Goal: Communication & Community: Participate in discussion

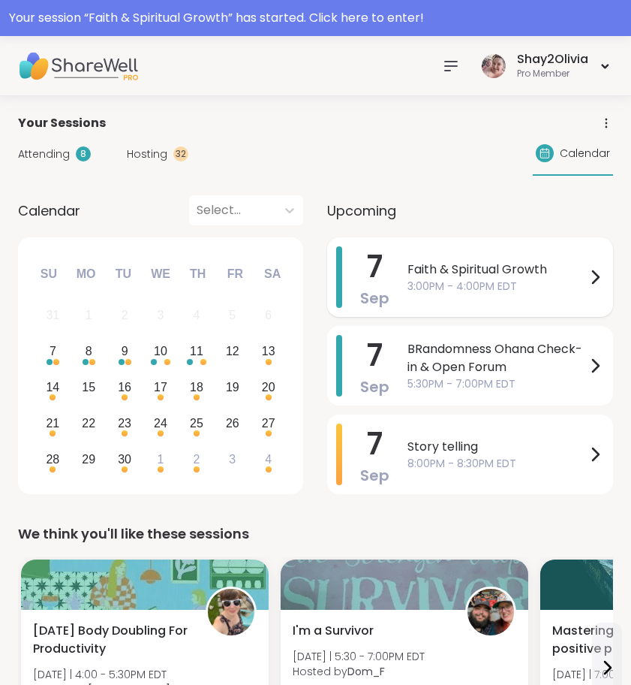
click at [474, 279] on span "3:00PM - 4:00PM EDT" at bounding box center [497, 286] width 179 height 16
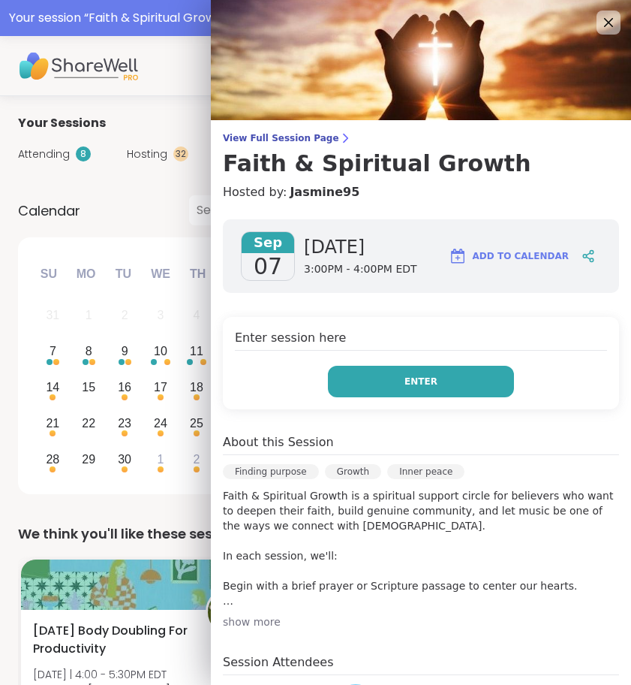
click at [447, 372] on button "Enter" at bounding box center [421, 382] width 186 height 32
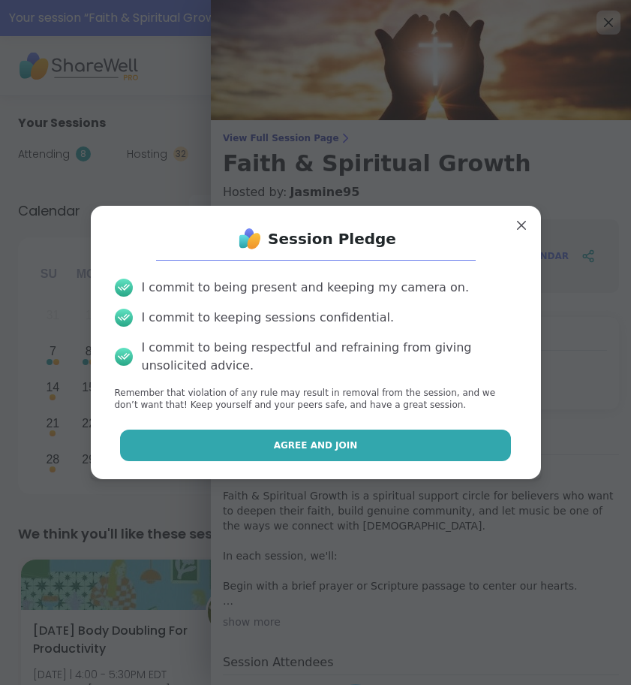
click at [336, 435] on button "Agree and Join" at bounding box center [315, 445] width 391 height 32
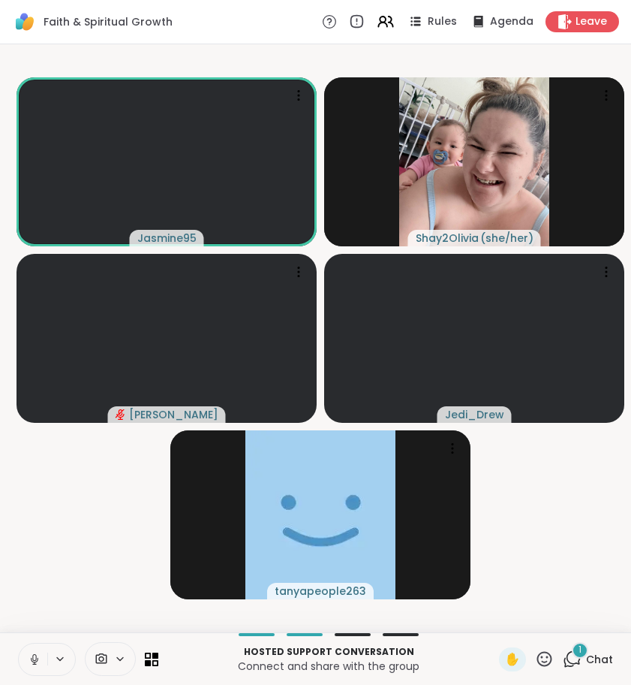
click at [37, 661] on icon at bounding box center [35, 659] width 14 height 14
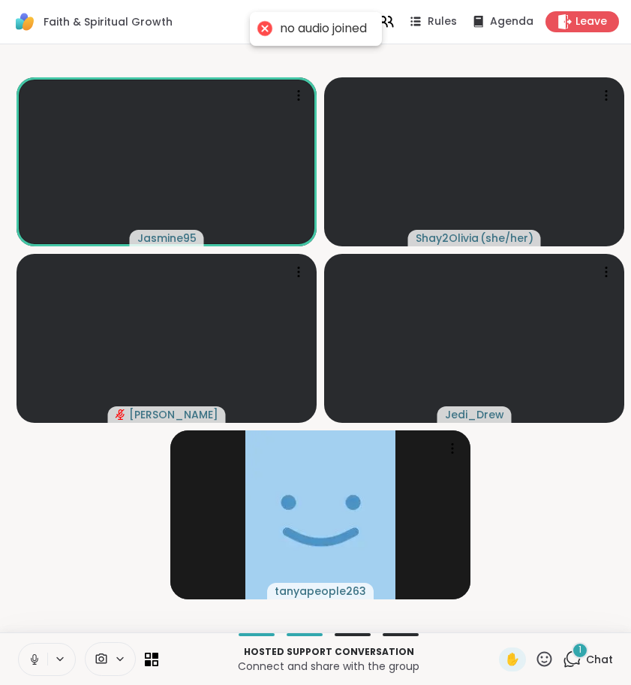
click at [38, 664] on icon at bounding box center [35, 659] width 14 height 14
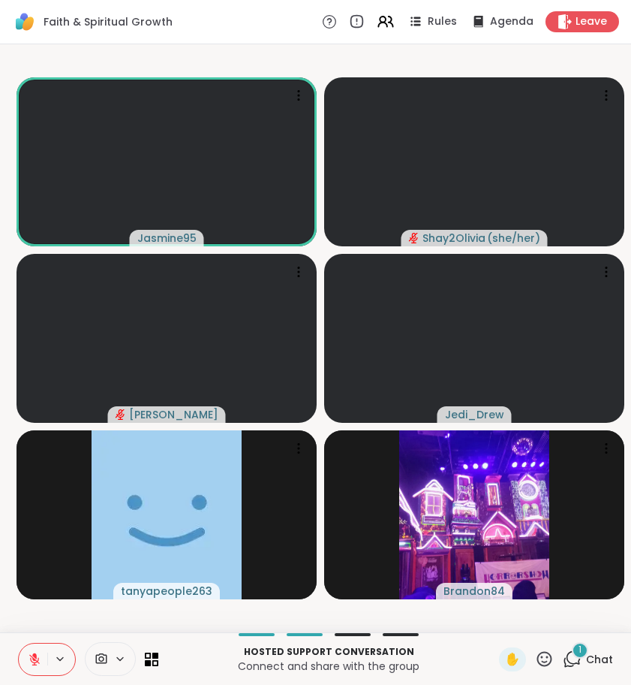
click at [573, 658] on icon at bounding box center [572, 658] width 19 height 19
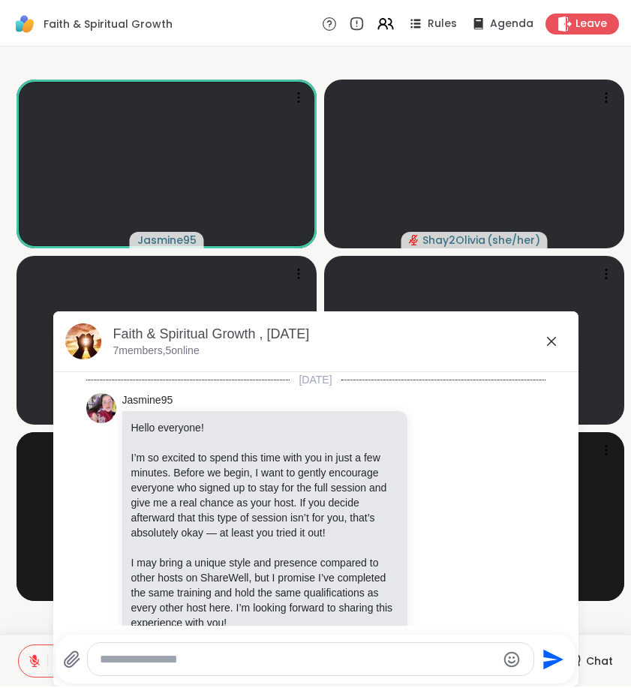
scroll to position [1394, 0]
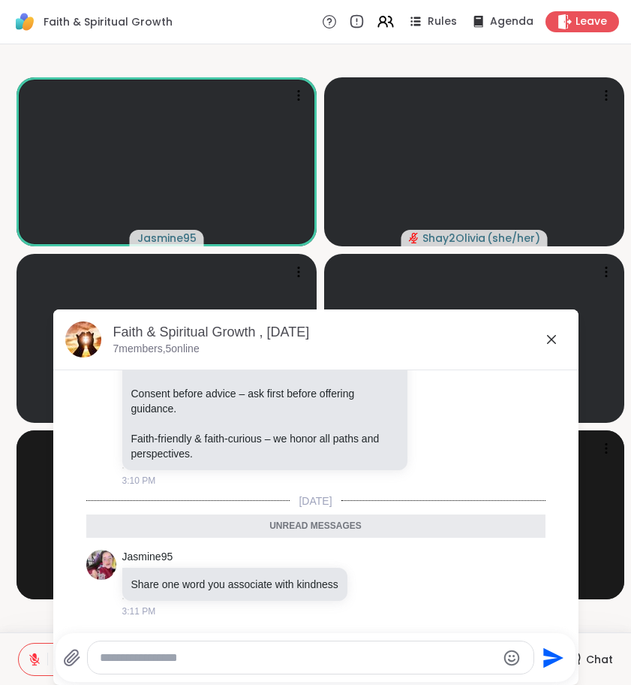
click at [511, 650] on icon "Emoji picker" at bounding box center [512, 657] width 16 height 16
click at [414, 664] on textarea "Type your message" at bounding box center [298, 657] width 397 height 15
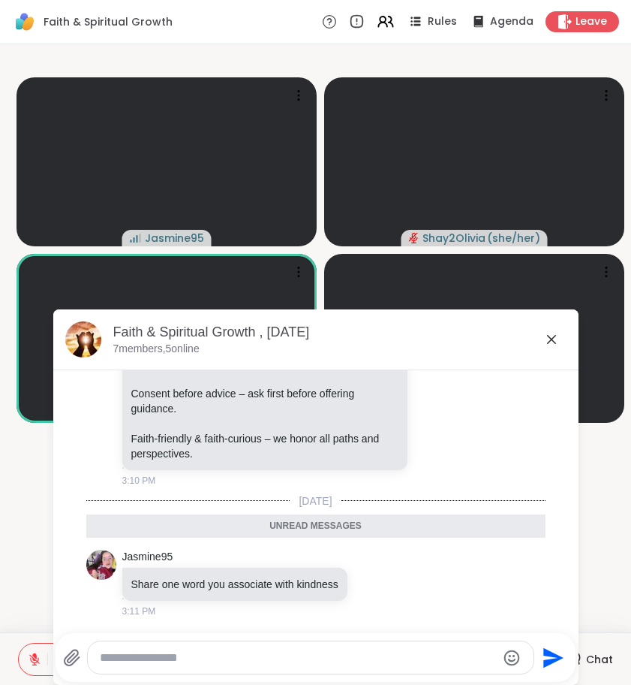
click at [555, 337] on icon at bounding box center [552, 339] width 18 height 18
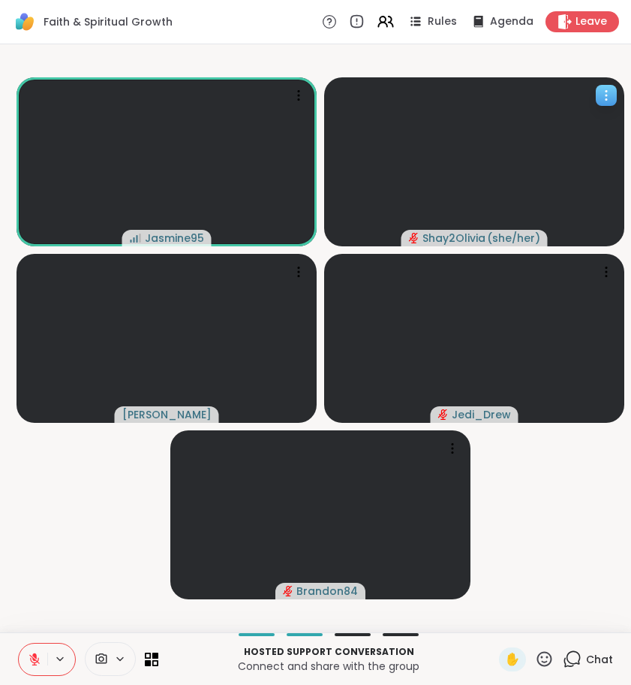
click at [408, 124] on video at bounding box center [474, 161] width 300 height 169
click at [23, 659] on button at bounding box center [33, 659] width 29 height 32
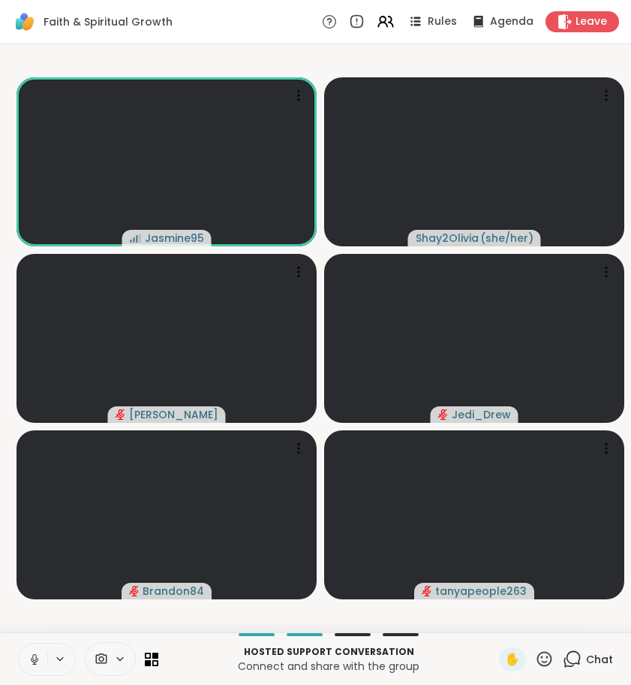
click at [35, 655] on icon at bounding box center [35, 659] width 14 height 14
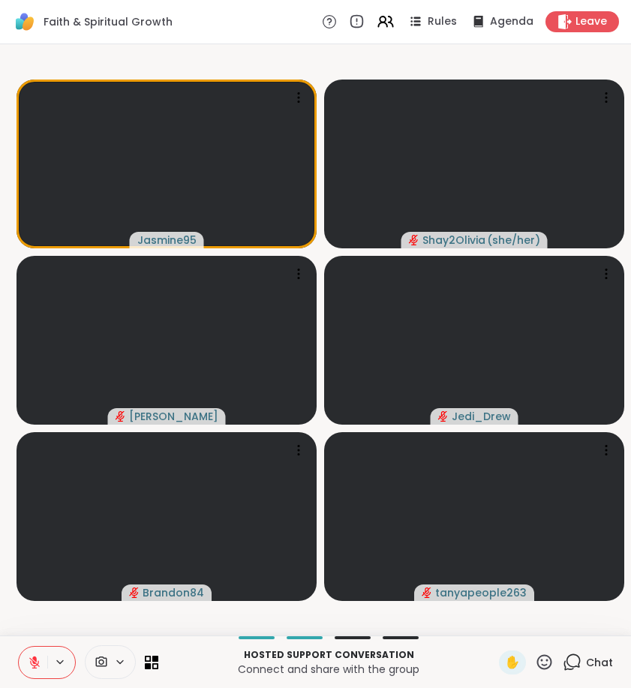
click at [578, 663] on icon at bounding box center [572, 662] width 19 height 19
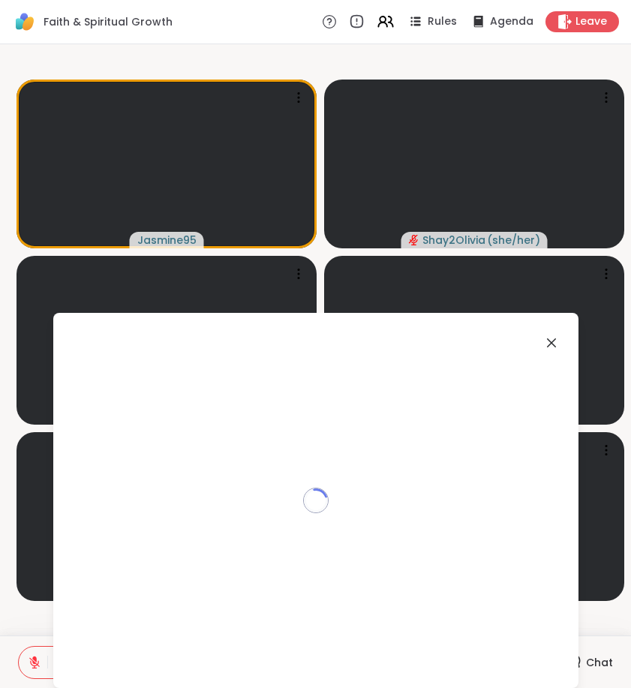
click at [578, 663] on div "Loading..." at bounding box center [315, 500] width 525 height 375
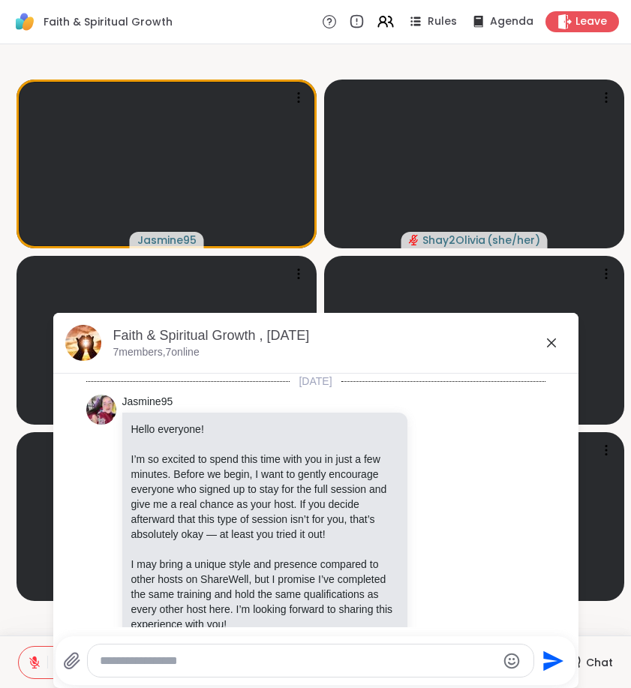
scroll to position [1344, 0]
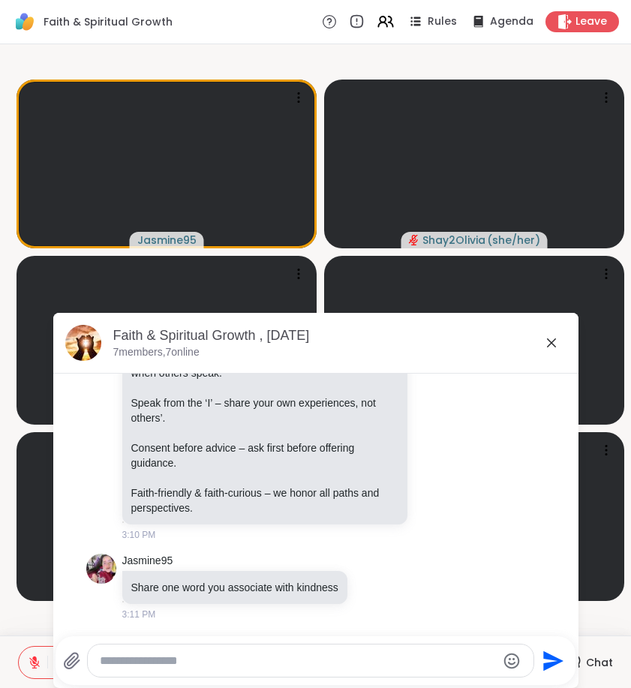
click at [238, 652] on div at bounding box center [311, 661] width 446 height 32
click at [238, 663] on textarea "Type your message" at bounding box center [298, 661] width 397 height 15
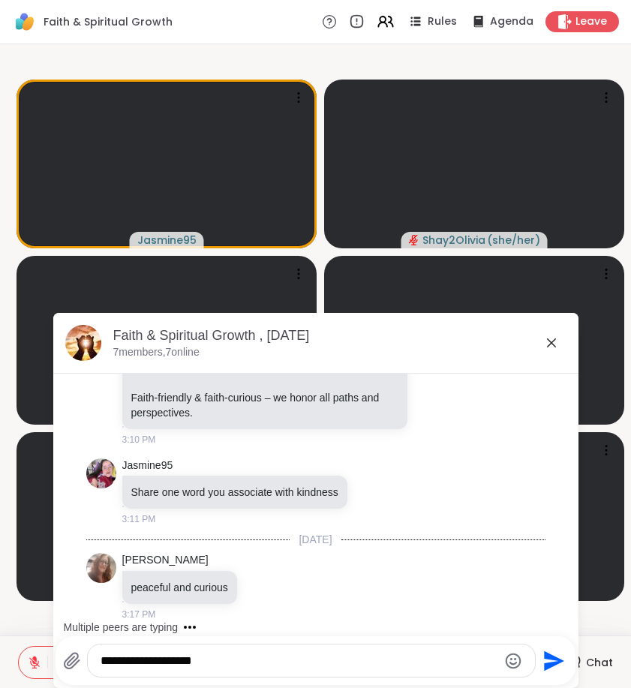
scroll to position [1518, 0]
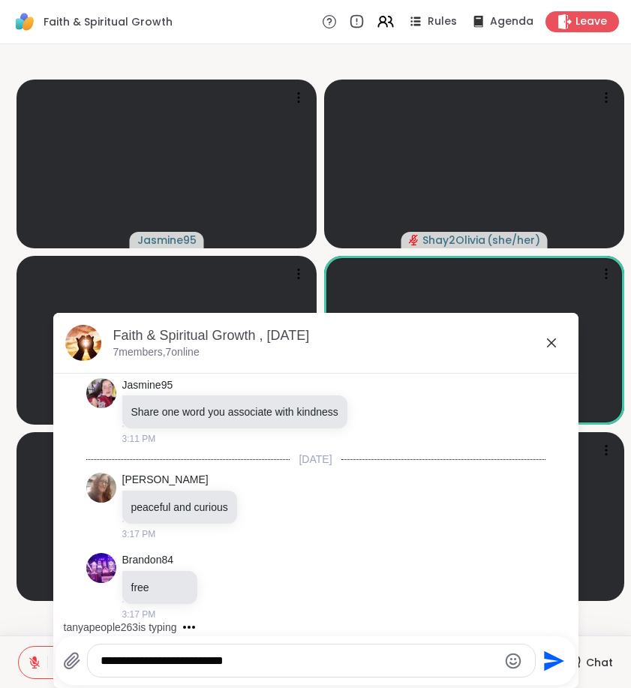
type textarea "**********"
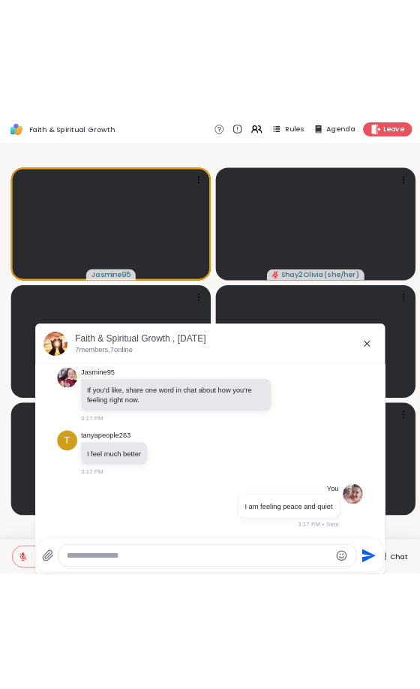
scroll to position [1741, 0]
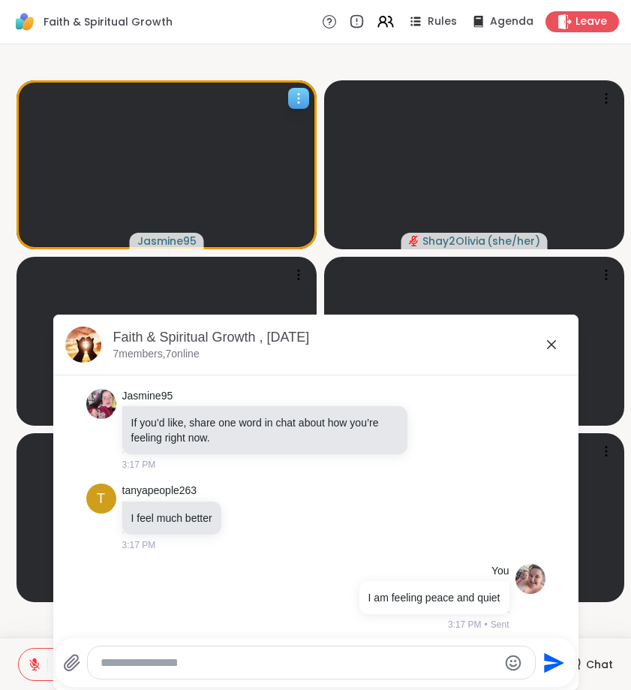
drag, startPoint x: 8, startPoint y: 176, endPoint x: 30, endPoint y: 176, distance: 22.5
click at [30, 176] on div "Jasmine95 Shay2Olivia ( she/her ) dodi Jedi_Drew Brandon84 tanyapeople263 Faith…" at bounding box center [315, 340] width 631 height 593
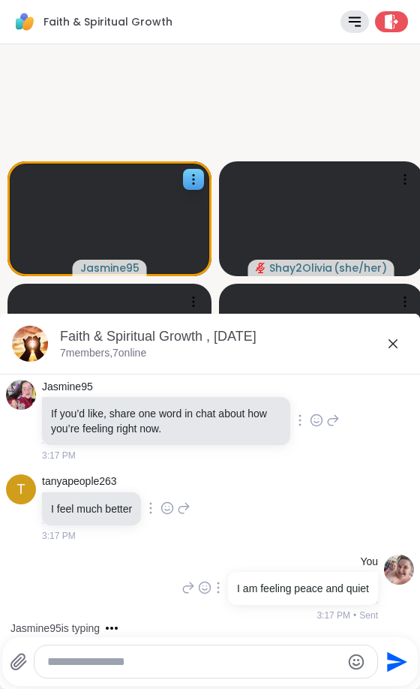
scroll to position [2016, 0]
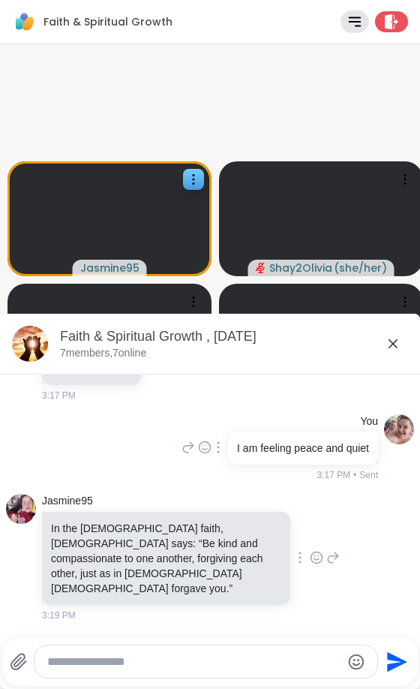
click at [310, 565] on icon at bounding box center [317, 557] width 14 height 15
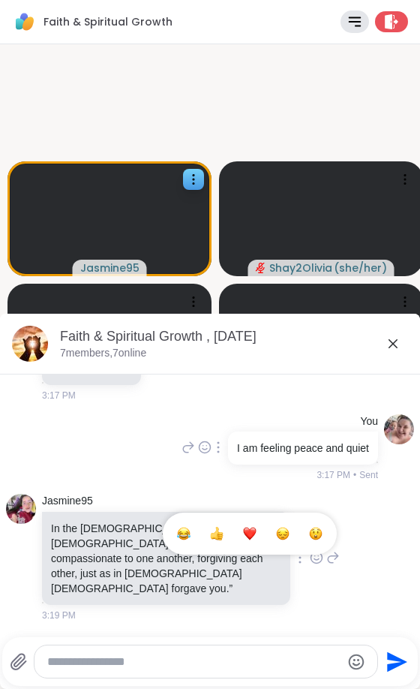
click at [243, 537] on div "Select Reaction: Heart" at bounding box center [250, 534] width 14 height 14
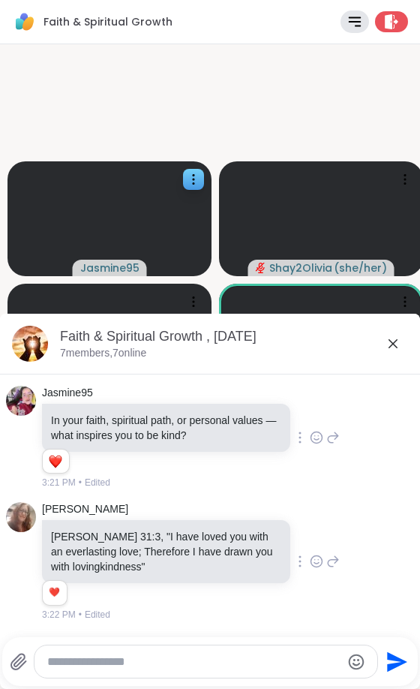
scroll to position [2363, 0]
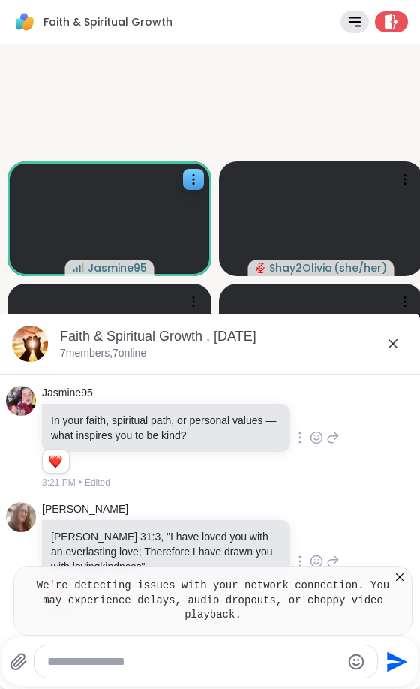
click at [155, 658] on textarea "Type your message" at bounding box center [193, 662] width 293 height 15
paste textarea "**********"
type textarea "**********"
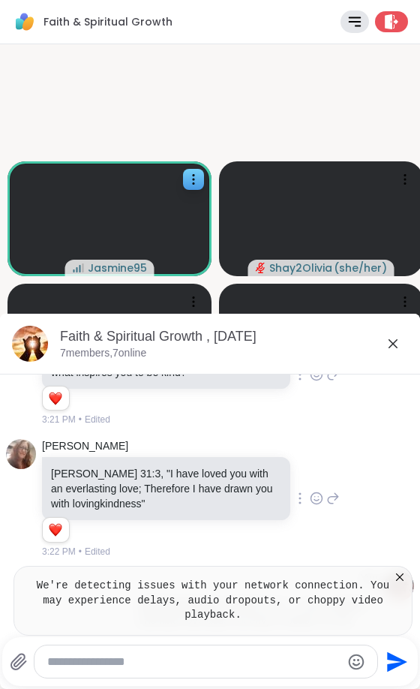
scroll to position [2518, 0]
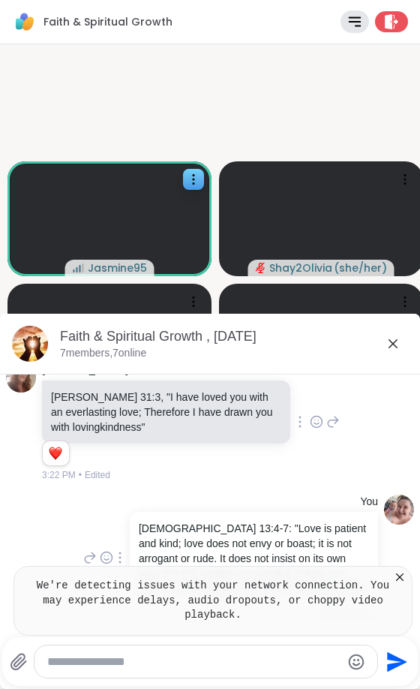
click at [411, 587] on div "We're detecting issues with your network connection. You may experience delays,…" at bounding box center [213, 601] width 399 height 70
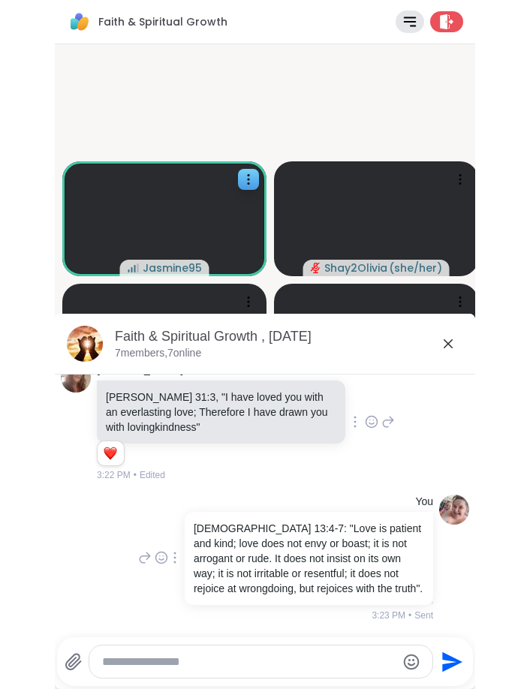
scroll to position [2539, 0]
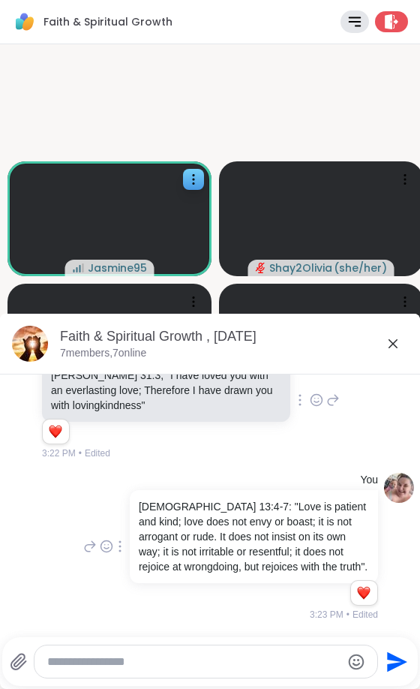
drag, startPoint x: 2, startPoint y: 104, endPoint x: -71, endPoint y: 107, distance: 73.6
click at [0, 107] on html "Faith & Spiritual Growth Rules Agenda Leave Jasmine95 Shay2Olivia ( she/her ) d…" at bounding box center [210, 344] width 420 height 689
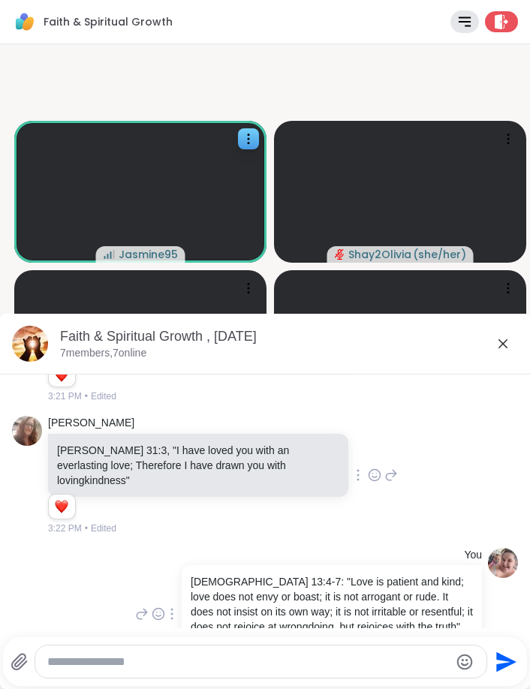
scroll to position [2597, 0]
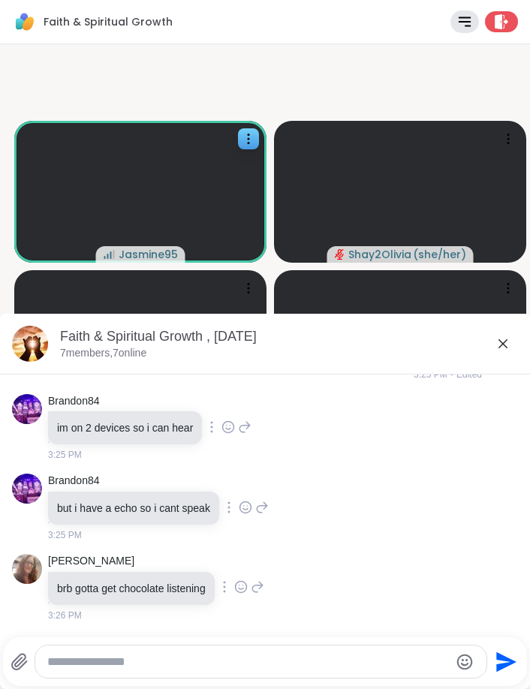
click at [214, 653] on div at bounding box center [261, 662] width 452 height 32
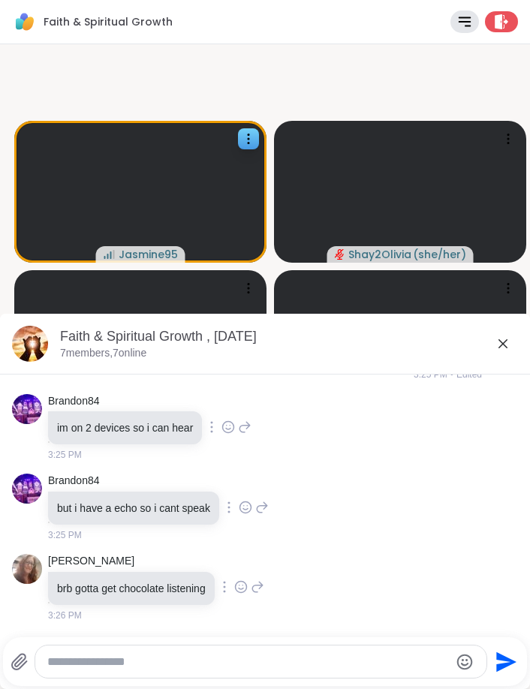
click at [215, 657] on div at bounding box center [261, 662] width 452 height 32
click at [215, 657] on textarea "Type your message" at bounding box center [248, 662] width 402 height 15
type textarea "***"
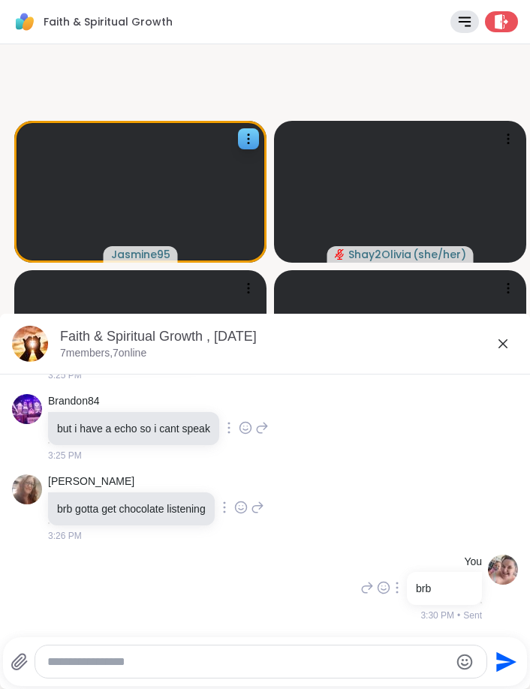
click at [507, 345] on icon at bounding box center [503, 344] width 18 height 18
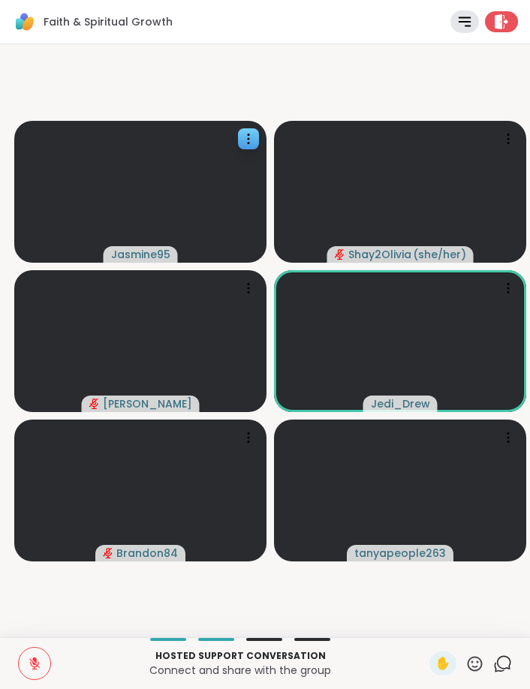
click at [474, 667] on icon at bounding box center [475, 663] width 15 height 15
click at [472, 664] on icon at bounding box center [474, 664] width 19 height 19
click at [394, 619] on span "❤️" at bounding box center [399, 625] width 15 height 18
click at [516, 664] on div "Hosted support conversation Connect and share with the group ✋ 1 Chat" at bounding box center [265, 663] width 530 height 52
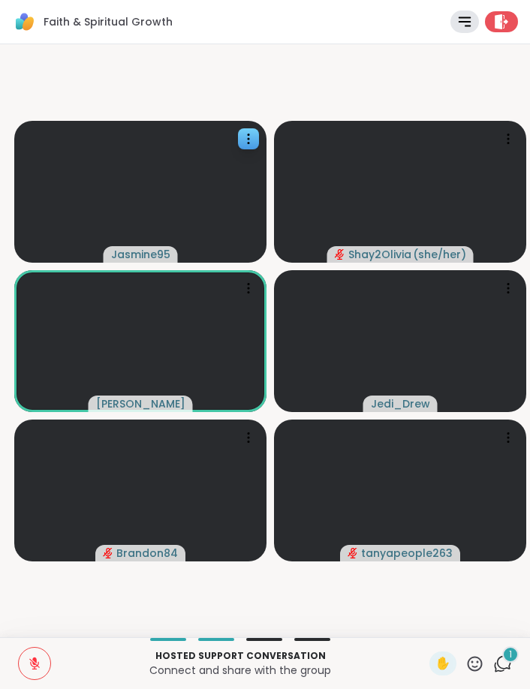
click at [507, 664] on icon at bounding box center [502, 664] width 19 height 19
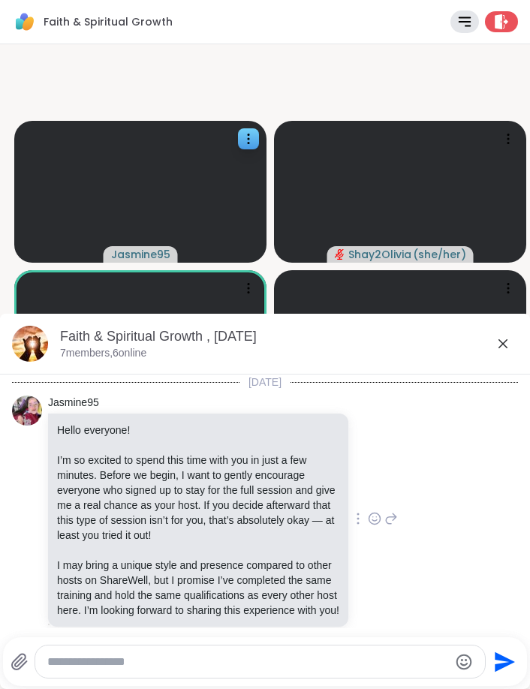
scroll to position [2792, 0]
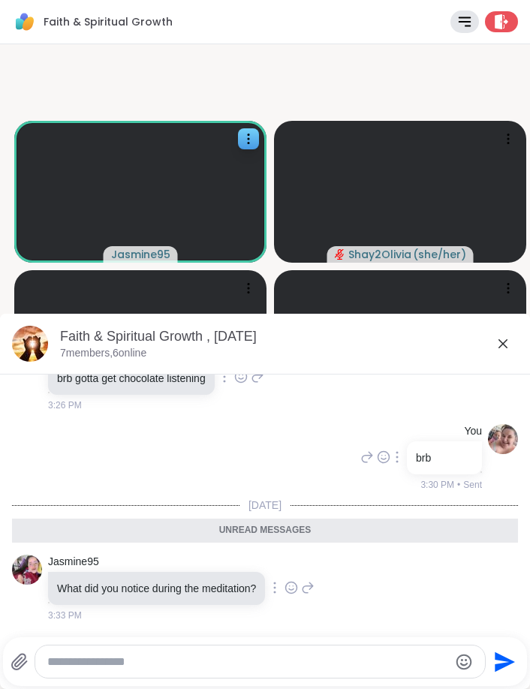
click at [498, 346] on icon at bounding box center [503, 344] width 18 height 18
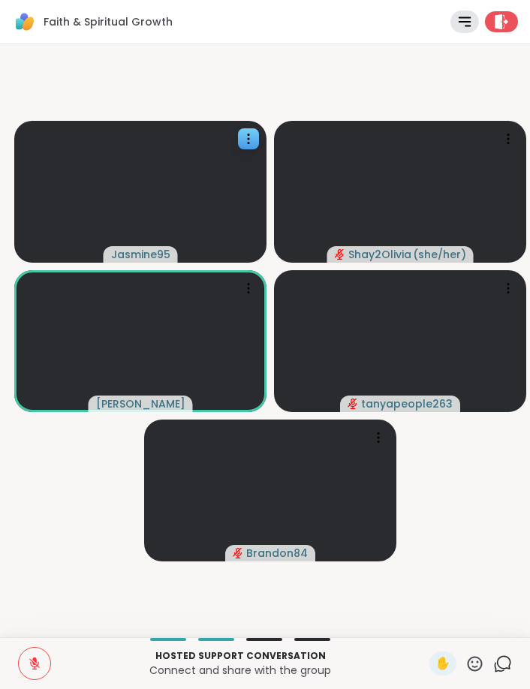
click at [502, 661] on icon at bounding box center [502, 664] width 19 height 19
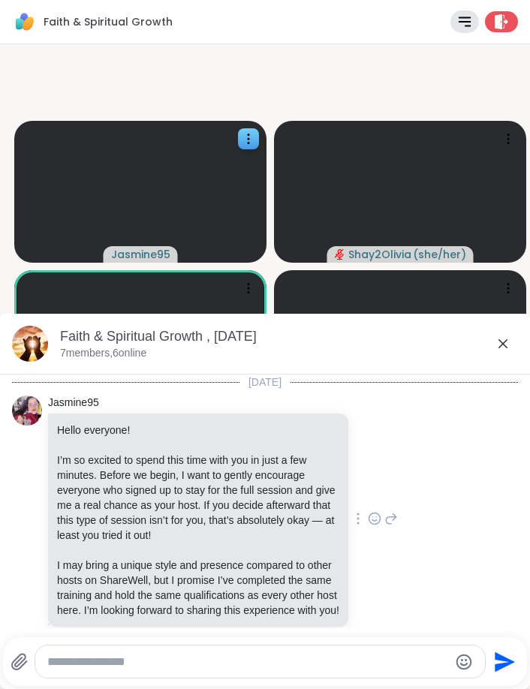
click at [312, 667] on textarea "Type your message" at bounding box center [248, 662] width 402 height 15
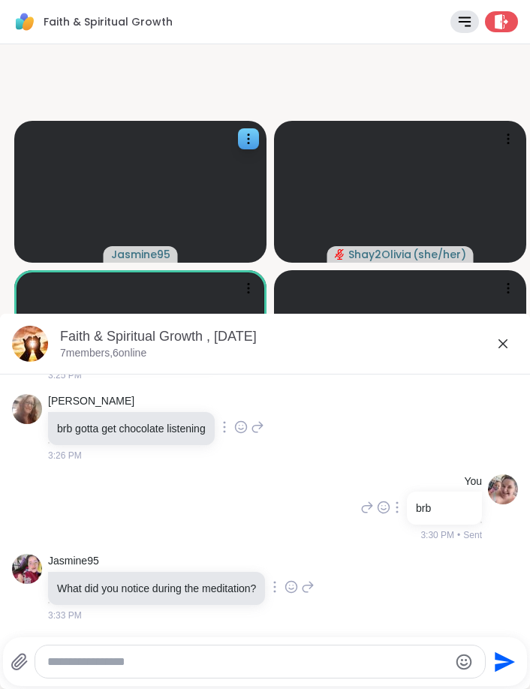
click at [306, 665] on textarea "Type your message" at bounding box center [248, 662] width 402 height 15
paste textarea "**********"
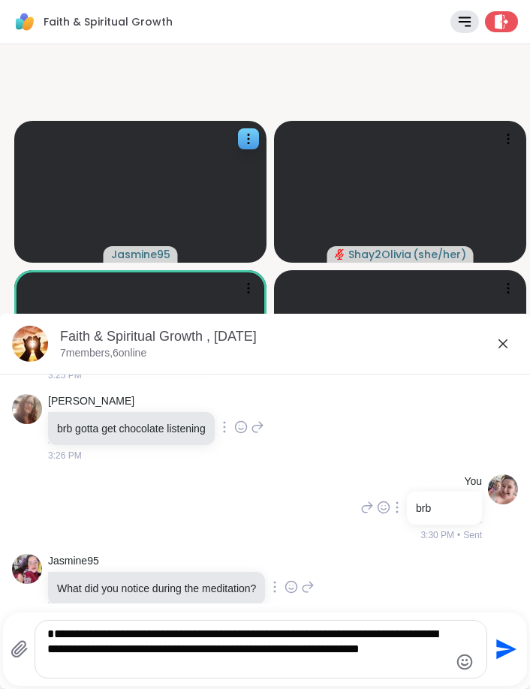
drag, startPoint x: 158, startPoint y: 635, endPoint x: 20, endPoint y: 636, distance: 138.1
click at [20, 636] on div "**********" at bounding box center [249, 649] width 477 height 59
type textarea "**********"
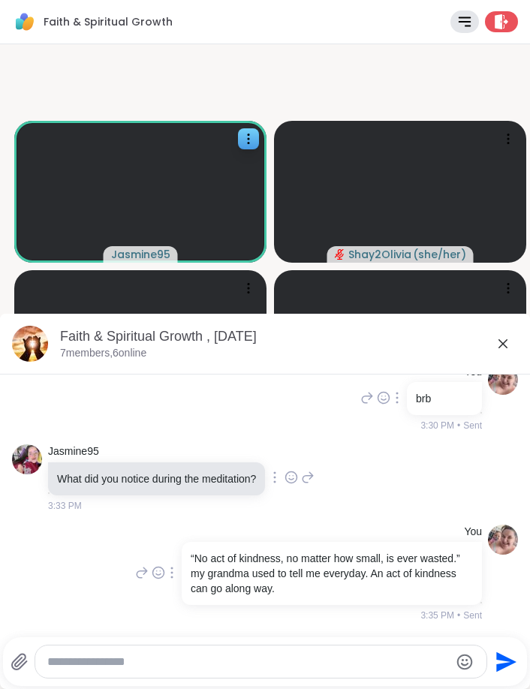
scroll to position [2872, 0]
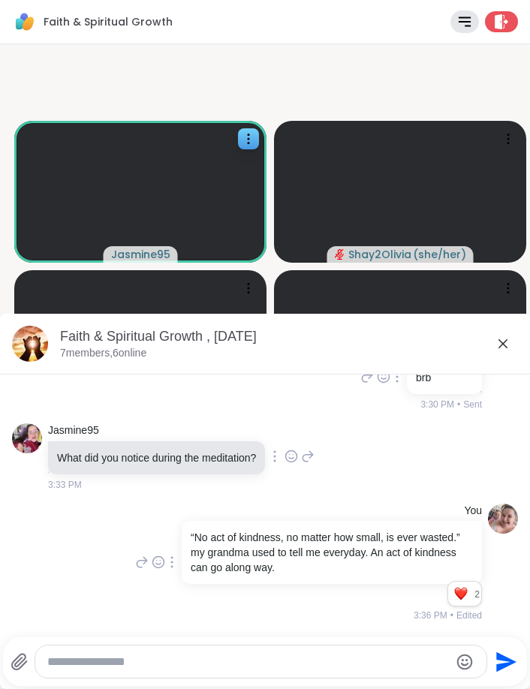
click at [501, 346] on icon at bounding box center [502, 343] width 9 height 9
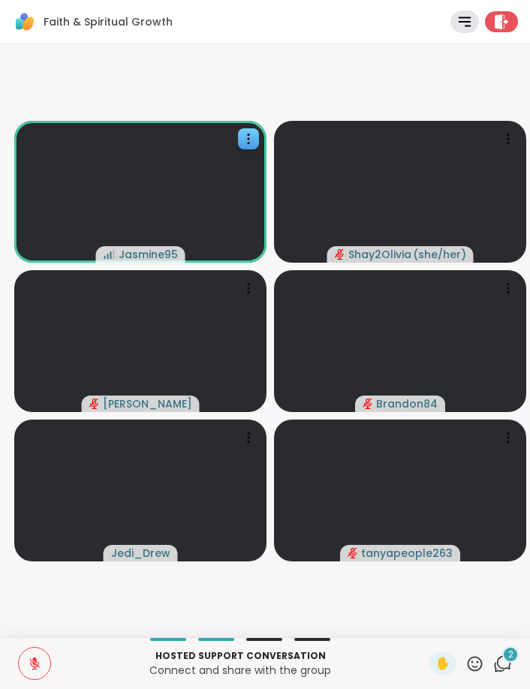
click at [507, 655] on div "2" at bounding box center [510, 654] width 17 height 17
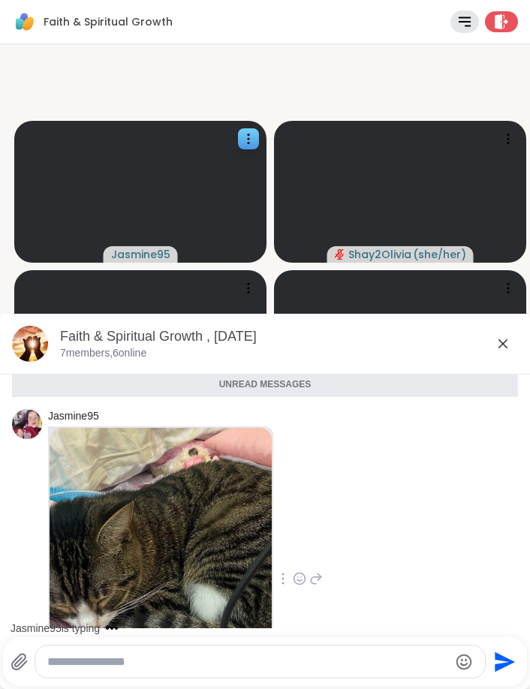
scroll to position [3162, 0]
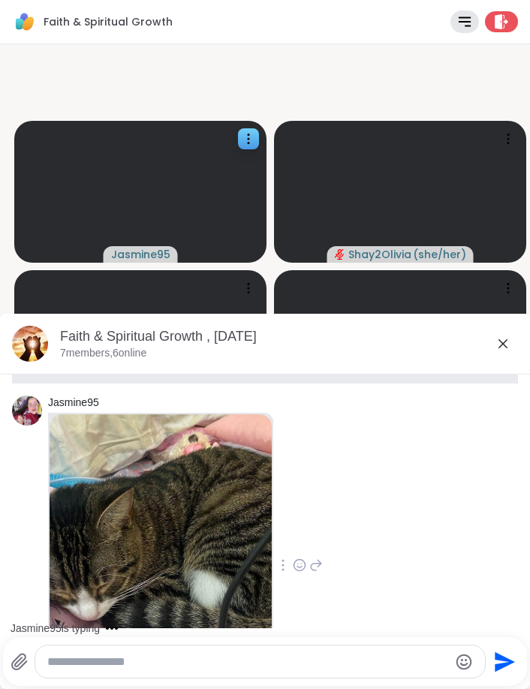
click at [306, 568] on icon at bounding box center [300, 565] width 14 height 15
click at [306, 541] on div "Select Reaction: Heart" at bounding box center [300, 541] width 14 height 14
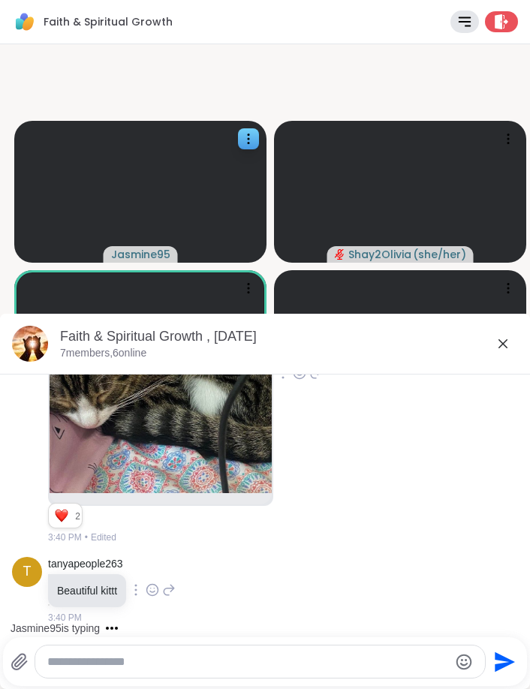
scroll to position [3485, 0]
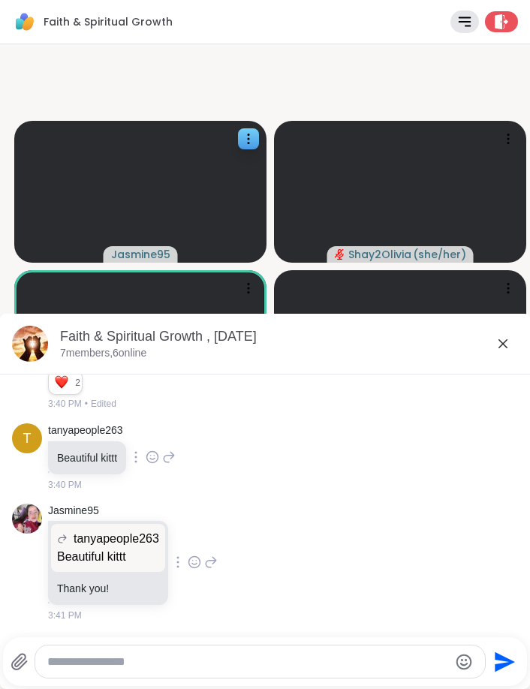
click at [497, 340] on icon at bounding box center [503, 344] width 18 height 18
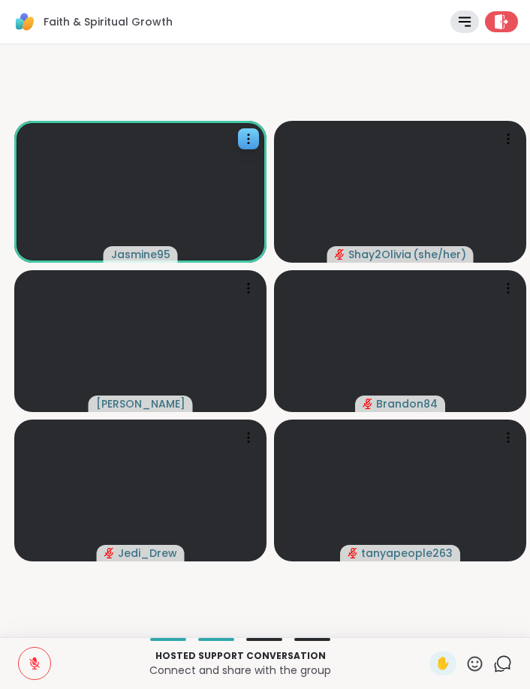
click at [502, 666] on icon at bounding box center [502, 664] width 19 height 19
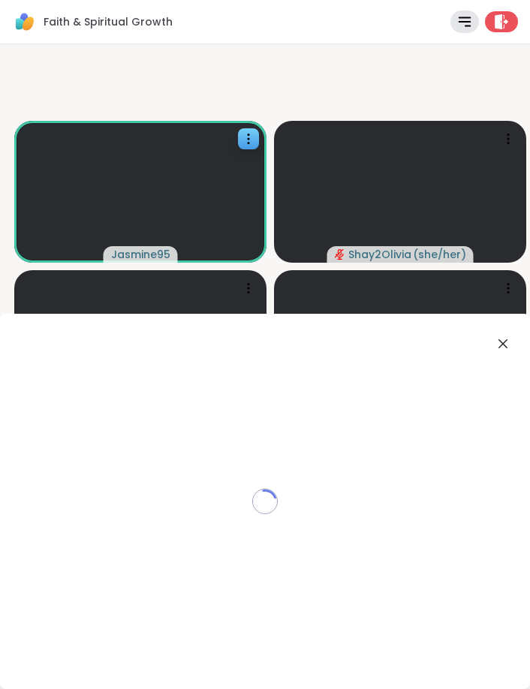
click at [502, 666] on div "Loading..." at bounding box center [265, 501] width 530 height 375
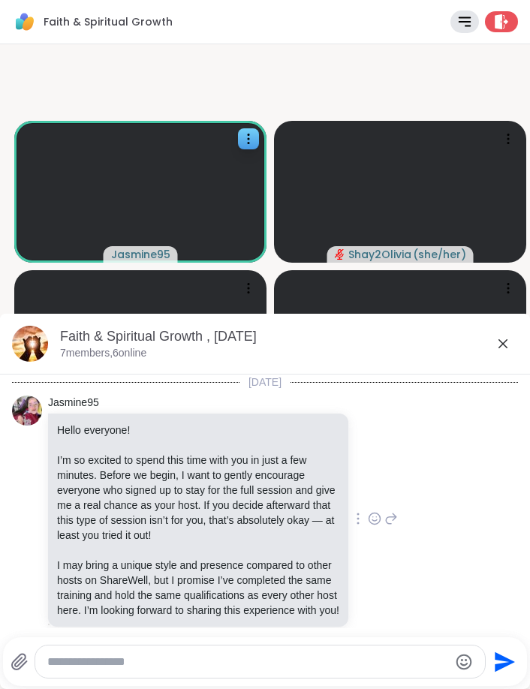
scroll to position [3456, 0]
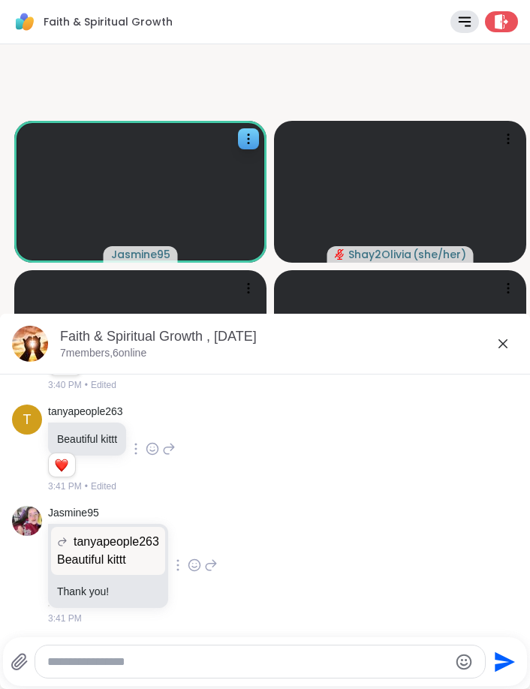
click at [224, 657] on textarea "Type your message" at bounding box center [248, 662] width 402 height 15
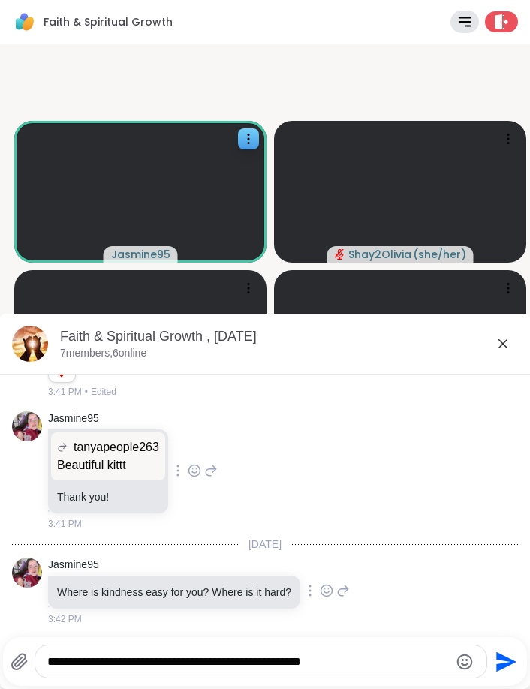
type textarea "**********"
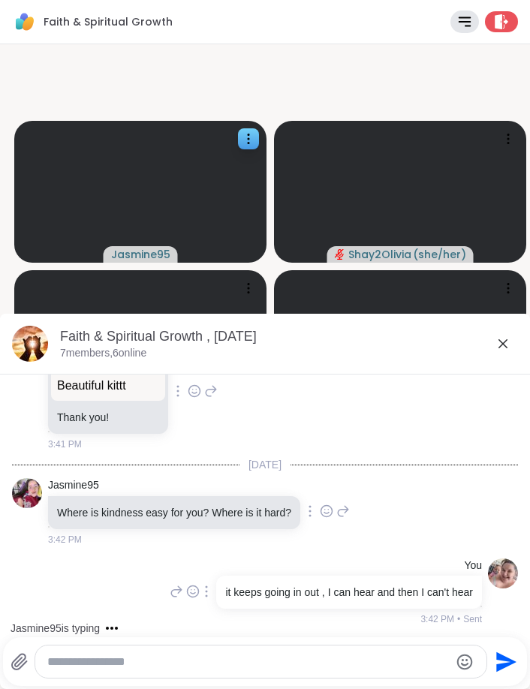
click at [348, 507] on icon at bounding box center [343, 512] width 11 height 11
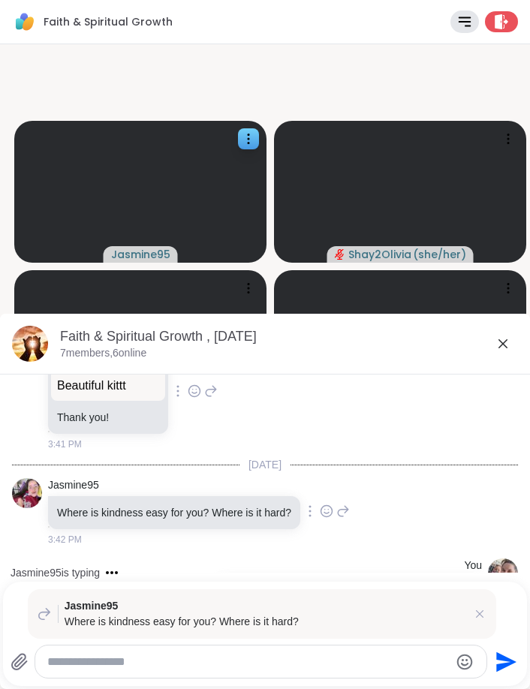
scroll to position [3707, 0]
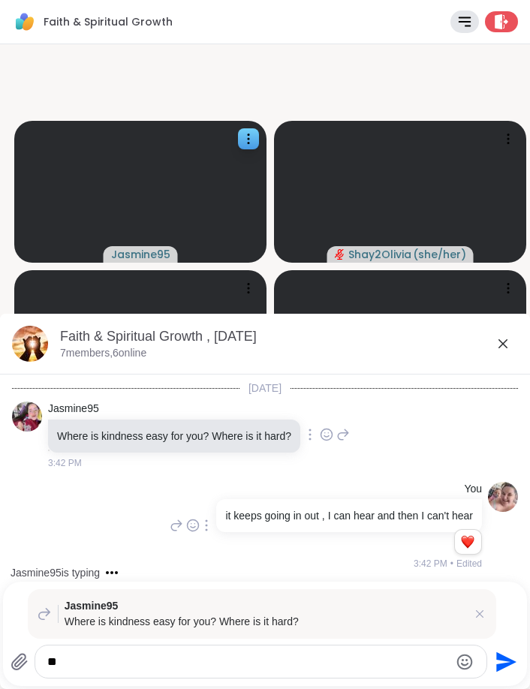
type textarea "*"
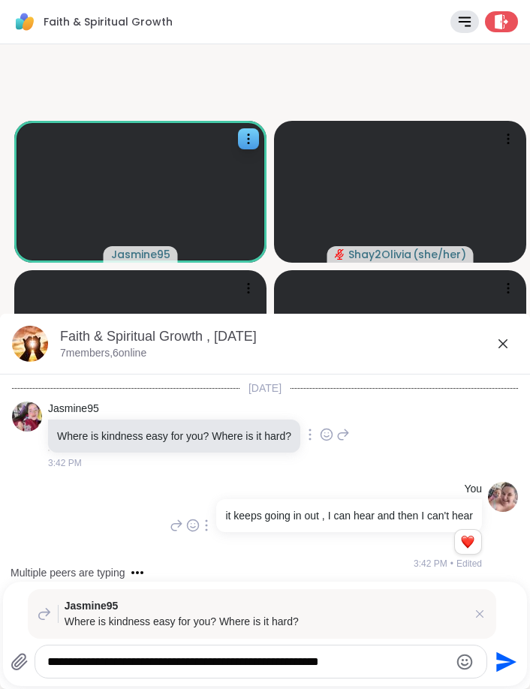
type textarea "**********"
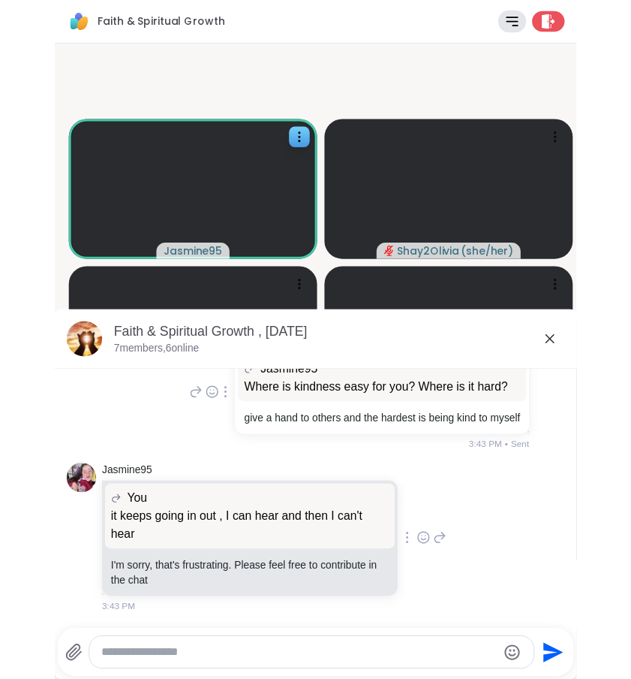
scroll to position [3972, 0]
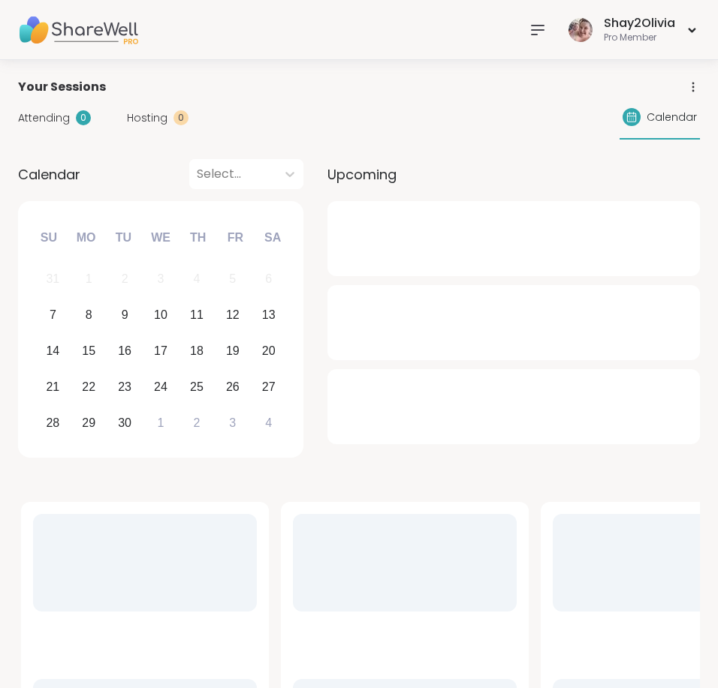
click at [539, 32] on icon at bounding box center [537, 30] width 18 height 18
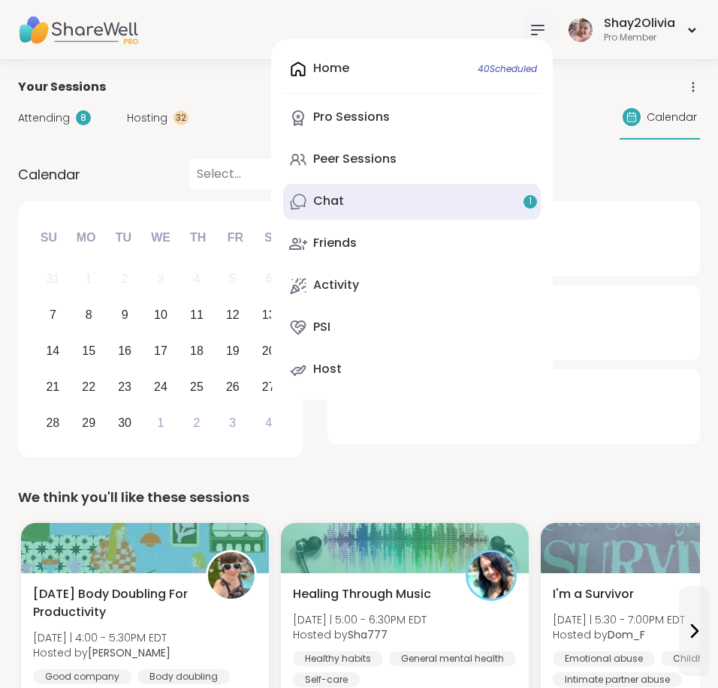
click at [431, 197] on link "Chat 1" at bounding box center [411, 202] width 257 height 36
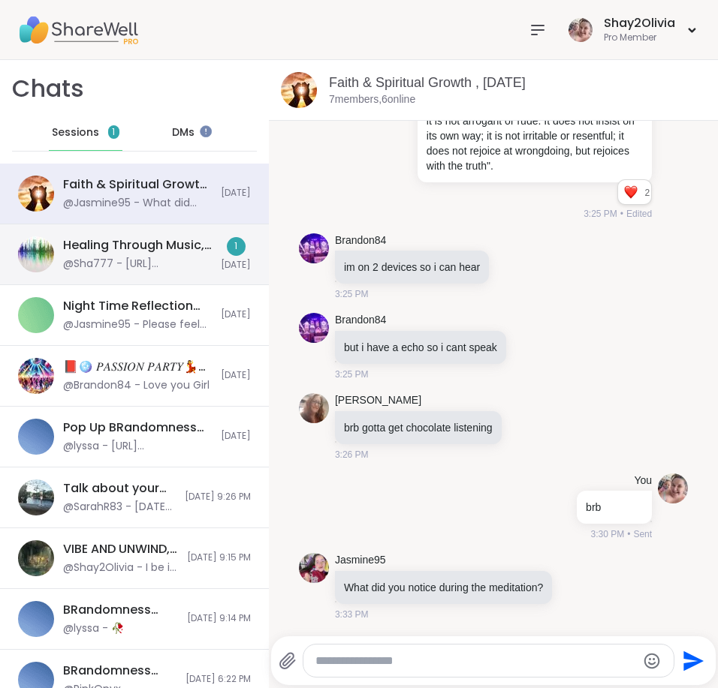
click at [197, 275] on div "Healing Through Music, Sep 05 @Sha777 - https://sharewellnow.com/session/8374b4…" at bounding box center [134, 254] width 269 height 61
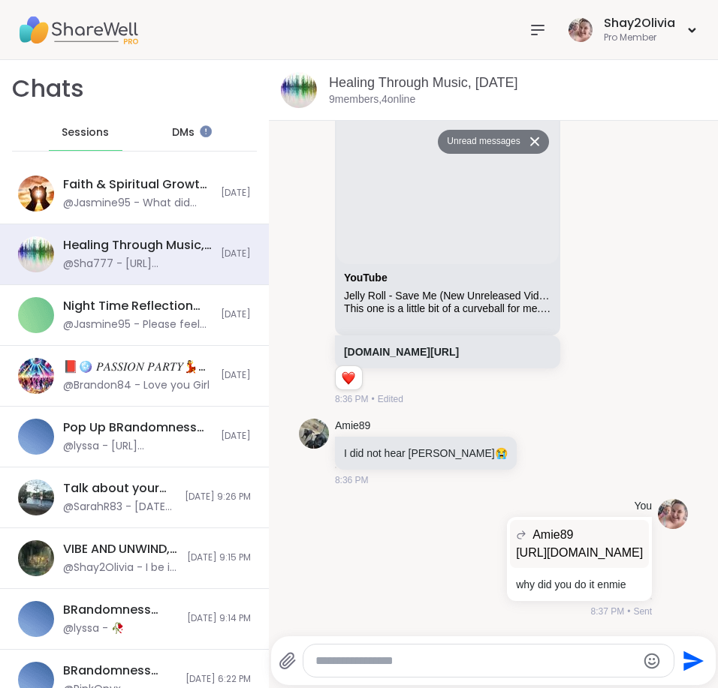
scroll to position [18563, 0]
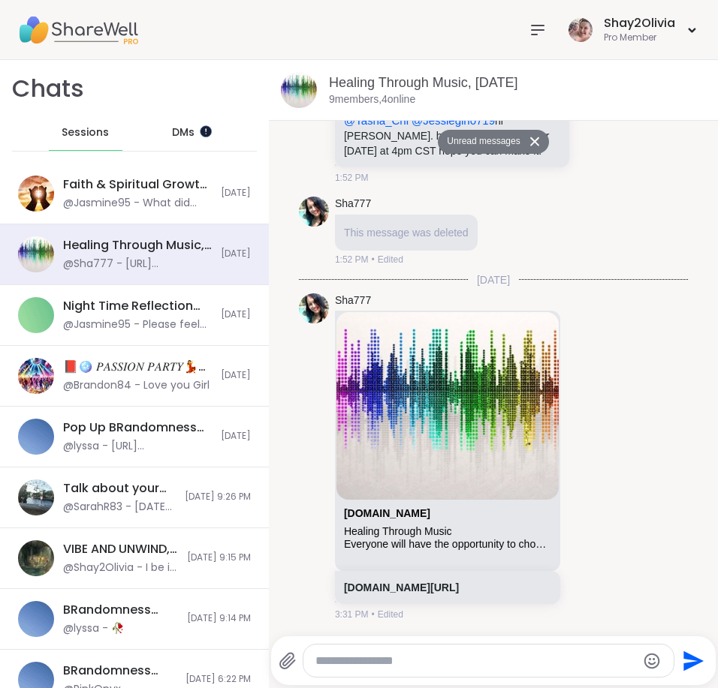
click at [199, 125] on div at bounding box center [199, 125] width 0 height 0
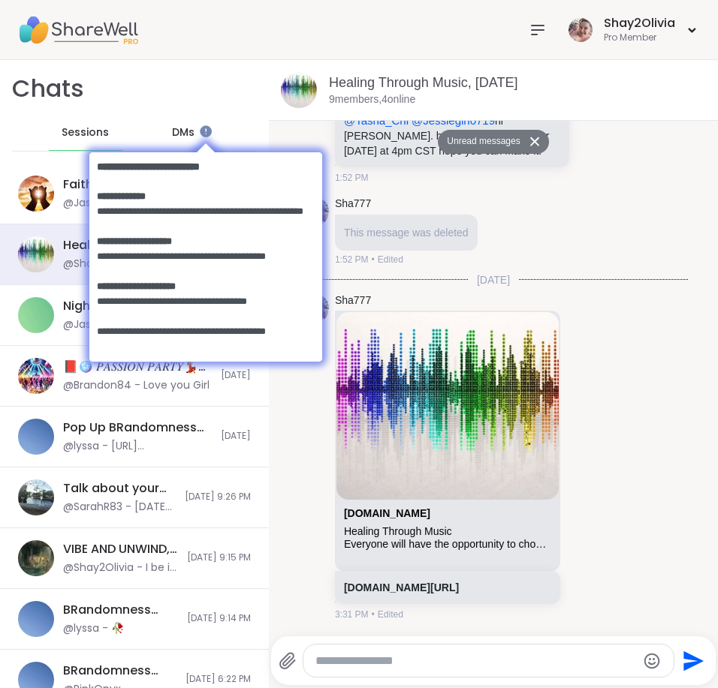
click at [172, 131] on body at bounding box center [205, 255] width 263 height 261
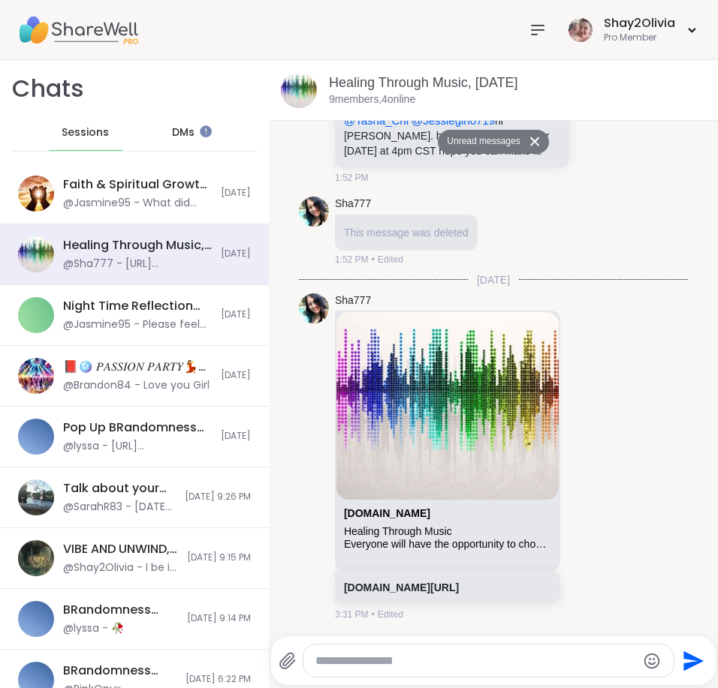
click at [172, 125] on span "DMs" at bounding box center [183, 132] width 23 height 15
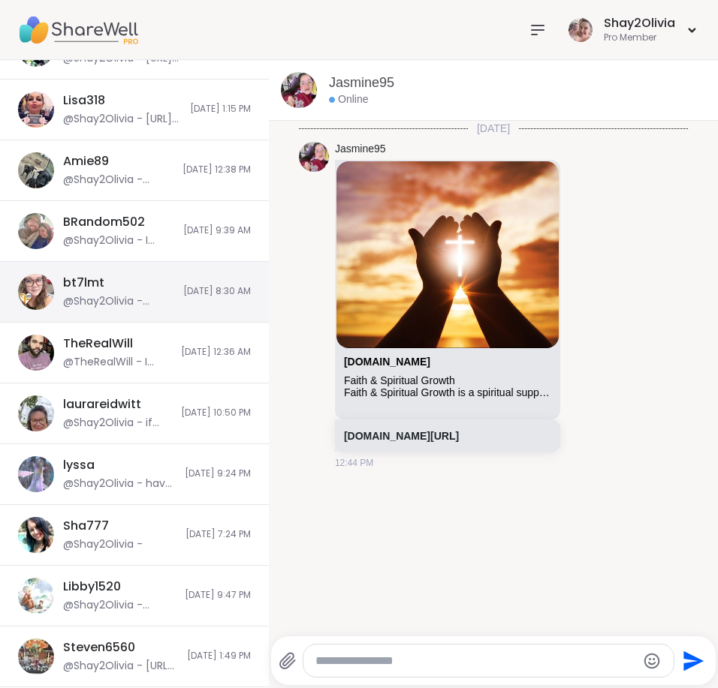
scroll to position [333, 0]
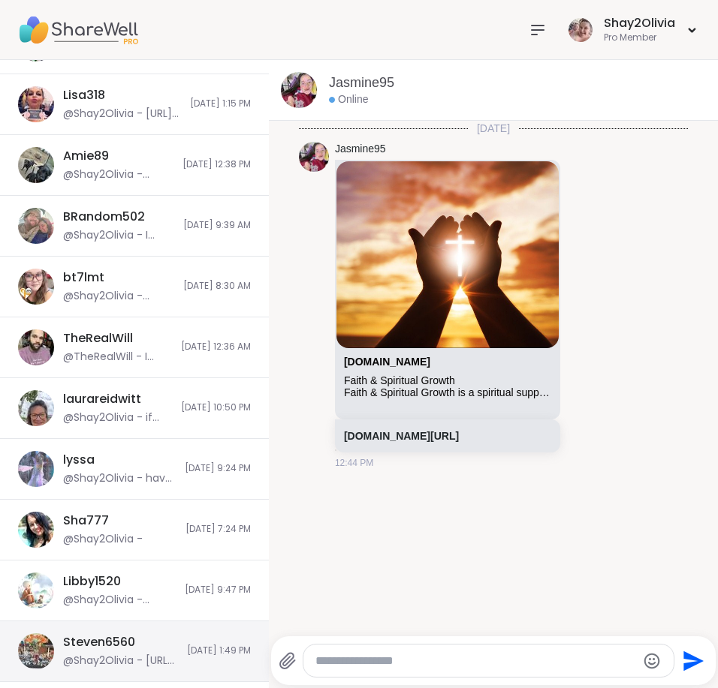
click at [119, 646] on div "Steven6560" at bounding box center [99, 642] width 72 height 17
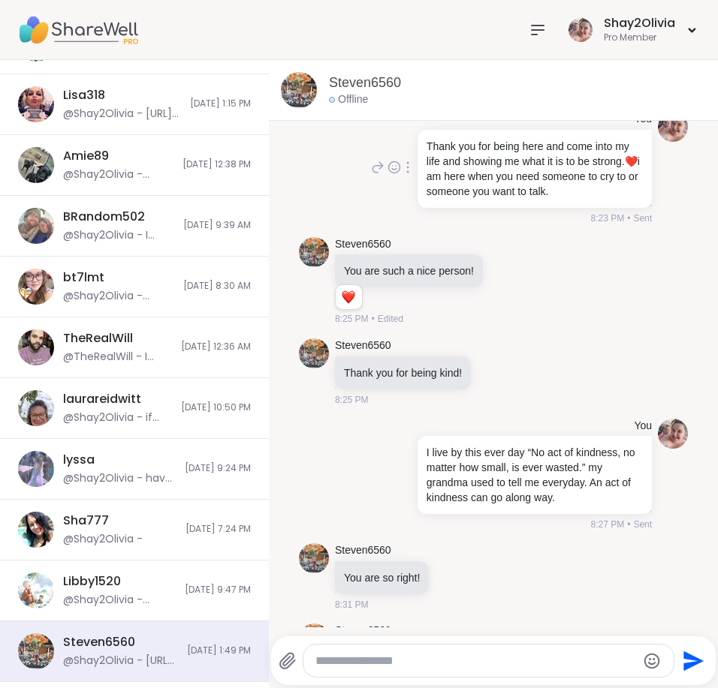
scroll to position [844, 0]
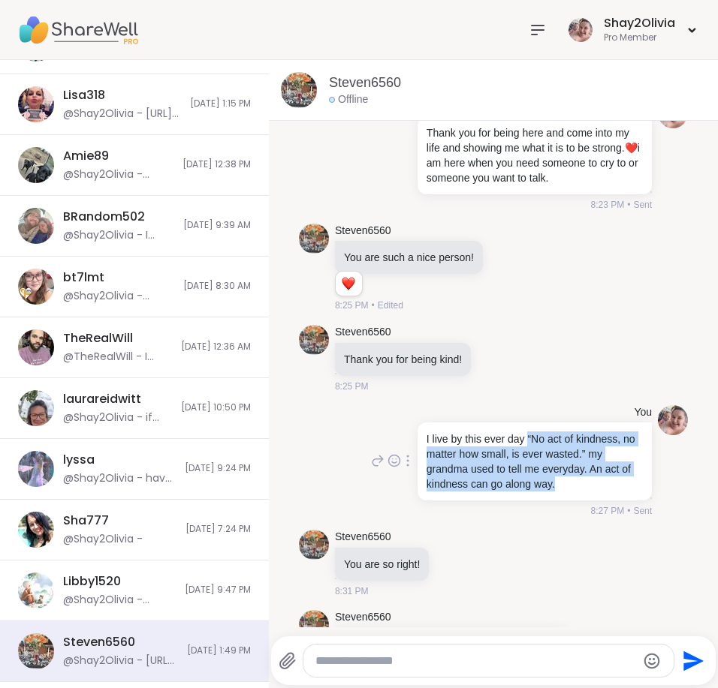
drag, startPoint x: 525, startPoint y: 461, endPoint x: 571, endPoint y: 510, distance: 68.0
click at [571, 492] on p "I live by this ever day “No act of kindness, no matter how small, is ever waste…" at bounding box center [534, 462] width 216 height 60
drag, startPoint x: 423, startPoint y: 461, endPoint x: 598, endPoint y: 507, distance: 180.8
click at [599, 492] on p "I live by this ever day “No act of kindness, no matter how small, is ever waste…" at bounding box center [534, 462] width 216 height 60
copy p "live by this ever day “No act of kindness, no matter how small, is ever wasted.…"
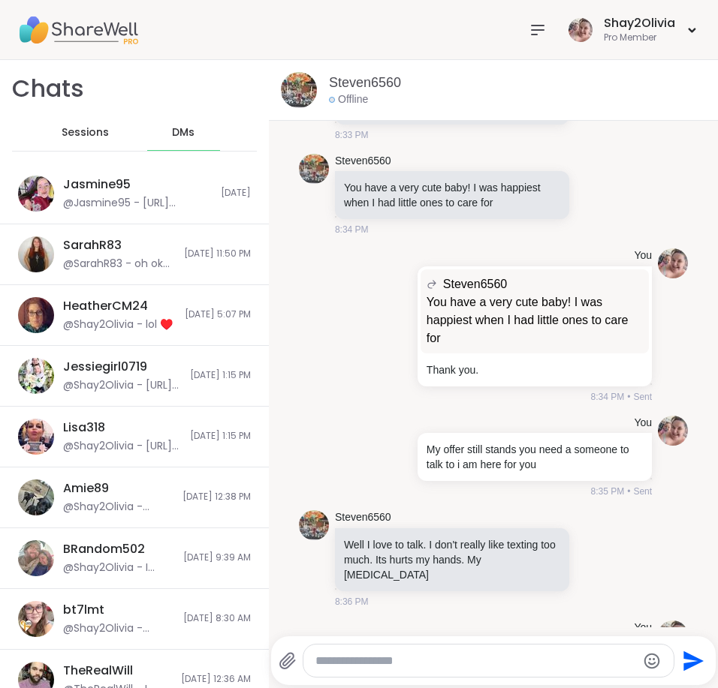
scroll to position [0, 0]
click at [89, 131] on span "Sessions" at bounding box center [85, 132] width 47 height 15
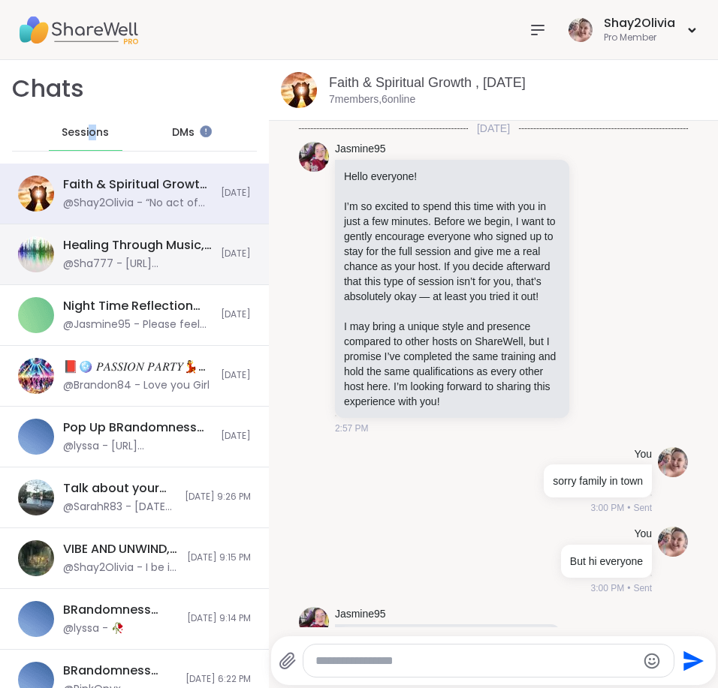
click at [208, 263] on div "Healing Through Music, Sep 05 @Sha777 - https://sharewellnow.com/session/8374b4…" at bounding box center [134, 254] width 269 height 61
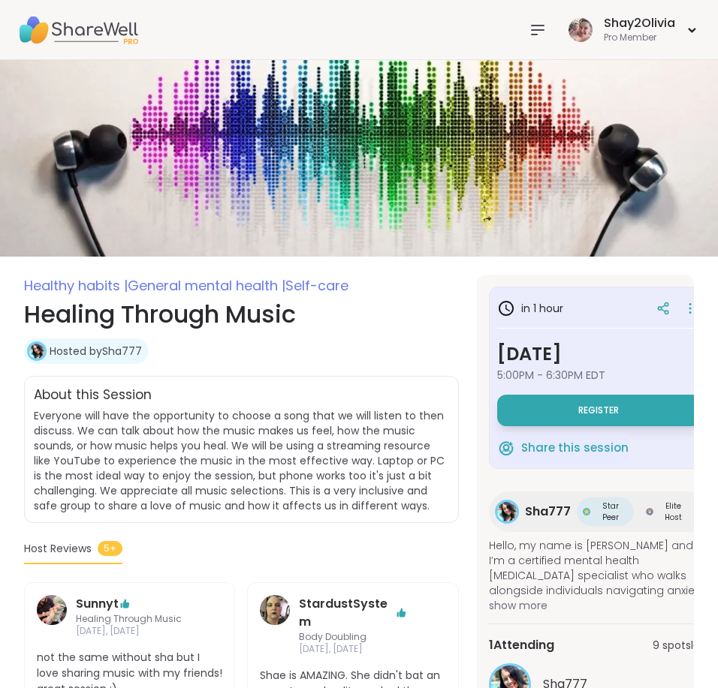
click at [537, 27] on icon at bounding box center [537, 30] width 18 height 18
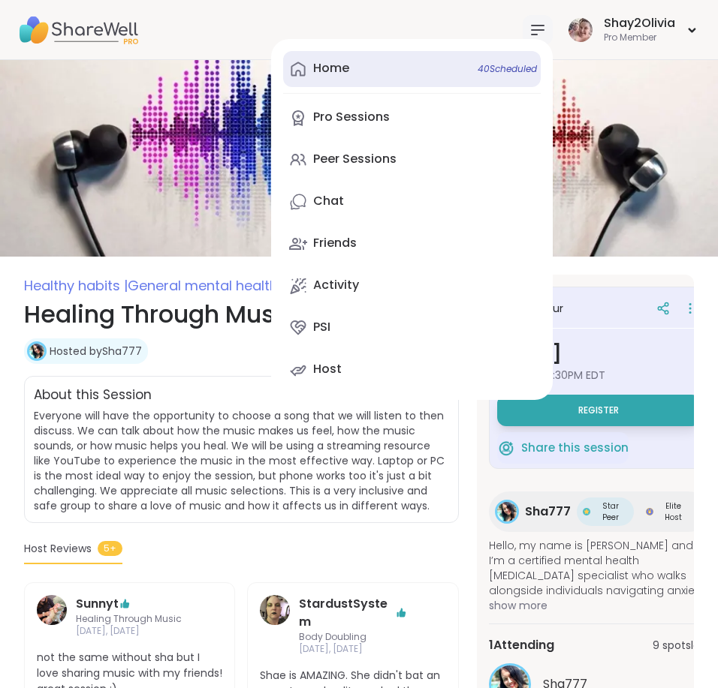
click at [409, 64] on link "Home 40 Scheduled" at bounding box center [411, 69] width 257 height 36
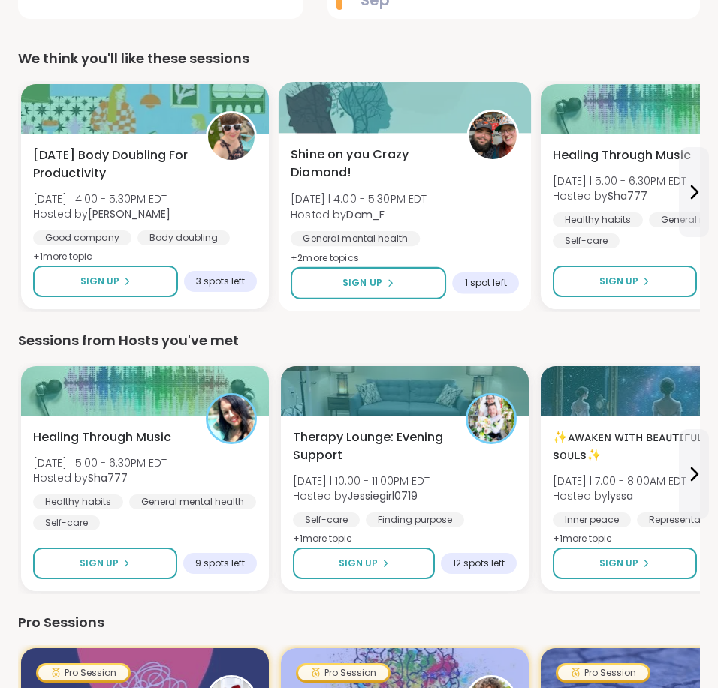
scroll to position [504, 0]
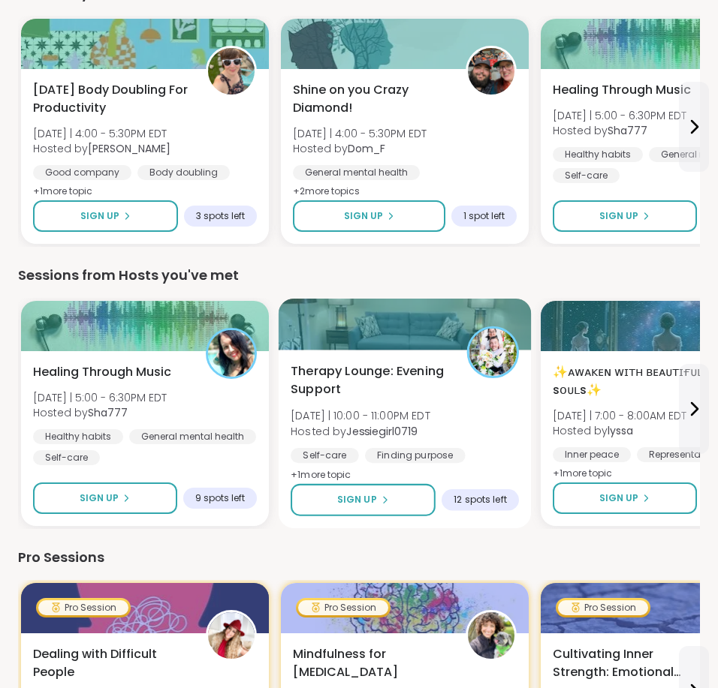
click at [476, 465] on div "Self-care Finding purpose General mental health" at bounding box center [404, 466] width 228 height 37
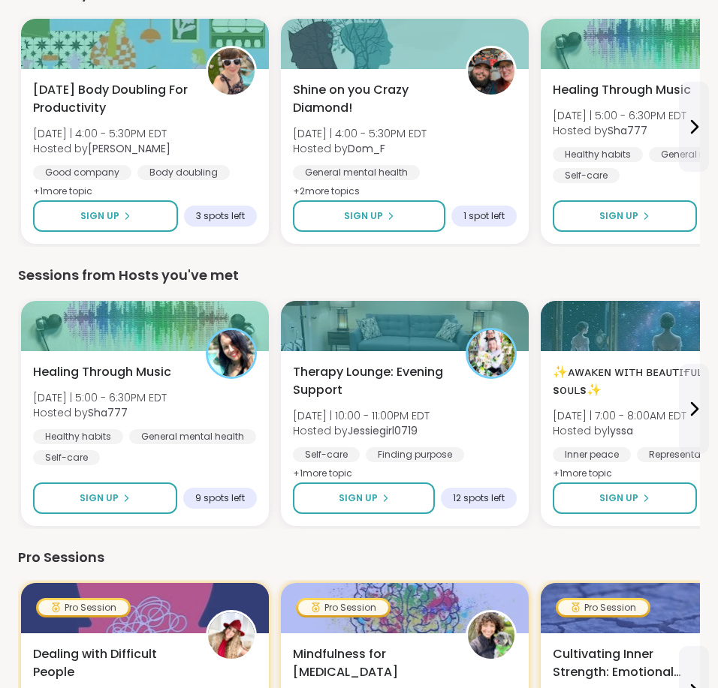
click at [260, 559] on div "Pro Sessions" at bounding box center [359, 557] width 682 height 21
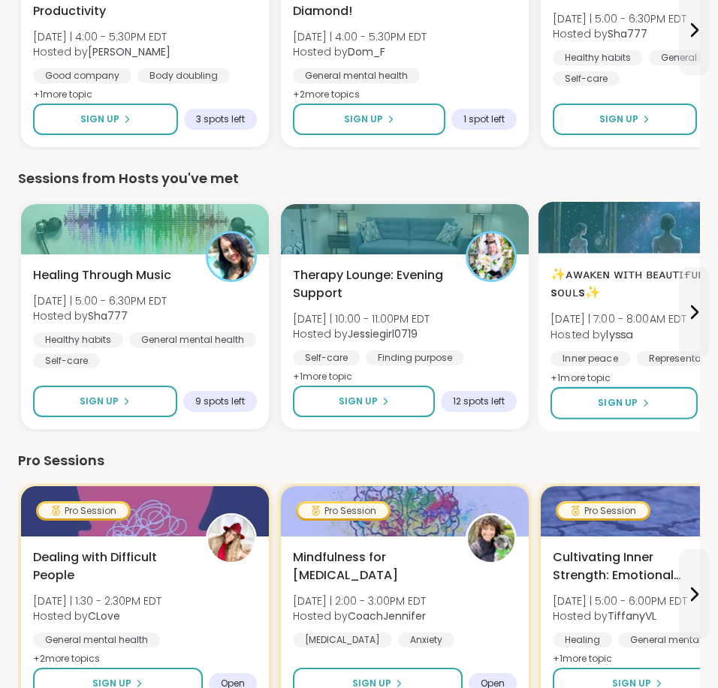
scroll to position [593, 0]
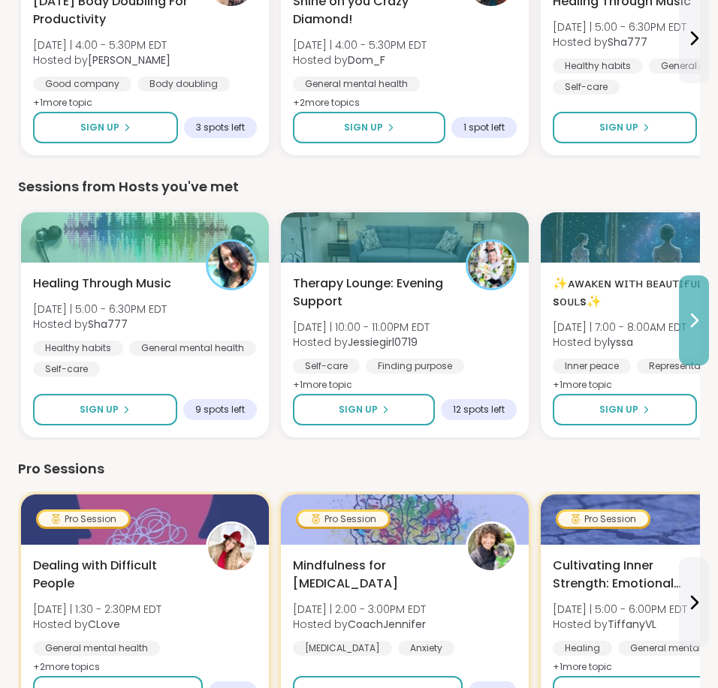
click at [686, 320] on icon at bounding box center [694, 321] width 18 height 18
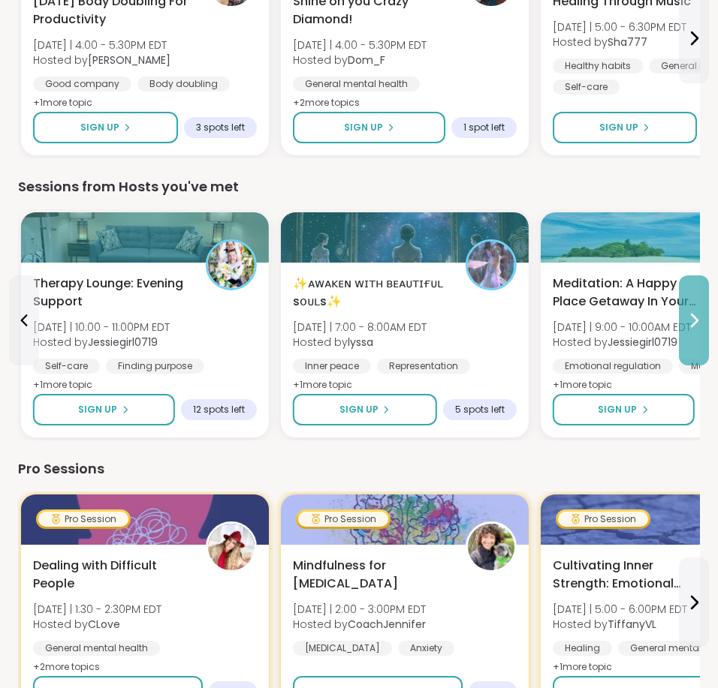
click at [685, 320] on icon at bounding box center [694, 321] width 18 height 18
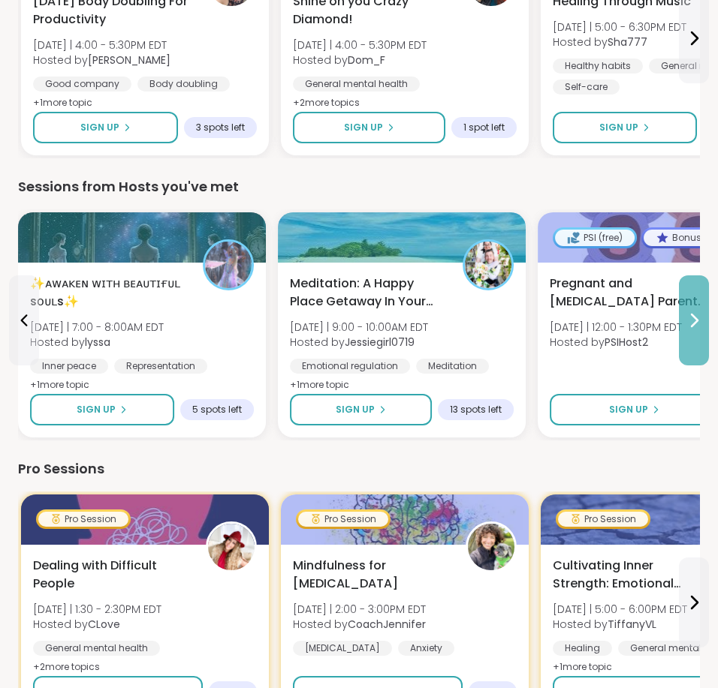
click at [685, 320] on icon at bounding box center [694, 321] width 18 height 18
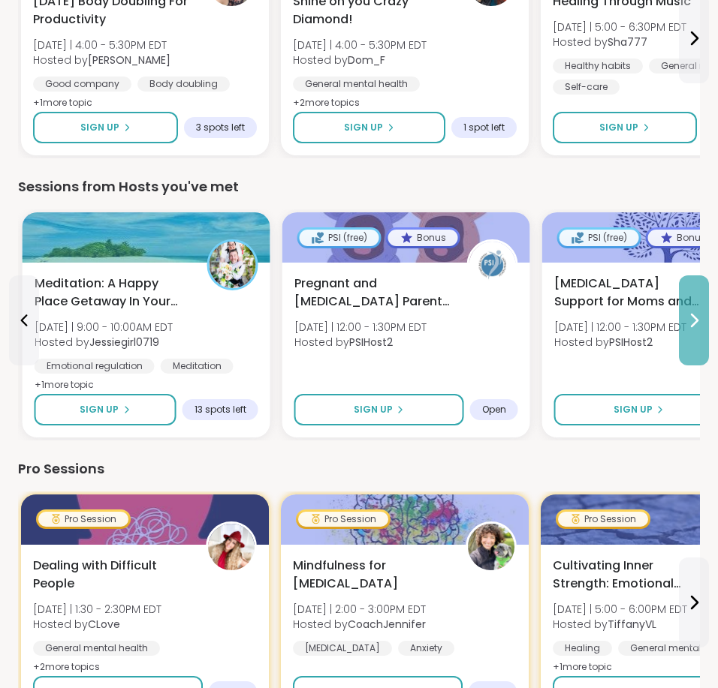
click at [685, 320] on icon at bounding box center [694, 321] width 18 height 18
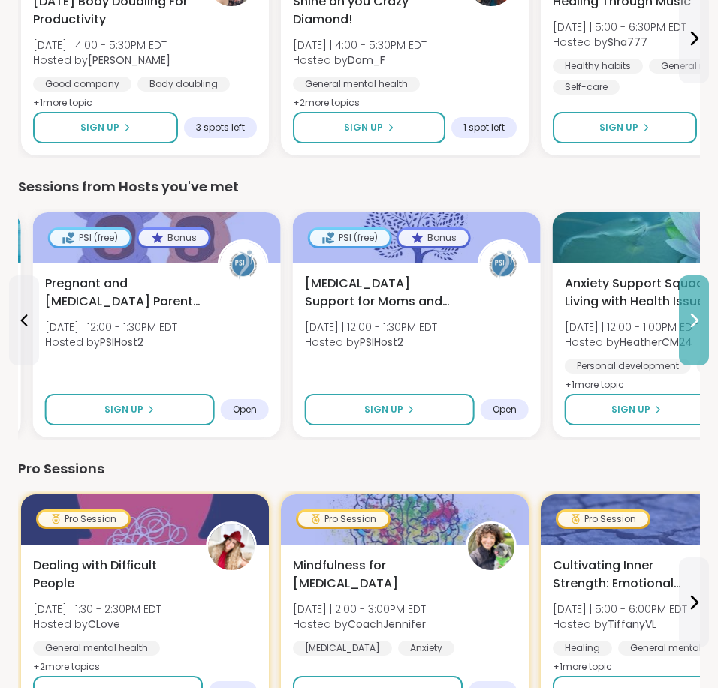
click at [685, 320] on icon at bounding box center [694, 321] width 18 height 18
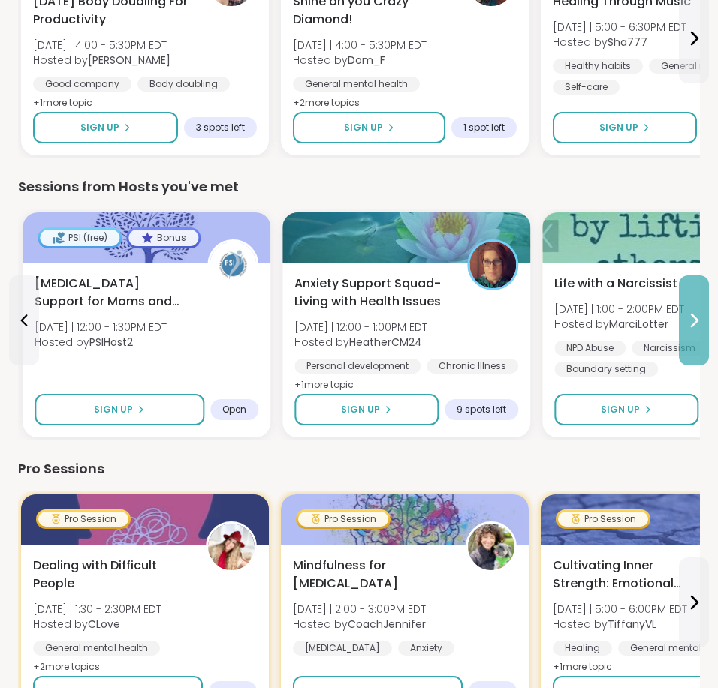
click at [685, 320] on icon at bounding box center [694, 321] width 18 height 18
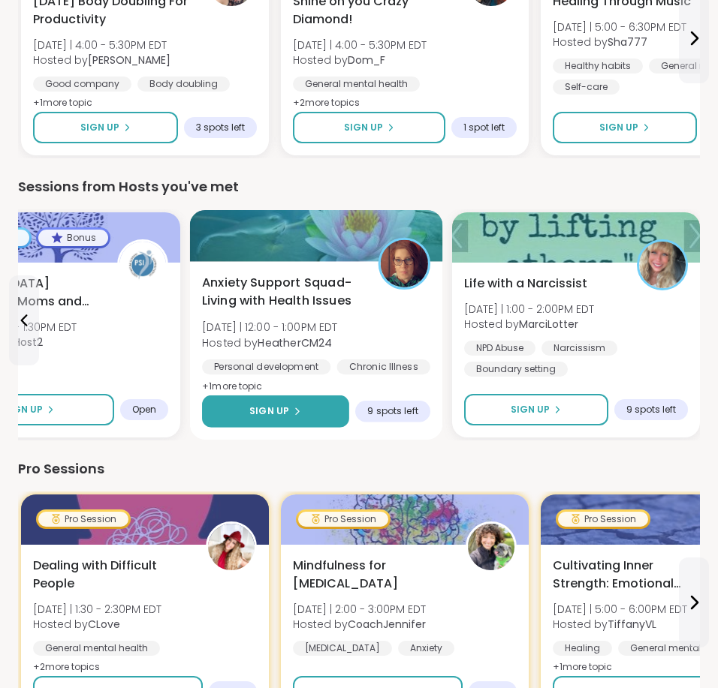
click at [302, 410] on button "Sign Up" at bounding box center [275, 412] width 147 height 32
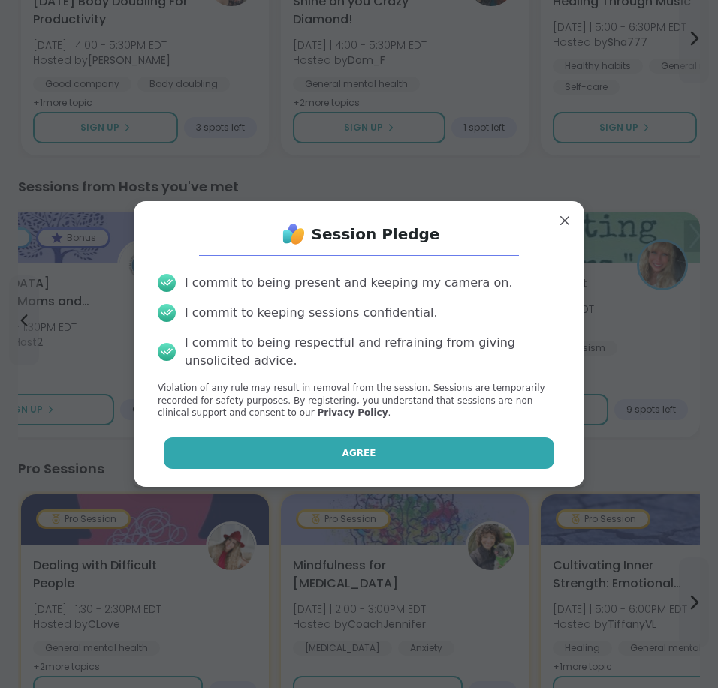
click at [363, 442] on button "Agree" at bounding box center [359, 454] width 391 height 32
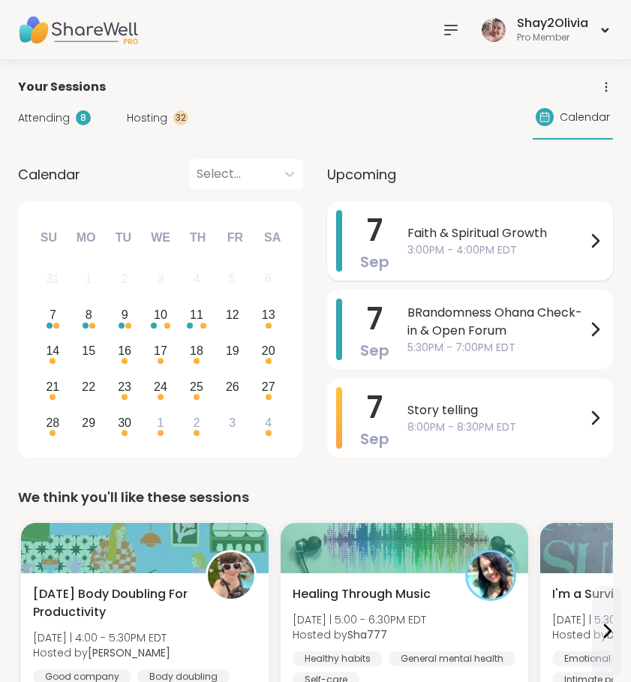
click at [430, 248] on span "3:00PM - 4:00PM EDT" at bounding box center [497, 250] width 179 height 16
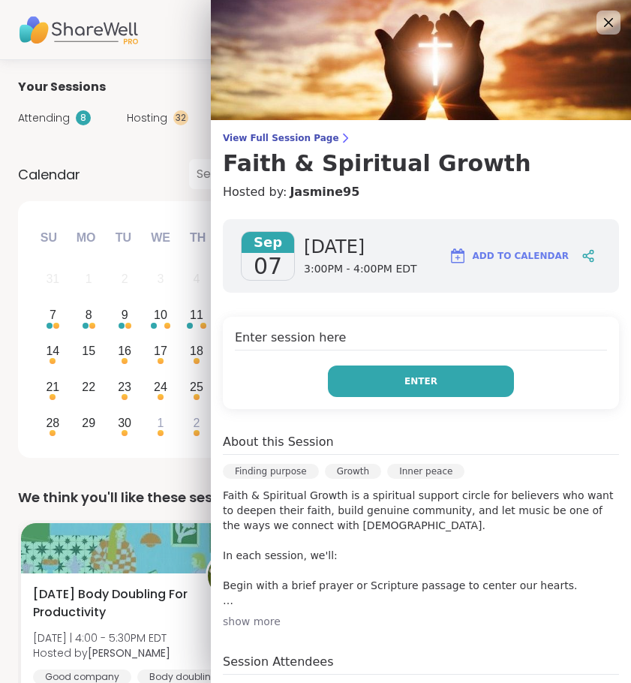
click at [408, 394] on button "Enter" at bounding box center [421, 382] width 186 height 32
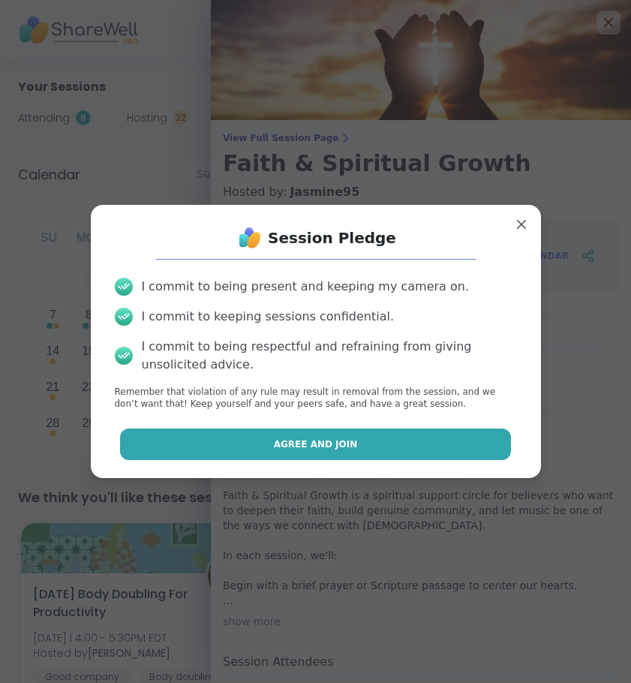
click at [353, 459] on button "Agree and Join" at bounding box center [315, 445] width 391 height 32
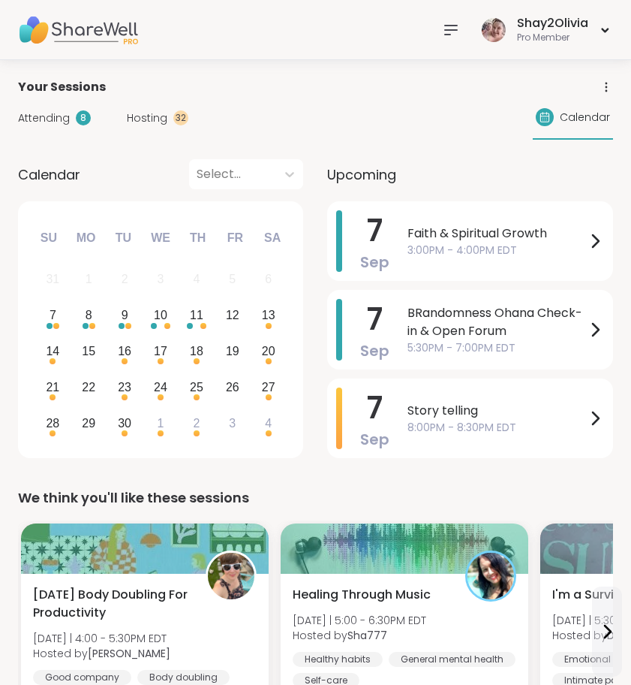
click at [414, 253] on span "3:00PM - 4:00PM EDT" at bounding box center [497, 250] width 179 height 16
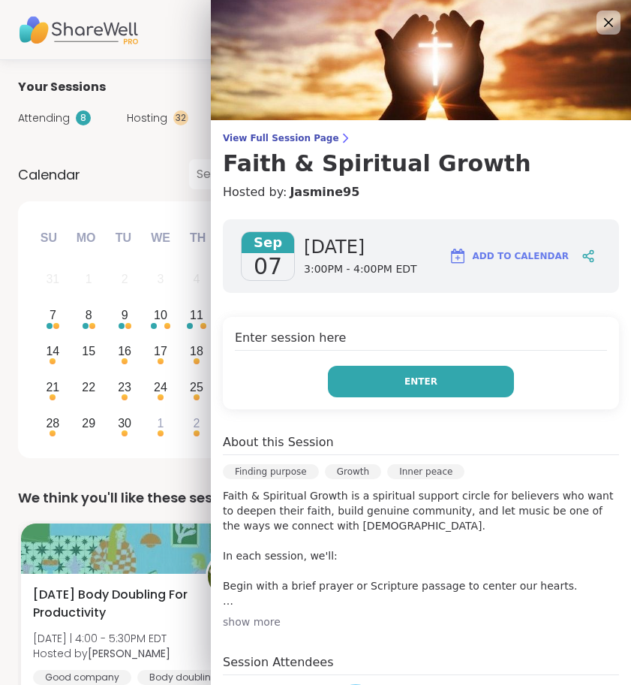
click at [430, 381] on span "Enter" at bounding box center [421, 382] width 33 height 14
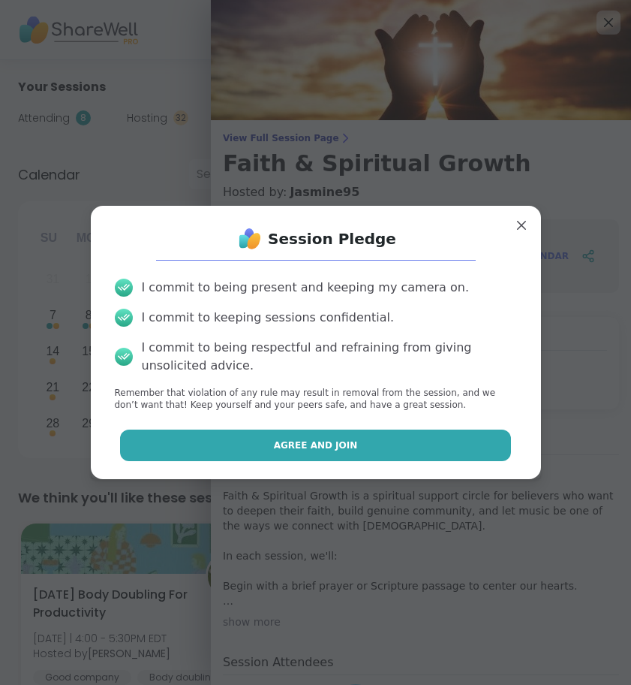
click at [450, 439] on button "Agree and Join" at bounding box center [315, 445] width 391 height 32
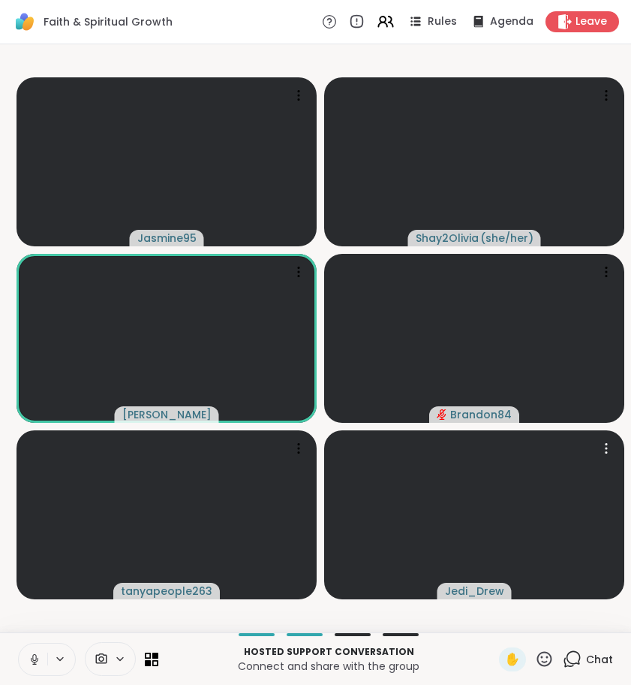
click at [41, 661] on button at bounding box center [33, 659] width 29 height 32
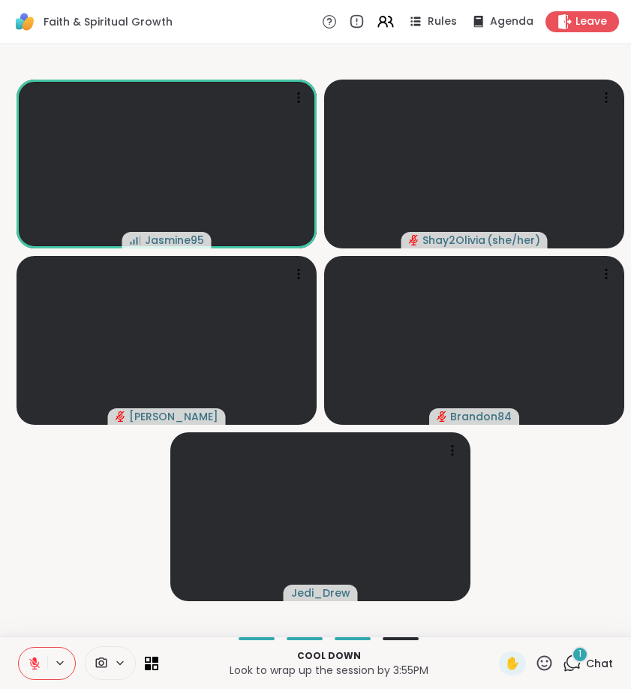
click at [587, 657] on div "1" at bounding box center [580, 654] width 17 height 17
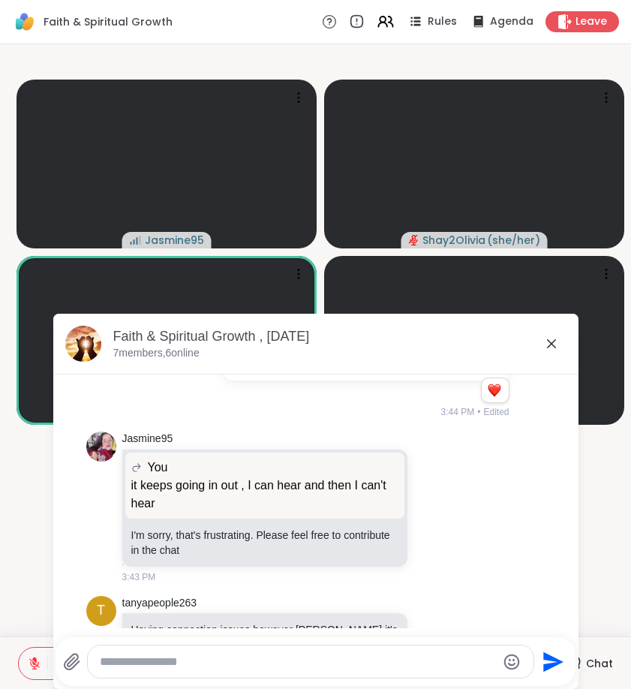
scroll to position [4457, 0]
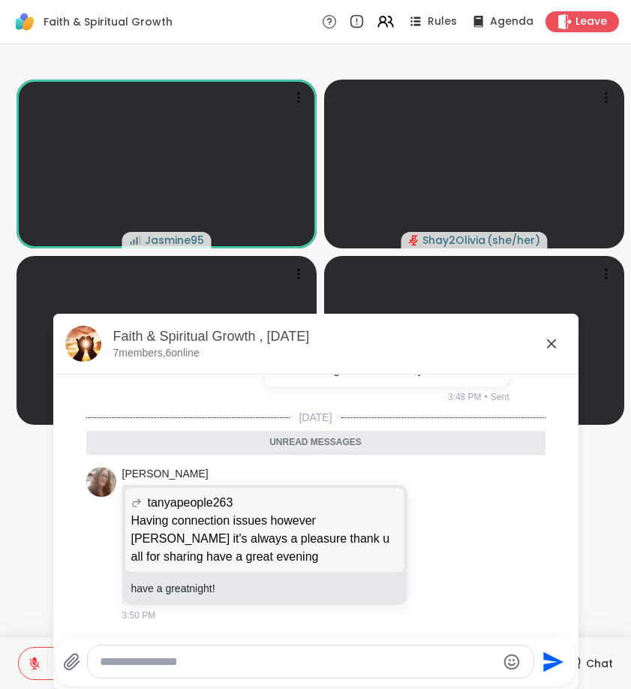
click at [549, 342] on icon at bounding box center [551, 343] width 9 height 9
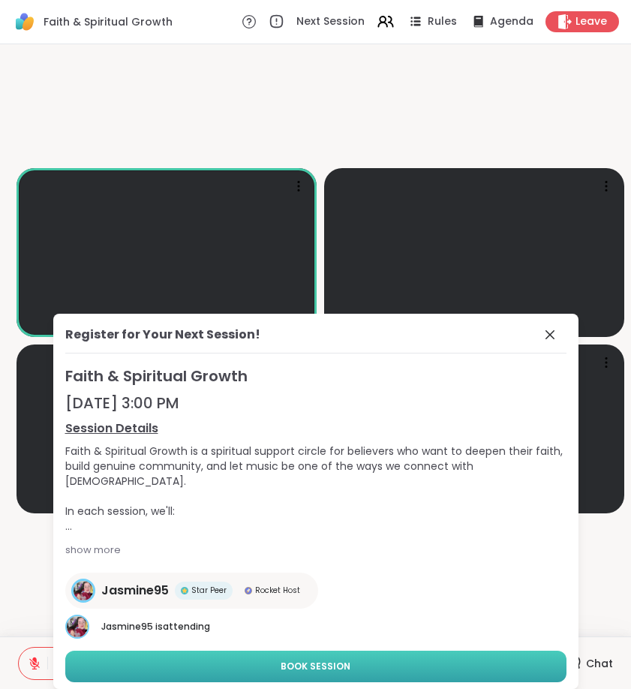
click at [260, 661] on button "Book Session" at bounding box center [315, 667] width 501 height 32
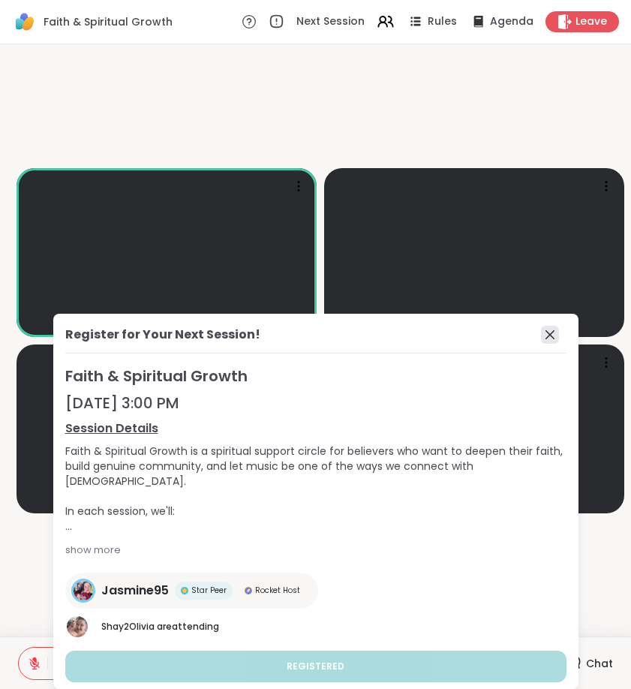
click at [541, 339] on icon at bounding box center [550, 335] width 18 height 18
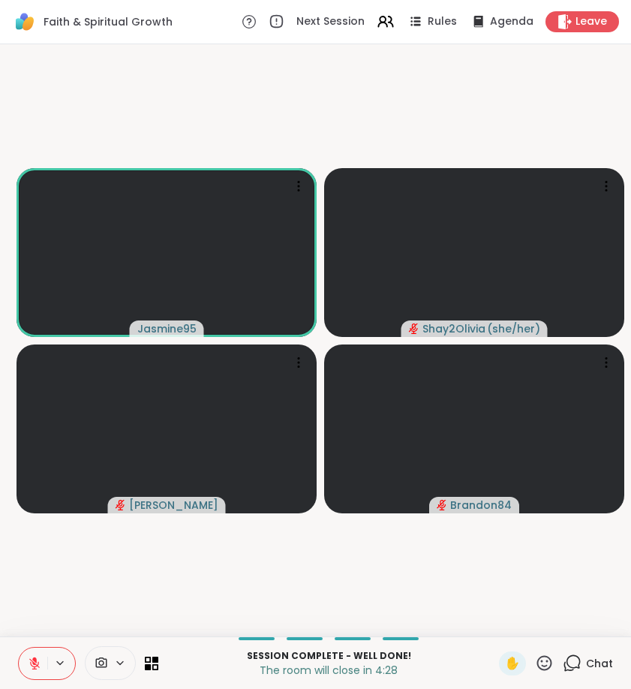
click at [576, 658] on icon at bounding box center [572, 663] width 19 height 19
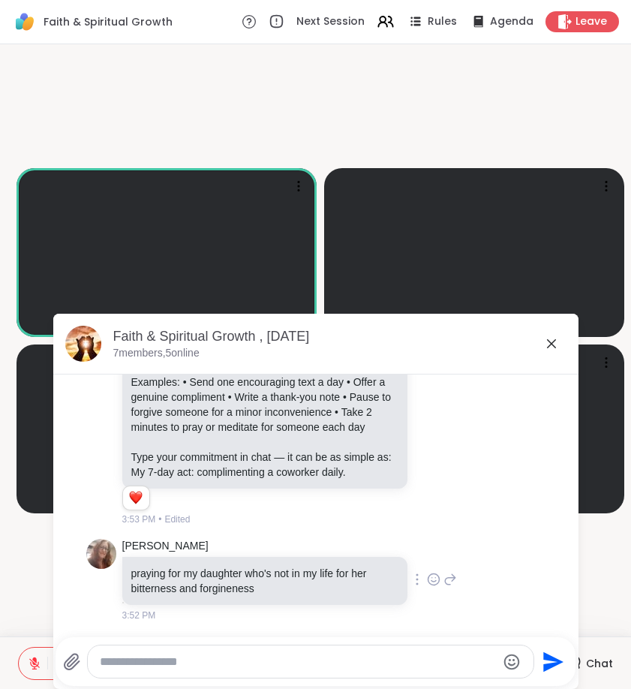
scroll to position [4754, 0]
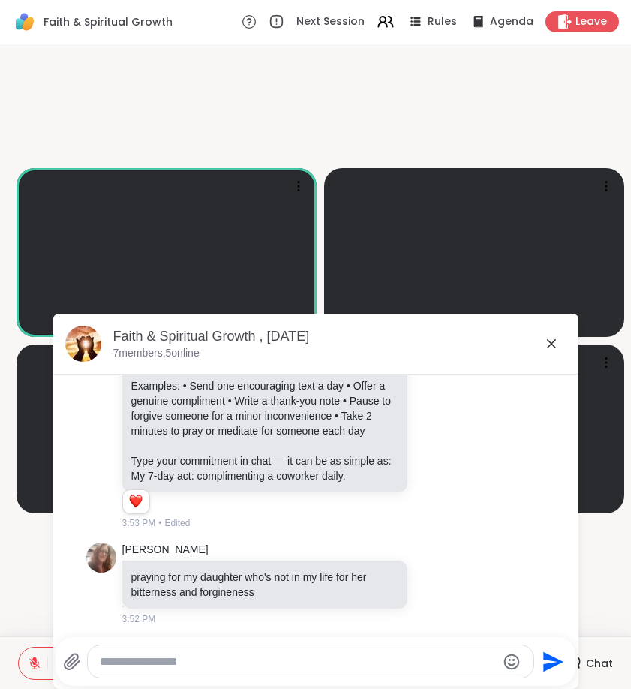
click at [196, 674] on div at bounding box center [311, 662] width 446 height 32
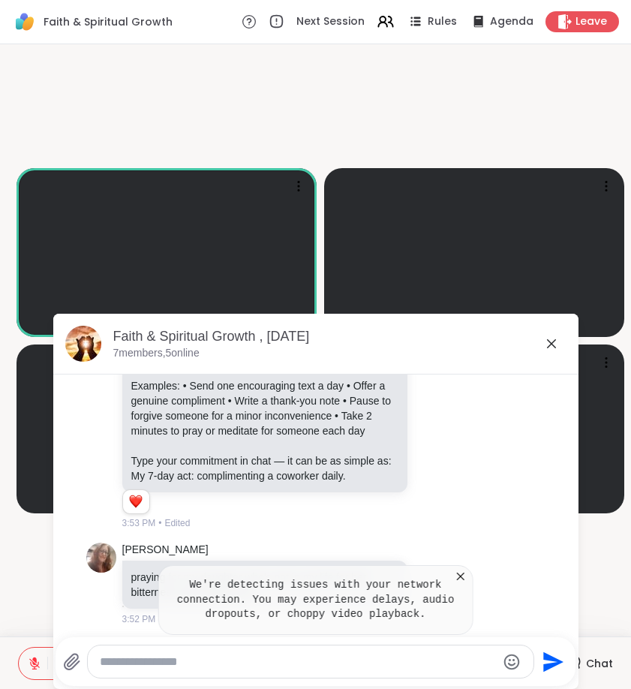
click at [197, 671] on div at bounding box center [311, 662] width 446 height 32
click at [197, 647] on div at bounding box center [311, 662] width 446 height 32
click at [197, 670] on div at bounding box center [311, 662] width 446 height 32
click at [199, 661] on textarea "Type your message" at bounding box center [298, 662] width 397 height 15
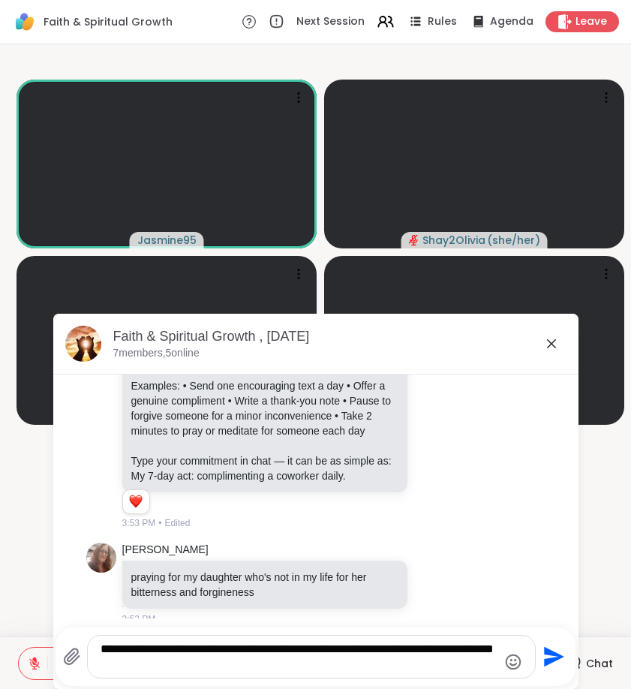
type textarea "**********"
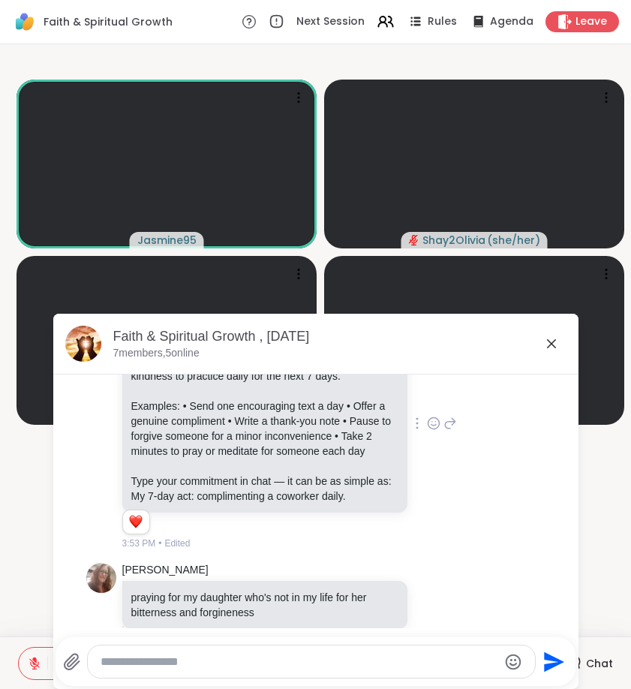
scroll to position [4726, 0]
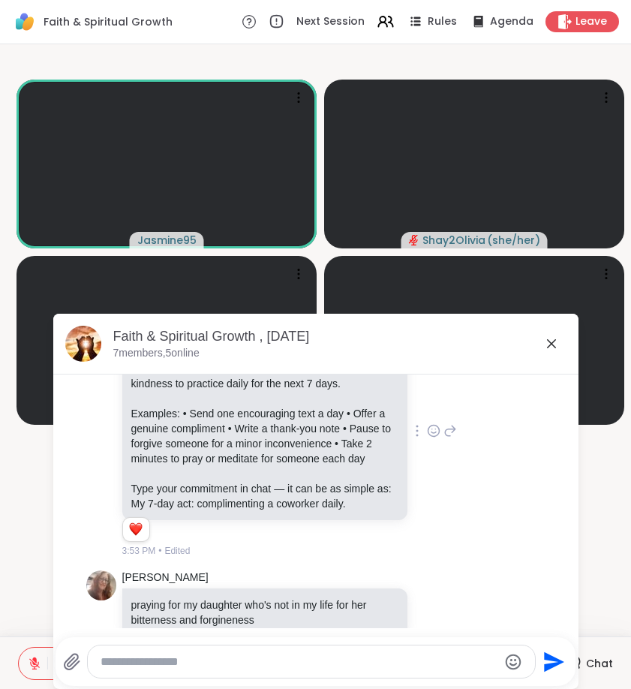
click at [427, 438] on icon at bounding box center [434, 430] width 14 height 15
click at [423, 558] on div "Jasmine95 7-Day Kindness Challenge To carry this forward, let’s each choose one…" at bounding box center [290, 431] width 336 height 254
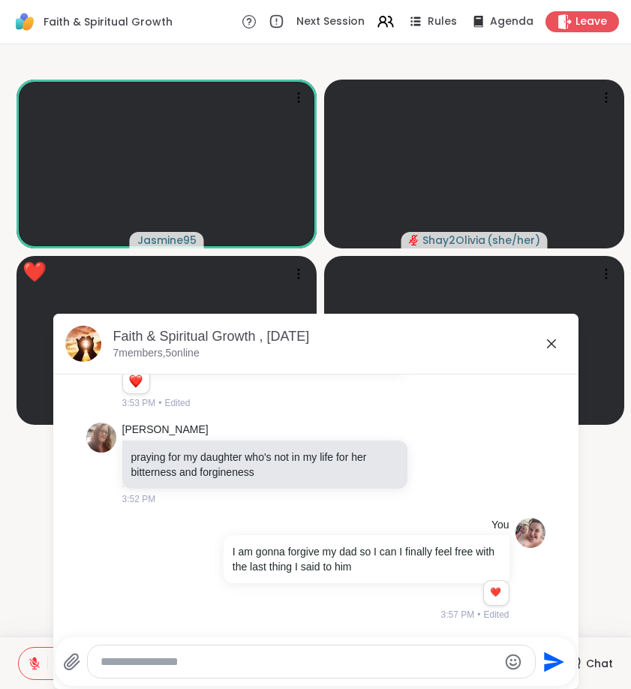
scroll to position [4897, 0]
click at [546, 346] on icon at bounding box center [552, 344] width 18 height 18
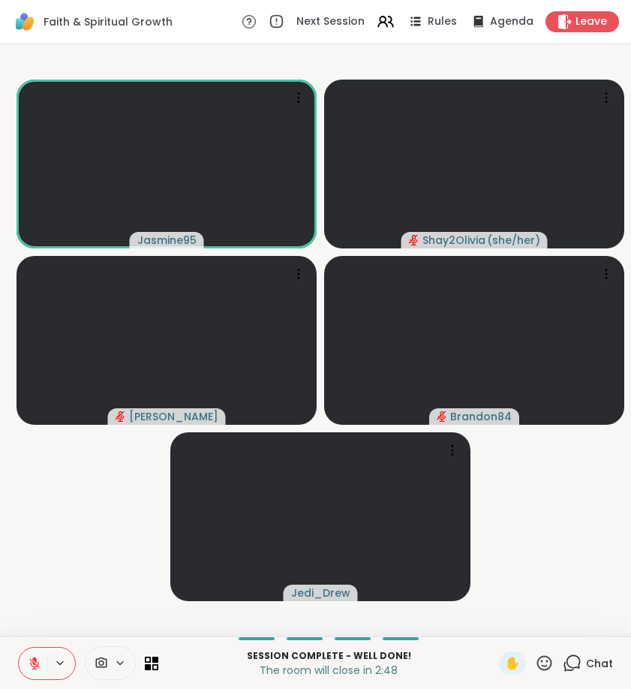
click at [540, 664] on icon at bounding box center [544, 663] width 19 height 19
click at [501, 633] on div "❤️" at bounding box center [500, 624] width 27 height 24
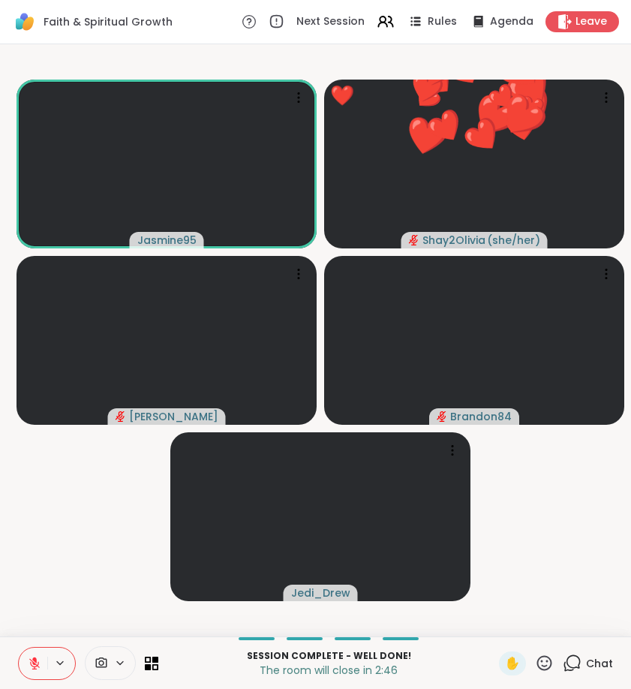
click at [582, 665] on icon at bounding box center [572, 663] width 19 height 19
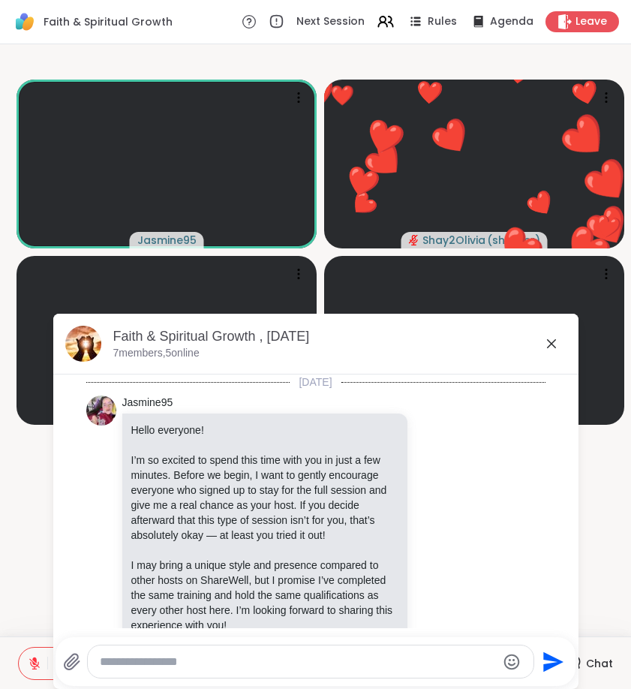
click at [452, 655] on textarea "Type your message" at bounding box center [298, 662] width 397 height 15
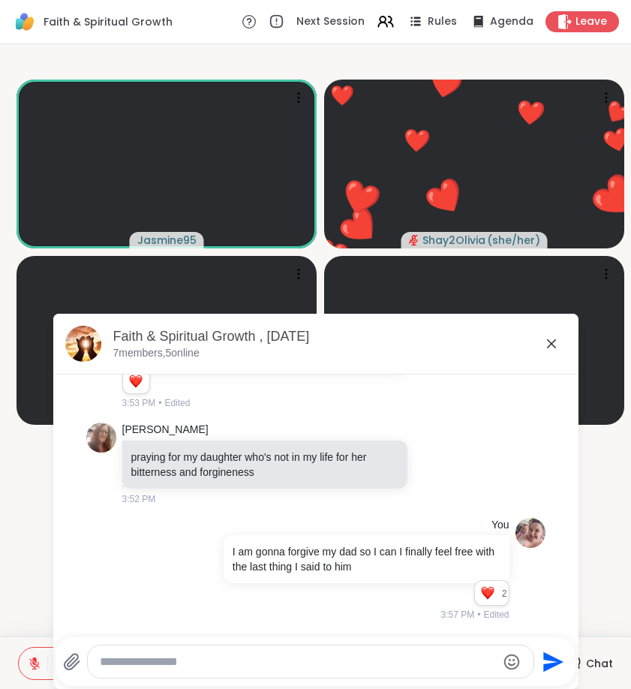
type textarea "*"
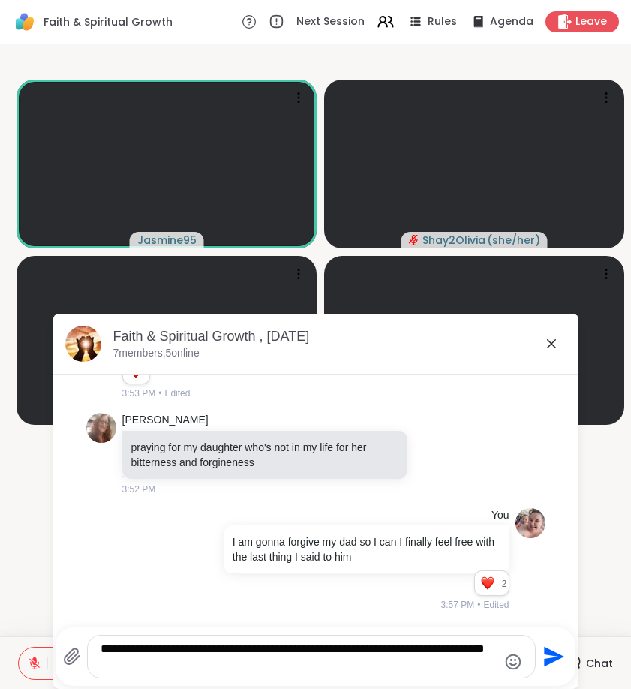
type textarea "**********"
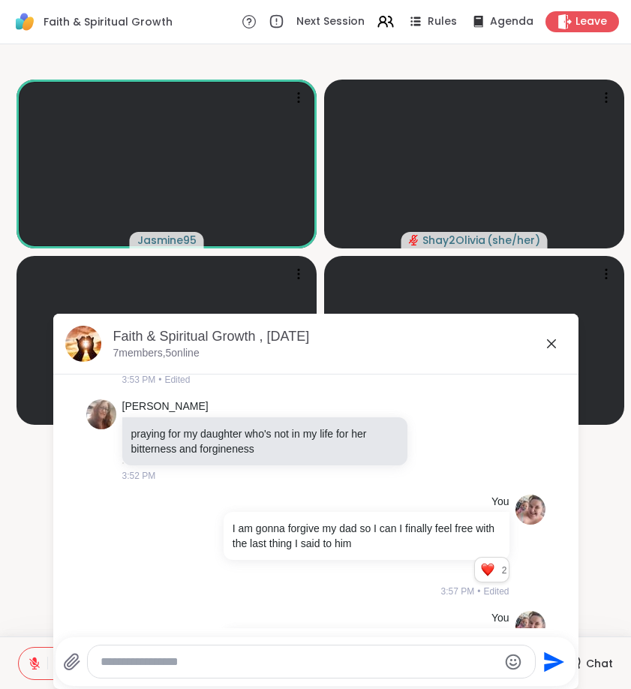
scroll to position [4992, 0]
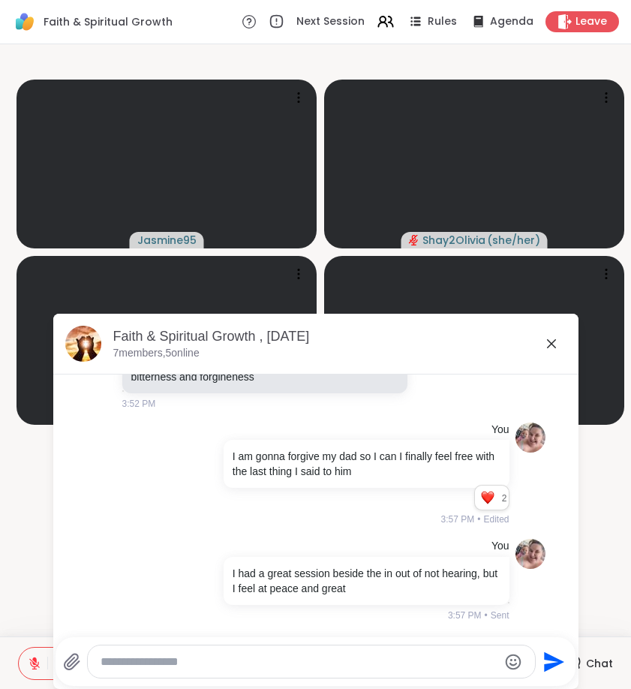
click at [307, 663] on textarea "Type your message" at bounding box center [299, 662] width 397 height 15
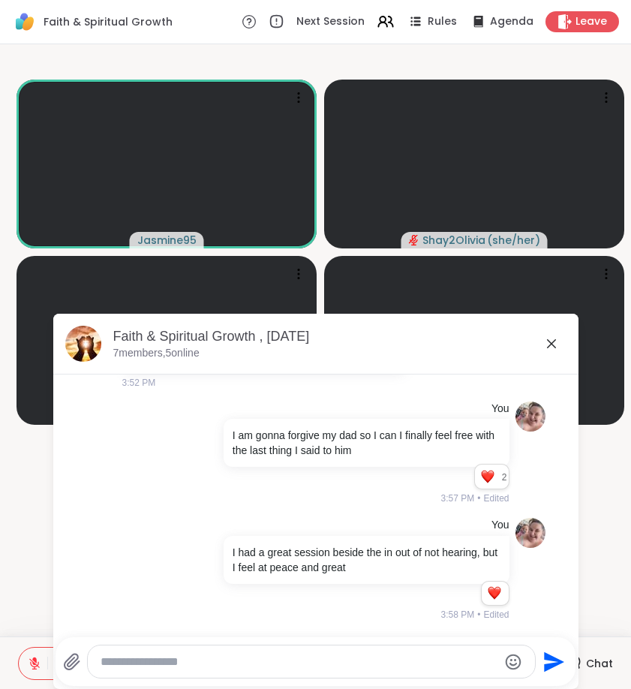
scroll to position [5092, 0]
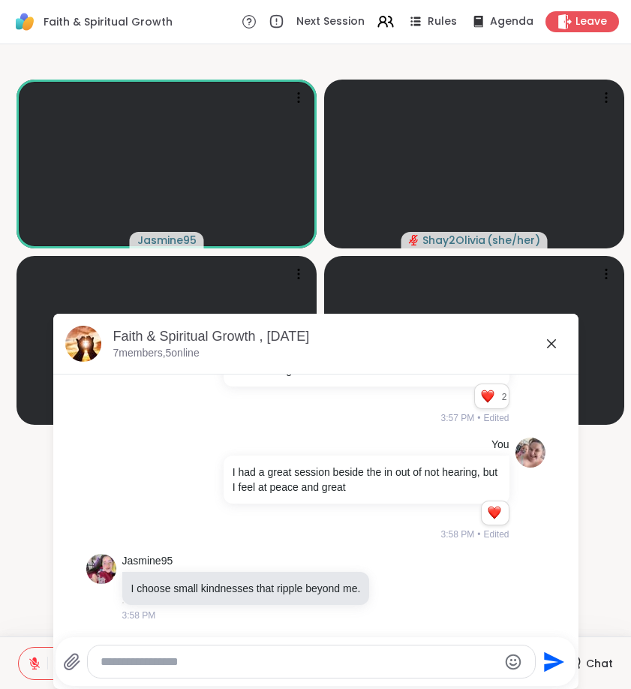
click at [198, 655] on textarea "Type your message" at bounding box center [299, 662] width 397 height 15
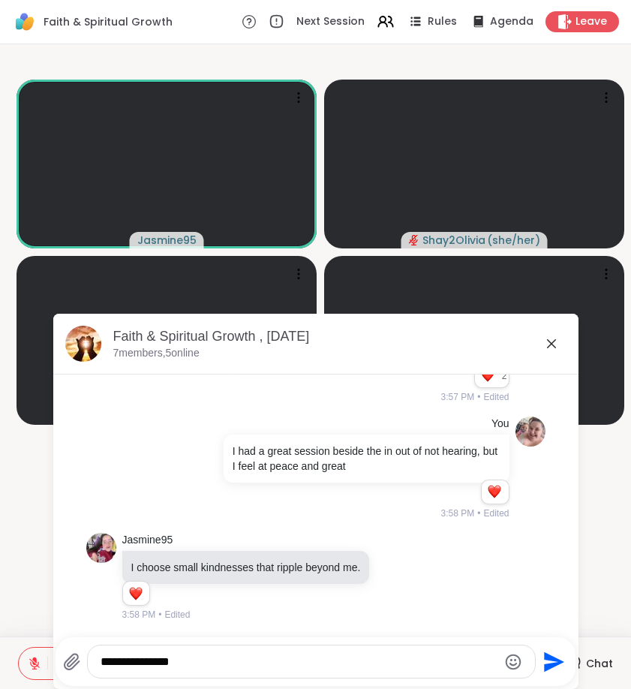
scroll to position [5113, 0]
type textarea "**********"
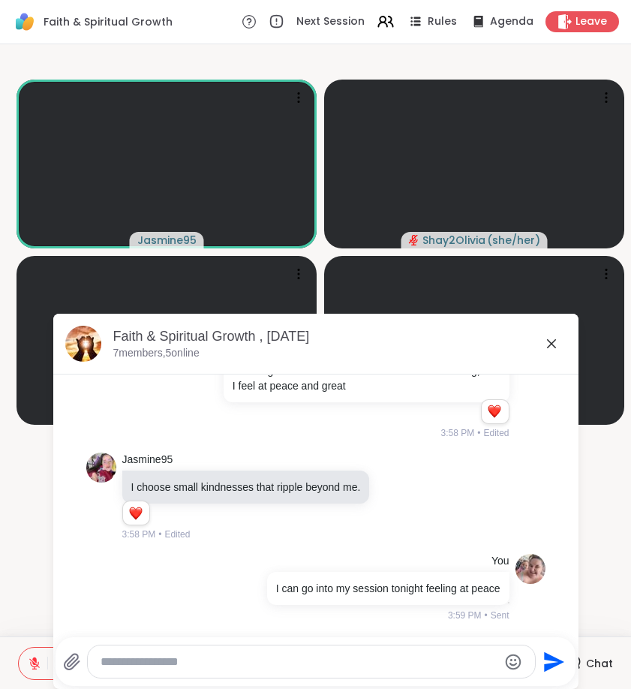
click at [553, 342] on icon at bounding box center [551, 343] width 9 height 9
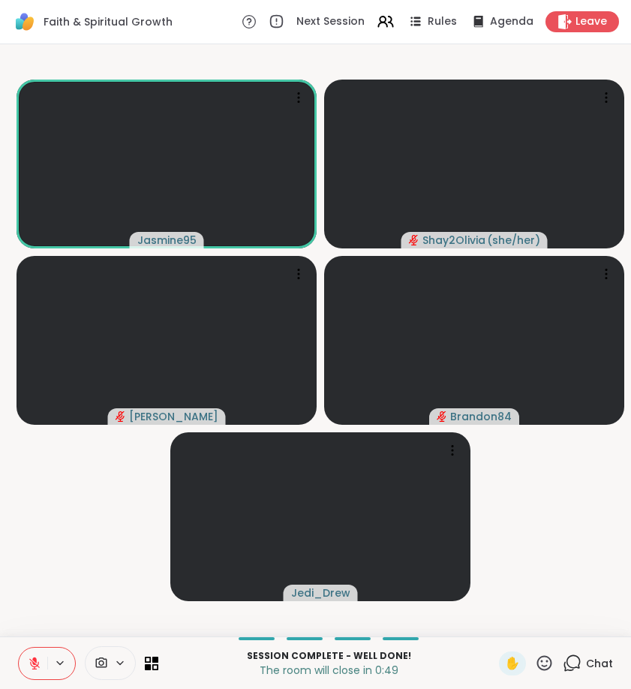
click at [546, 670] on icon at bounding box center [544, 662] width 15 height 15
click at [496, 624] on span "❤️" at bounding box center [500, 624] width 15 height 18
click at [547, 661] on icon at bounding box center [544, 663] width 19 height 19
click at [495, 626] on span "❤️" at bounding box center [500, 624] width 15 height 18
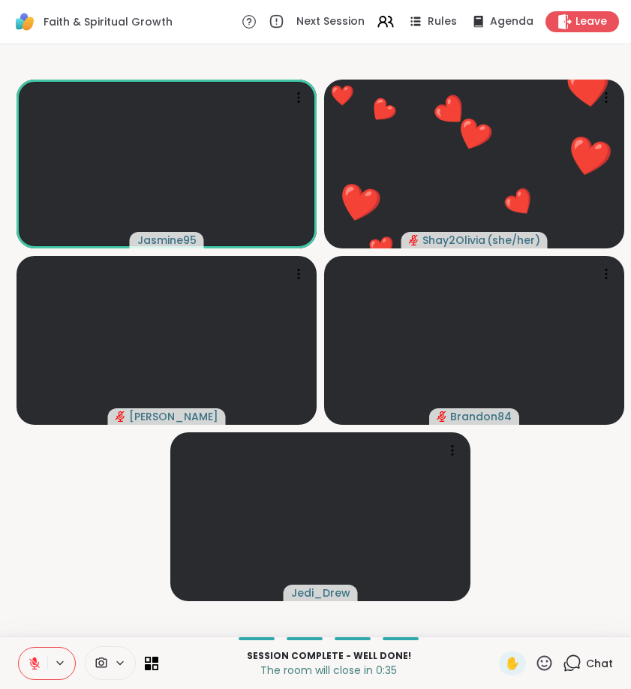
click at [579, 656] on icon at bounding box center [572, 663] width 19 height 19
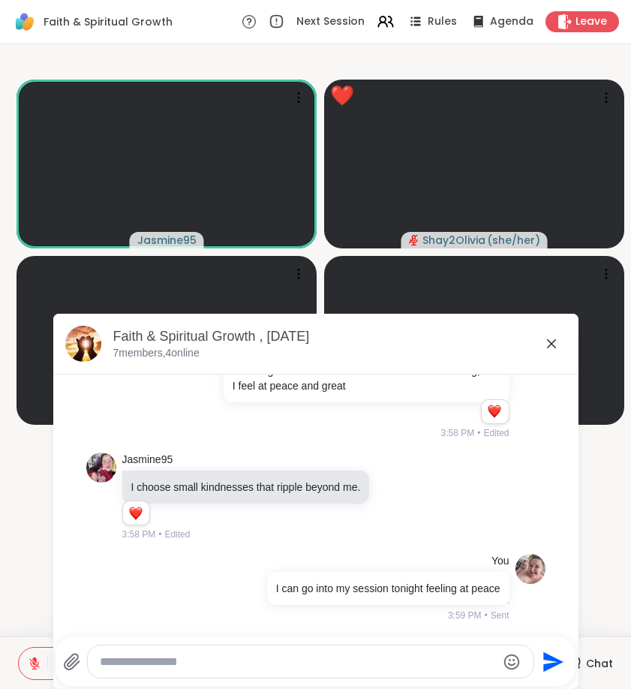
click at [469, 667] on textarea "Type your message" at bounding box center [298, 662] width 397 height 15
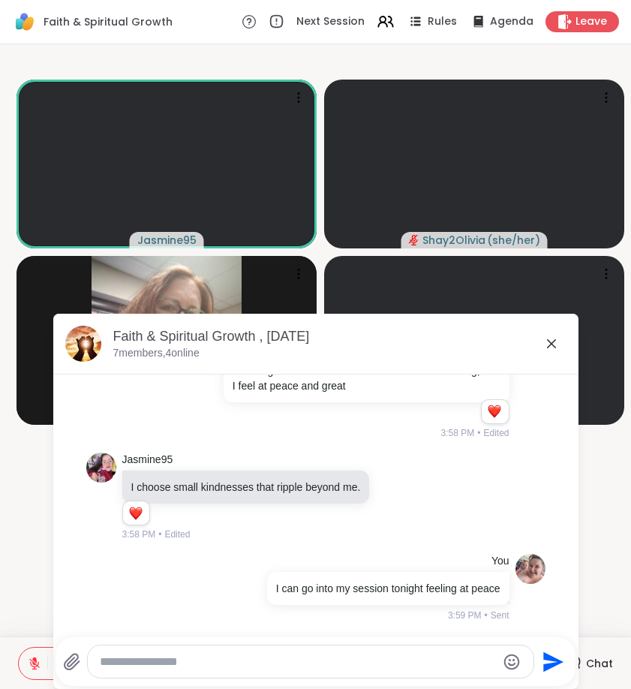
click at [557, 336] on icon at bounding box center [552, 344] width 18 height 18
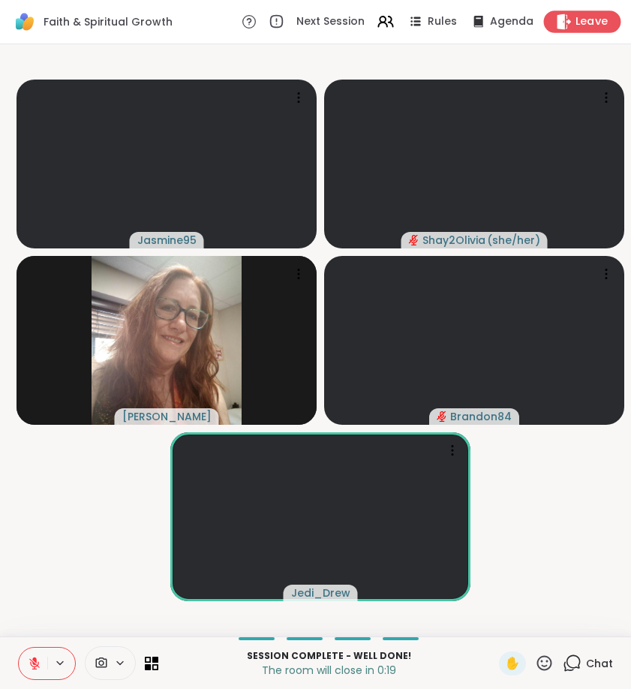
click at [578, 32] on div "Leave" at bounding box center [582, 22] width 77 height 22
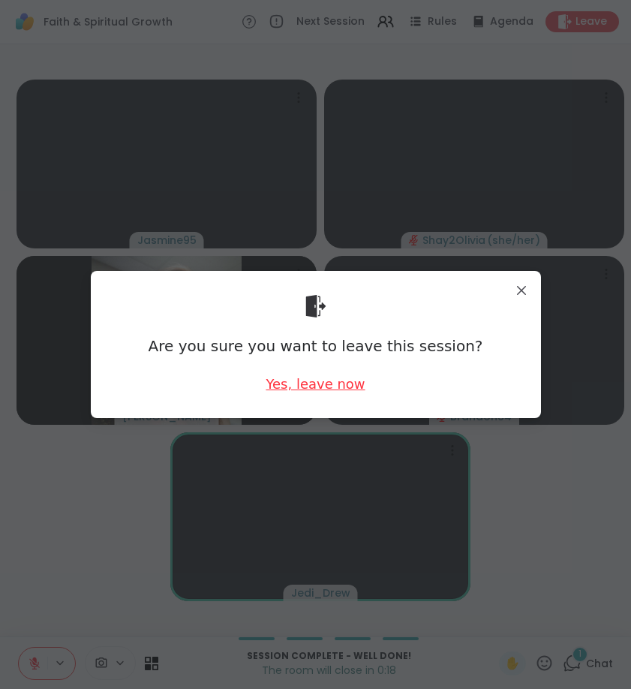
click at [307, 390] on div "Yes, leave now" at bounding box center [315, 384] width 99 height 19
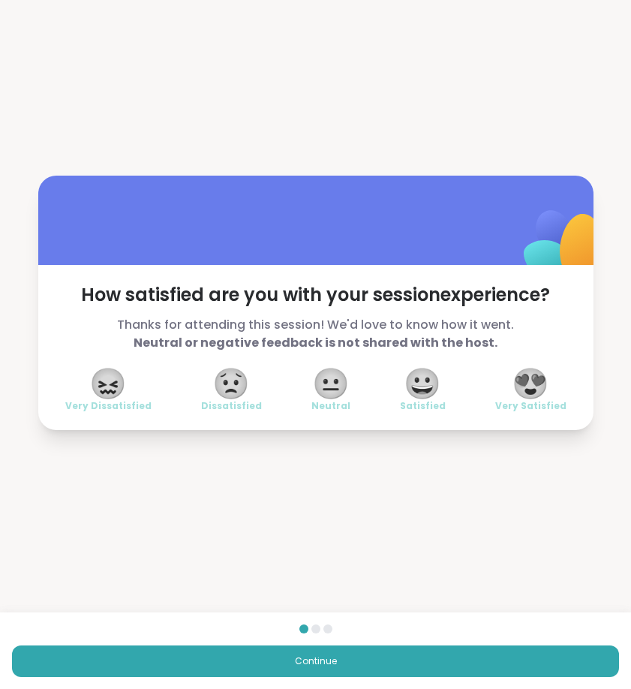
click at [527, 395] on span "😍" at bounding box center [531, 383] width 38 height 27
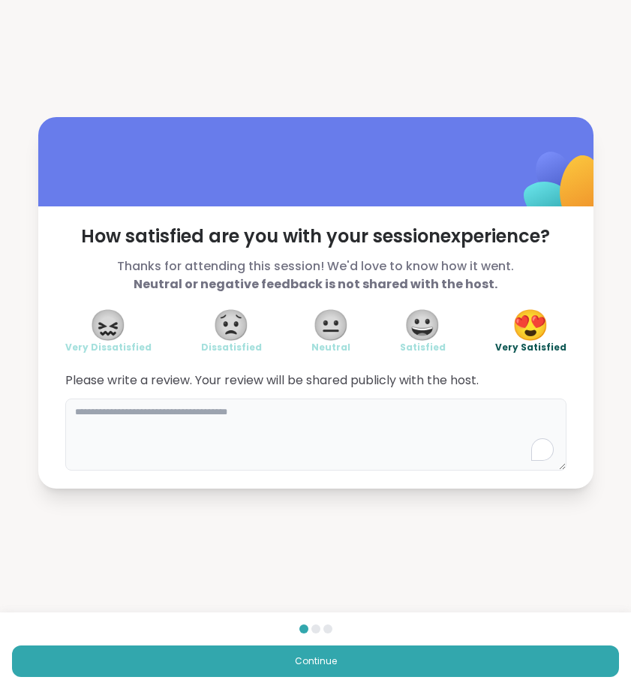
click at [280, 418] on textarea "To enrich screen reader interactions, please activate Accessibility in Grammarl…" at bounding box center [315, 435] width 501 height 72
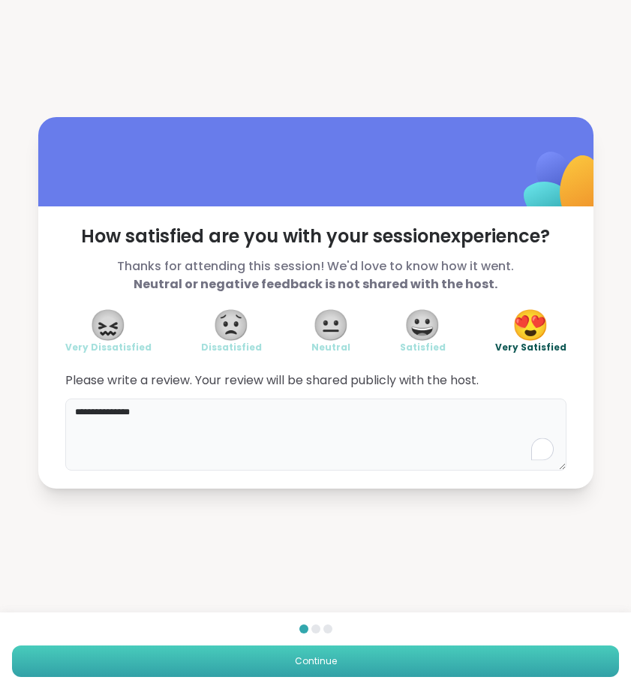
type textarea "**********"
click at [345, 660] on button "Continue" at bounding box center [315, 662] width 607 height 32
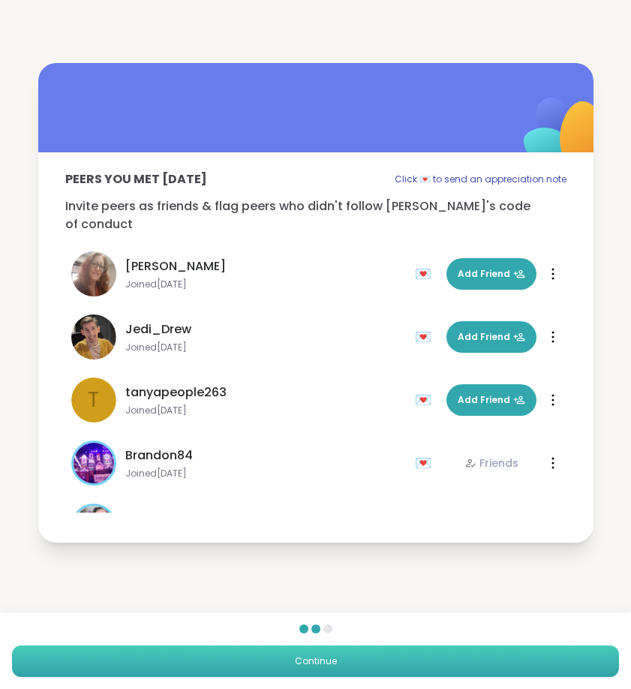
click at [360, 661] on button "Continue" at bounding box center [315, 662] width 607 height 32
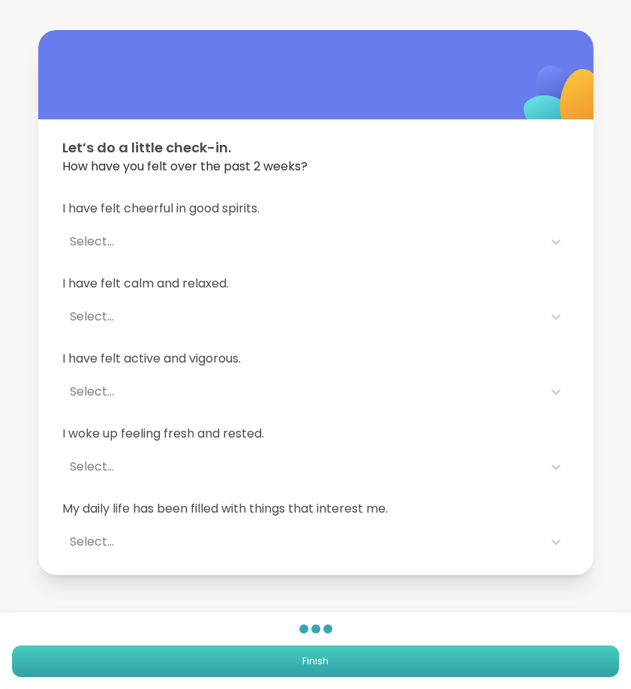
click at [360, 651] on button "Finish" at bounding box center [315, 662] width 607 height 32
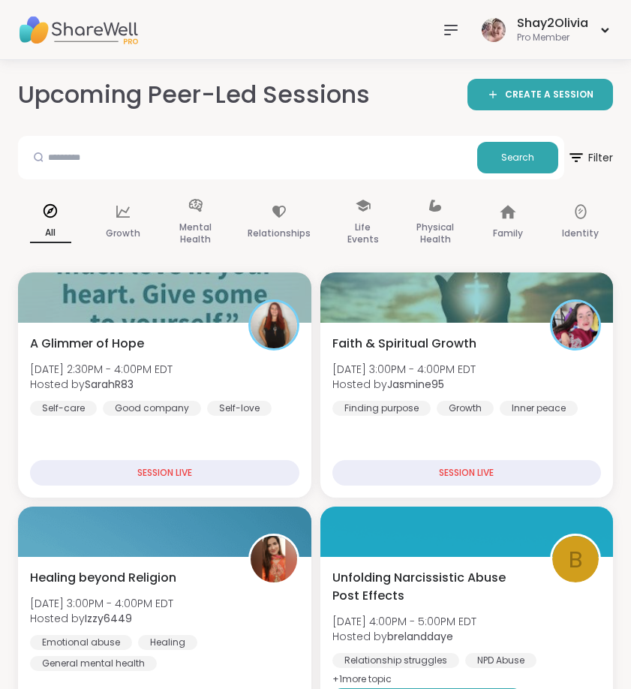
click at [453, 33] on icon at bounding box center [451, 30] width 18 height 18
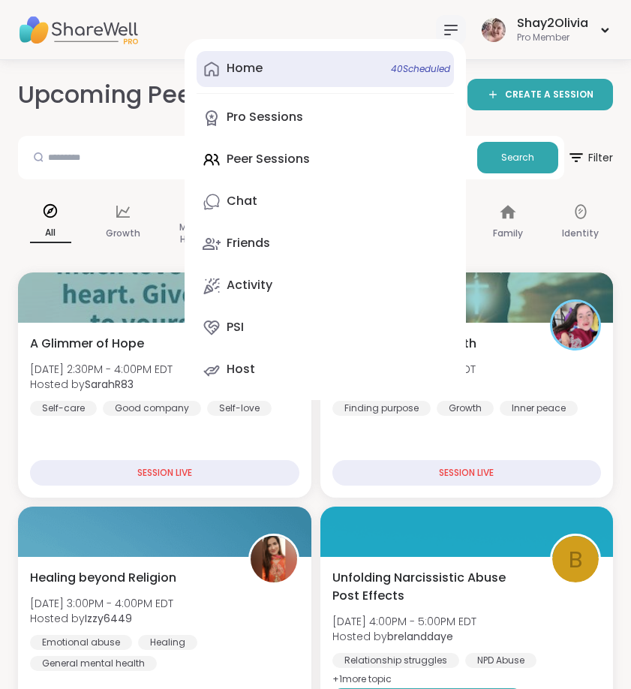
click at [294, 70] on link "Home 40 Scheduled" at bounding box center [325, 69] width 257 height 36
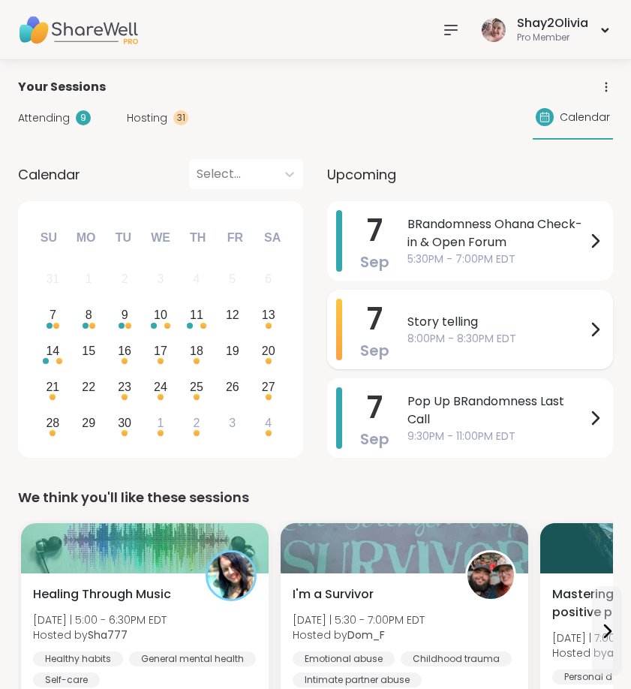
click at [462, 348] on div "Story telling 8:00PM - 8:30PM EDT" at bounding box center [506, 330] width 197 height 62
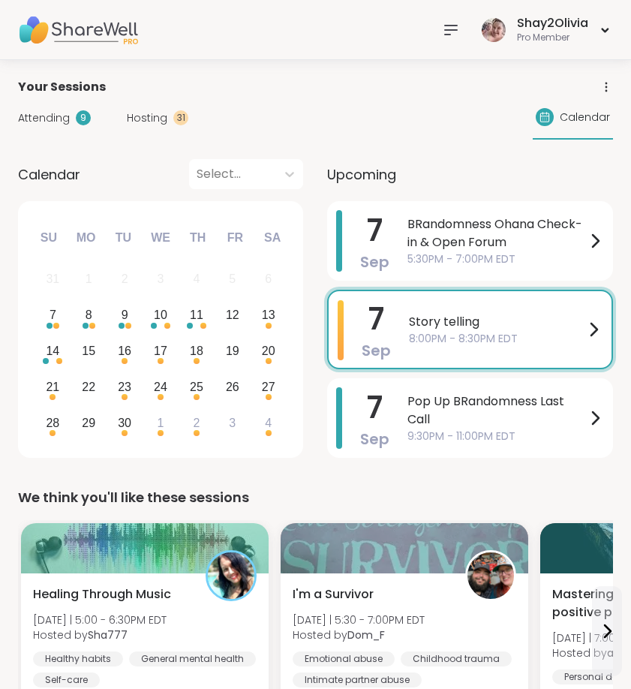
click at [153, 215] on div "September 2025 Su Mo Tu We Th Fr Sa" at bounding box center [160, 235] width 261 height 44
click at [63, 122] on span "Attending" at bounding box center [44, 118] width 52 height 16
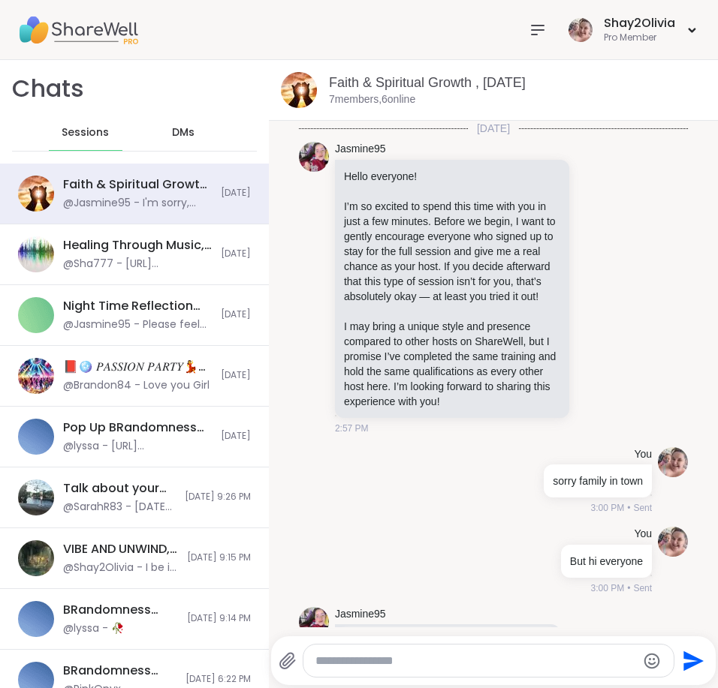
click at [537, 26] on icon at bounding box center [537, 30] width 12 height 9
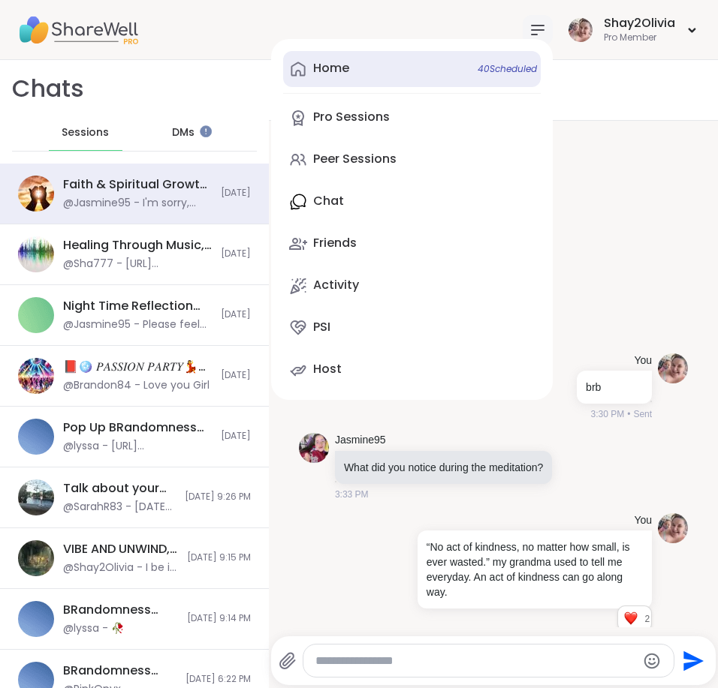
click at [426, 69] on link "Home 40 Scheduled" at bounding box center [411, 69] width 257 height 36
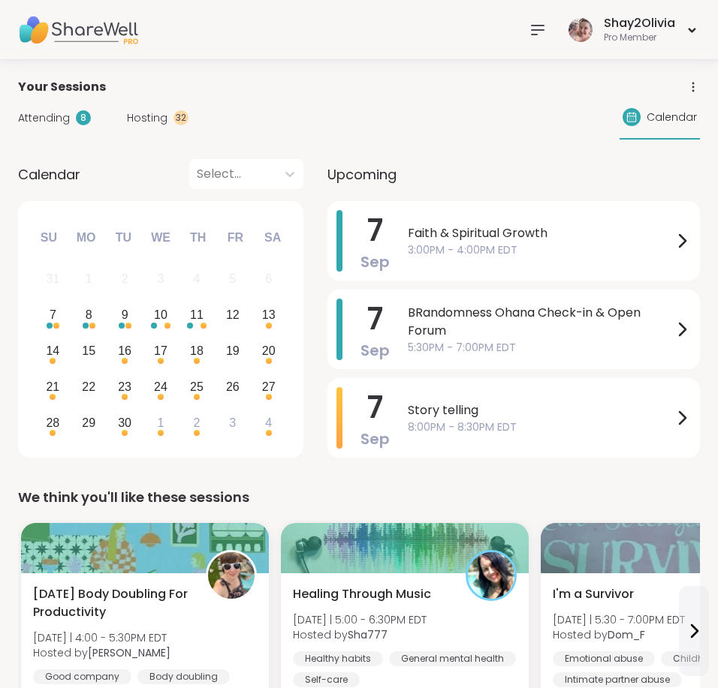
click at [543, 35] on icon at bounding box center [537, 30] width 18 height 18
click at [603, 38] on div "Shay2Olivia Pro Member" at bounding box center [631, 29] width 135 height 35
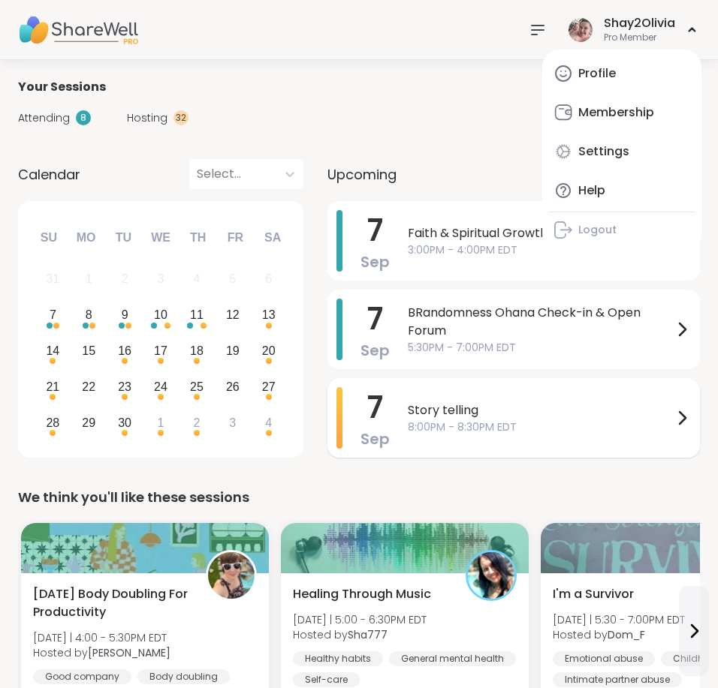
click at [669, 415] on span "Story telling" at bounding box center [540, 411] width 265 height 18
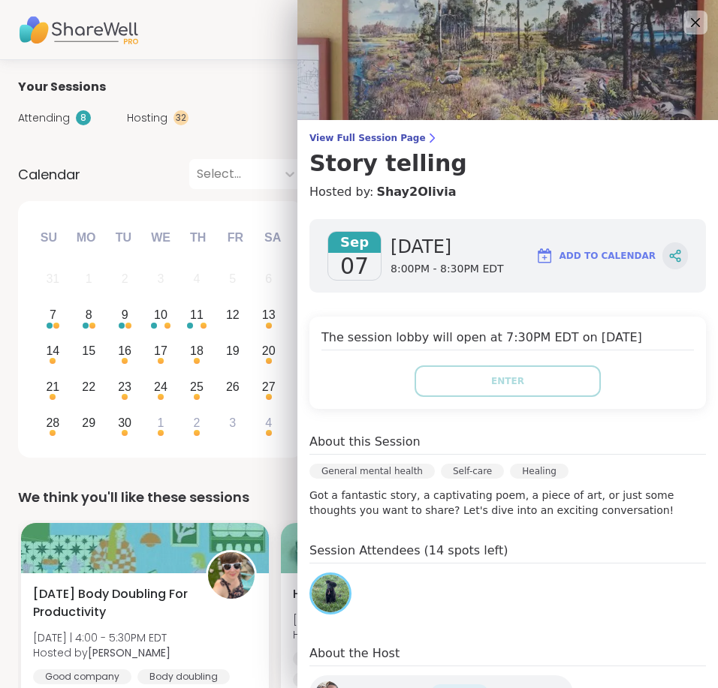
click at [667, 263] on div at bounding box center [675, 255] width 26 height 27
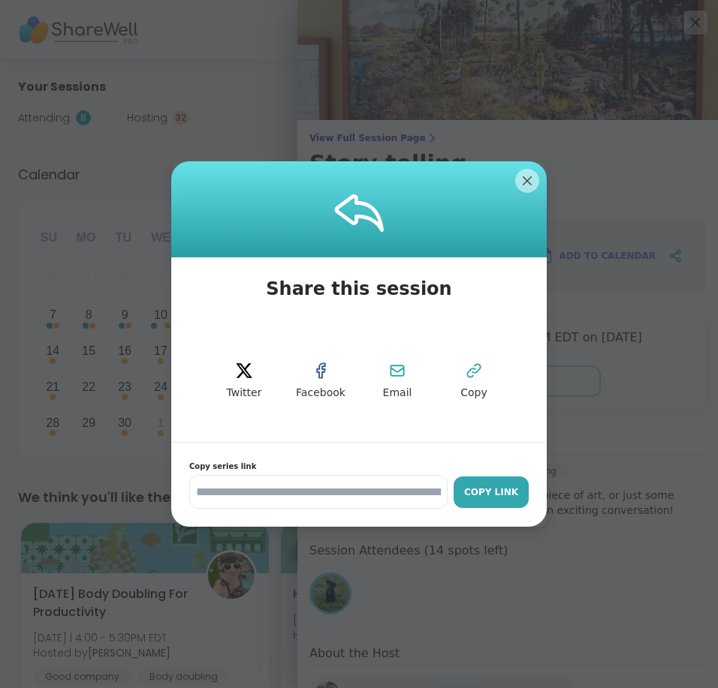
click at [508, 495] on div "Copy Link" at bounding box center [491, 493] width 60 height 14
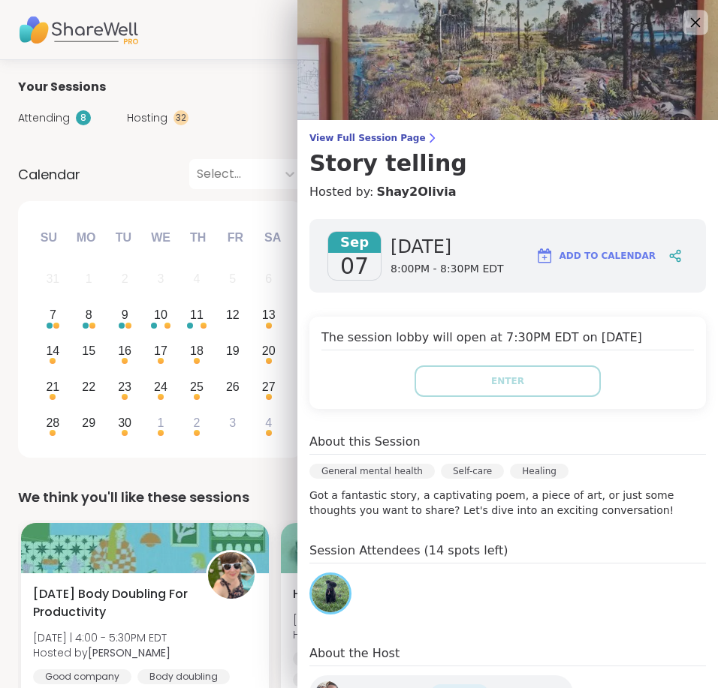
click at [685, 29] on icon at bounding box center [694, 22] width 19 height 19
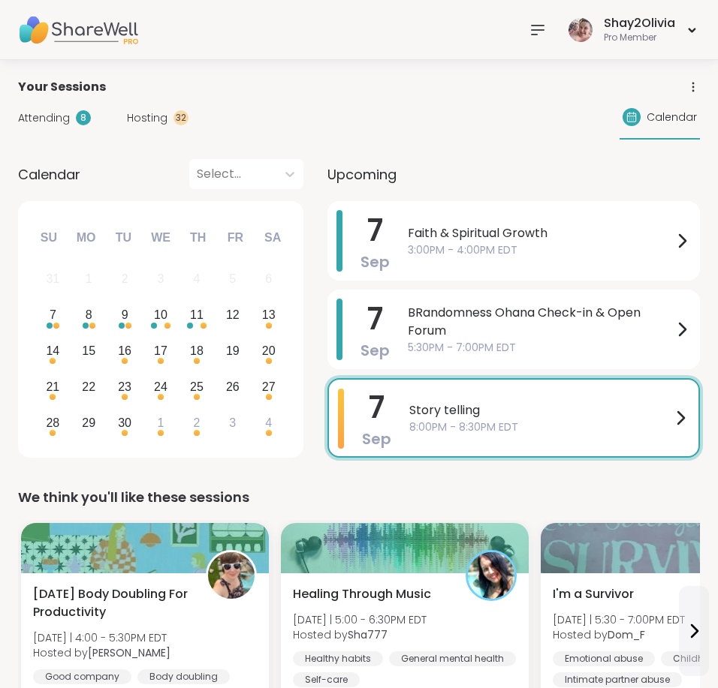
click at [552, 26] on div at bounding box center [537, 30] width 30 height 30
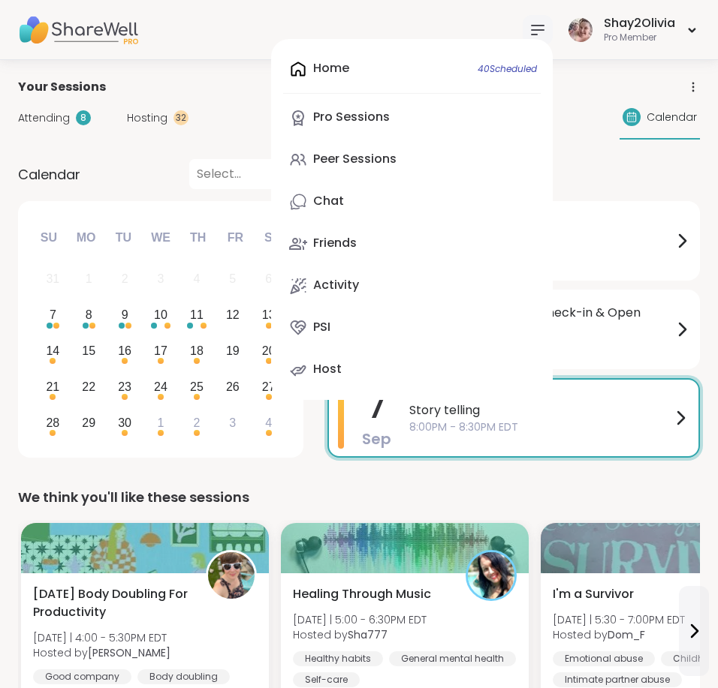
click at [349, 289] on div "Activity" at bounding box center [336, 285] width 46 height 17
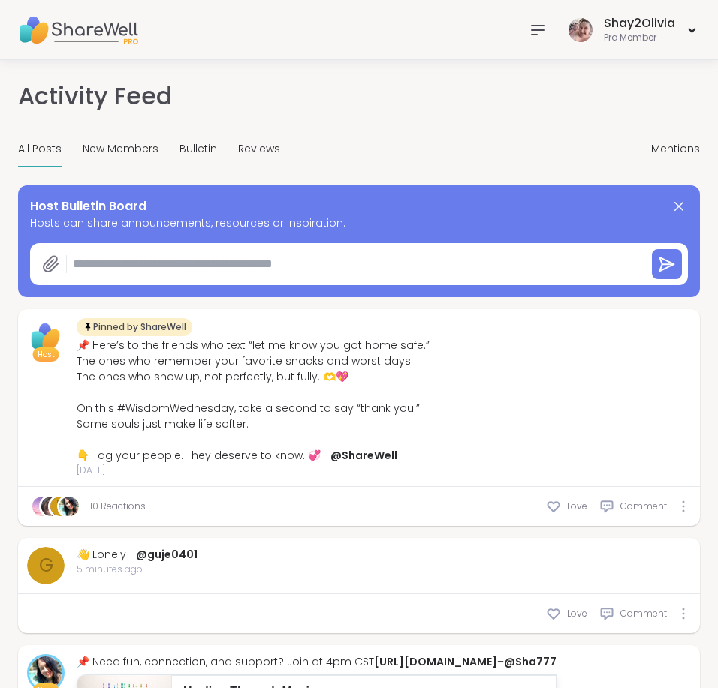
click at [199, 276] on textarea at bounding box center [353, 264] width 573 height 30
paste textarea "**********"
type textarea "*"
type textarea "**********"
click at [667, 271] on icon at bounding box center [667, 264] width 18 height 18
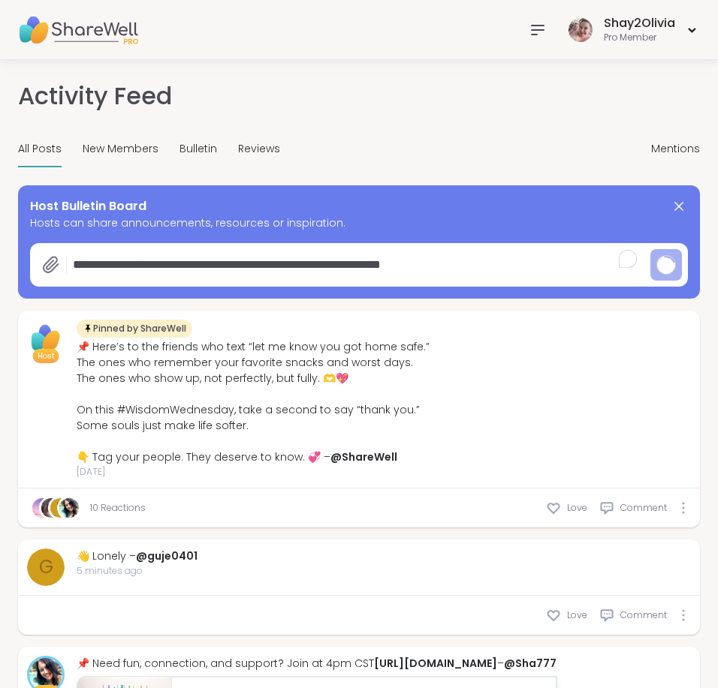
type textarea "*"
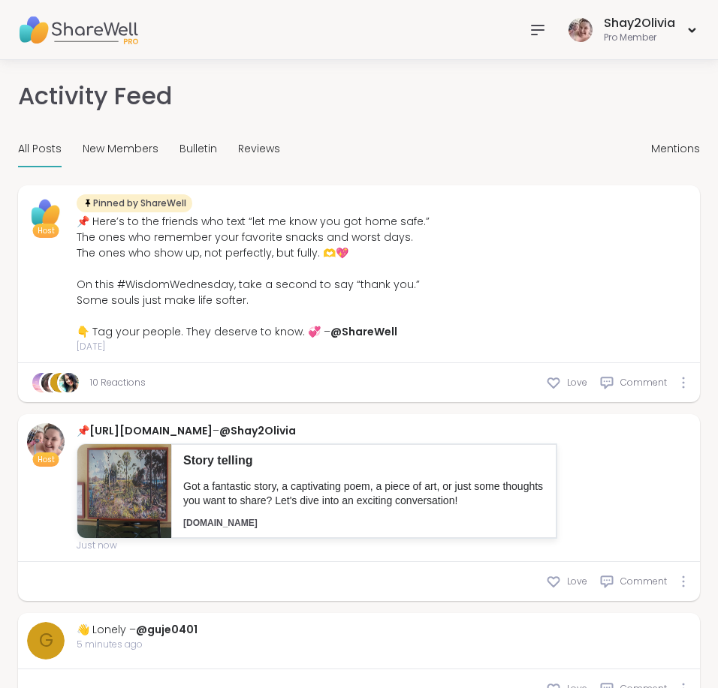
click at [546, 23] on icon at bounding box center [537, 30] width 18 height 18
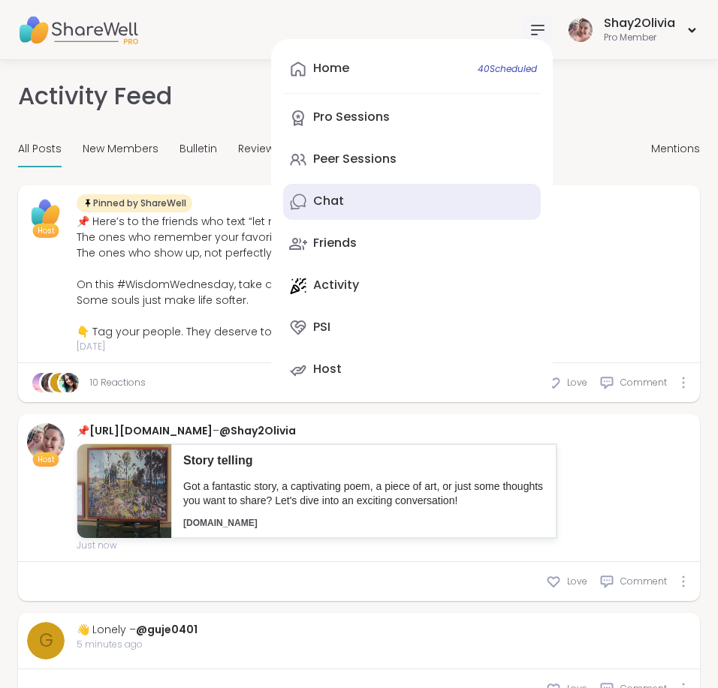
click at [405, 194] on link "Chat" at bounding box center [411, 202] width 257 height 36
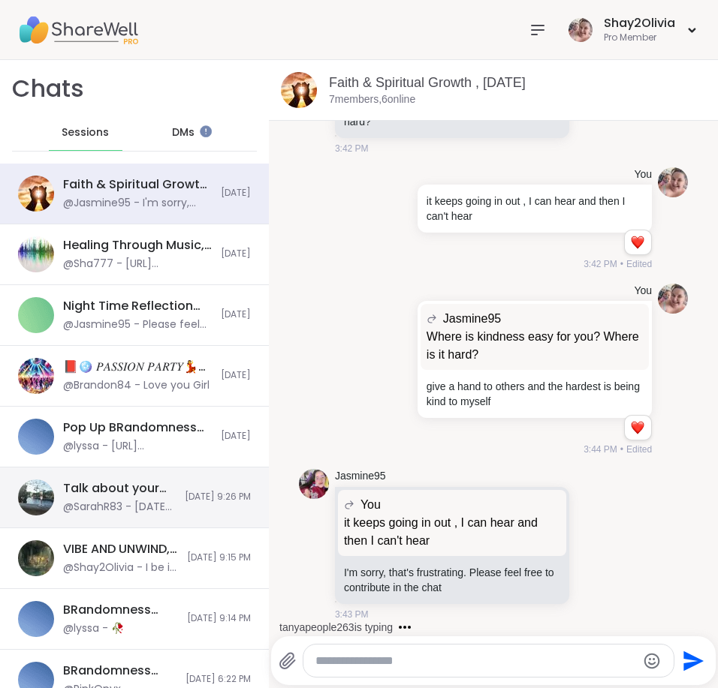
click at [126, 496] on div "Talk about your day , Sep 06" at bounding box center [119, 488] width 113 height 17
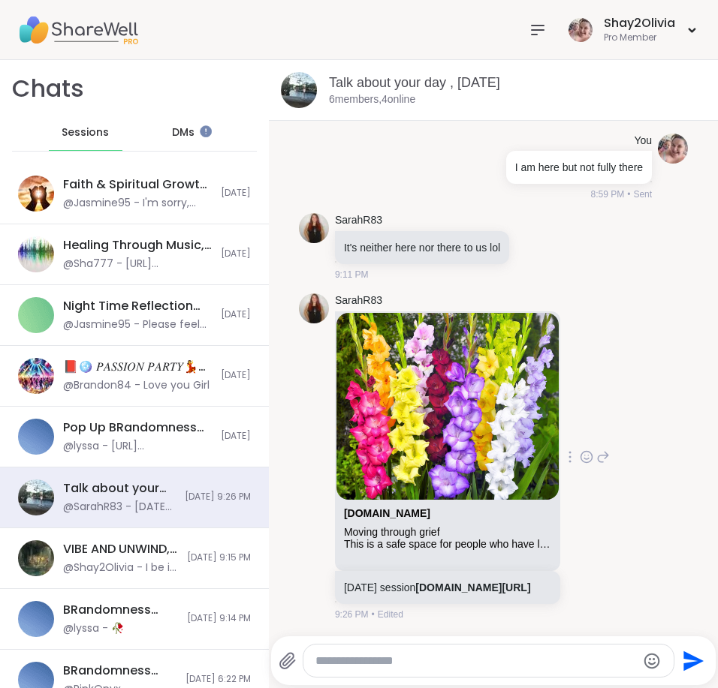
scroll to position [768, 0]
click at [436, 650] on div at bounding box center [488, 661] width 370 height 32
click at [438, 658] on textarea "Type your message" at bounding box center [475, 661] width 321 height 15
paste textarea "**********"
type textarea "**********"
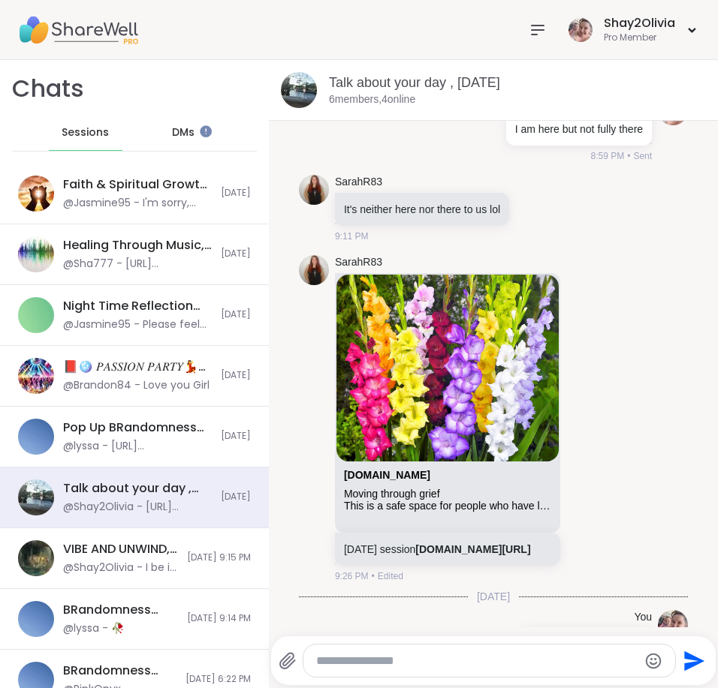
scroll to position [877, 0]
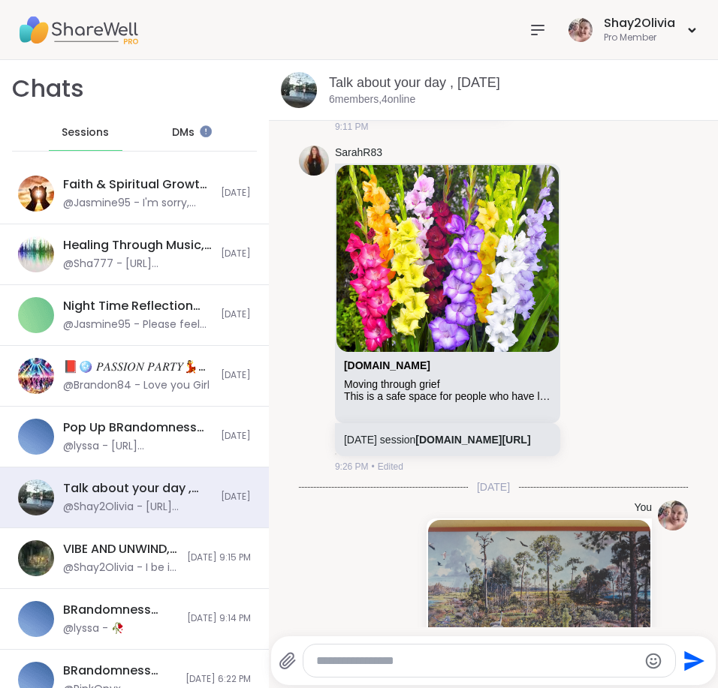
click at [172, 131] on span "DMs" at bounding box center [183, 132] width 23 height 15
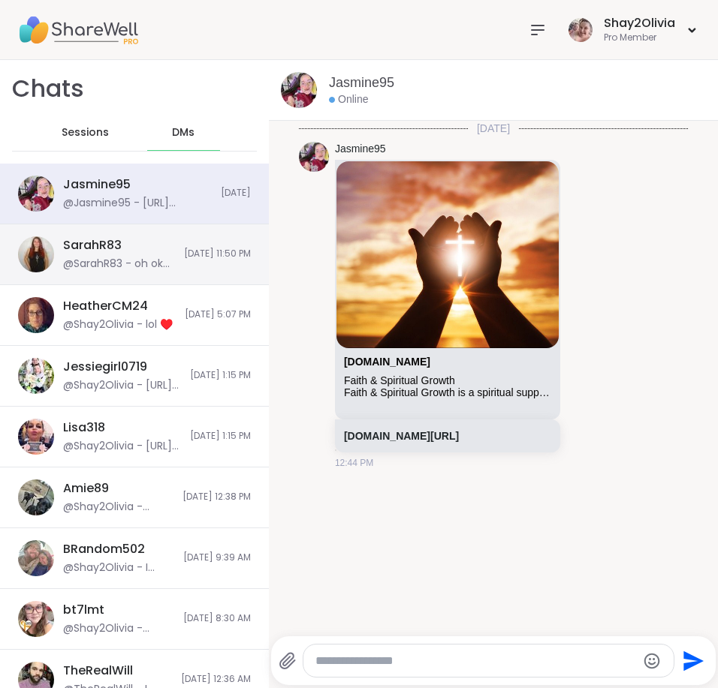
click at [110, 269] on div "@SarahR83 - oh ok hunn" at bounding box center [119, 264] width 112 height 15
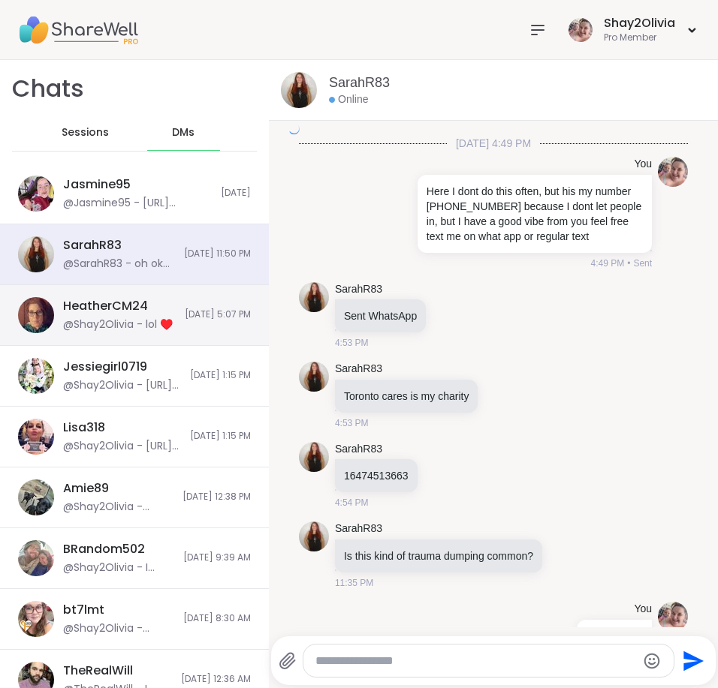
scroll to position [1966, 0]
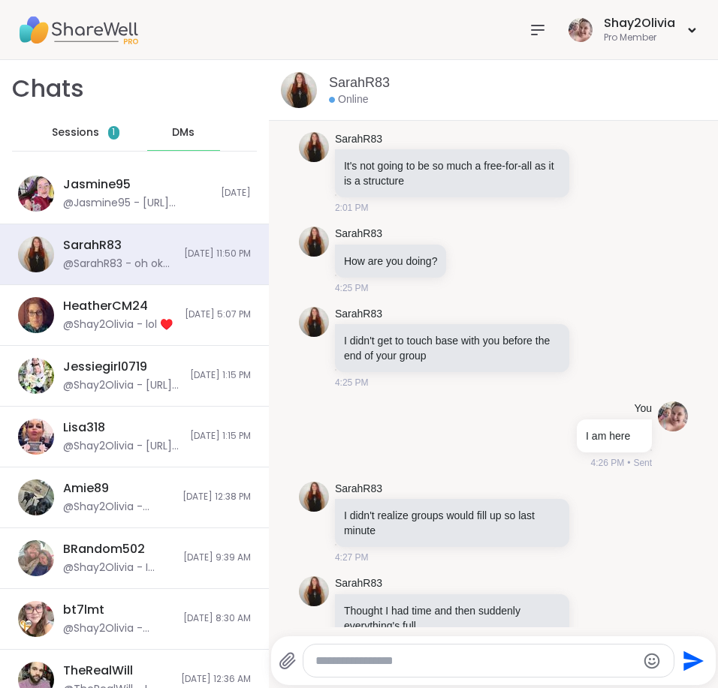
click at [382, 663] on textarea "Type your message" at bounding box center [475, 661] width 321 height 15
paste textarea "**********"
type textarea "**********"
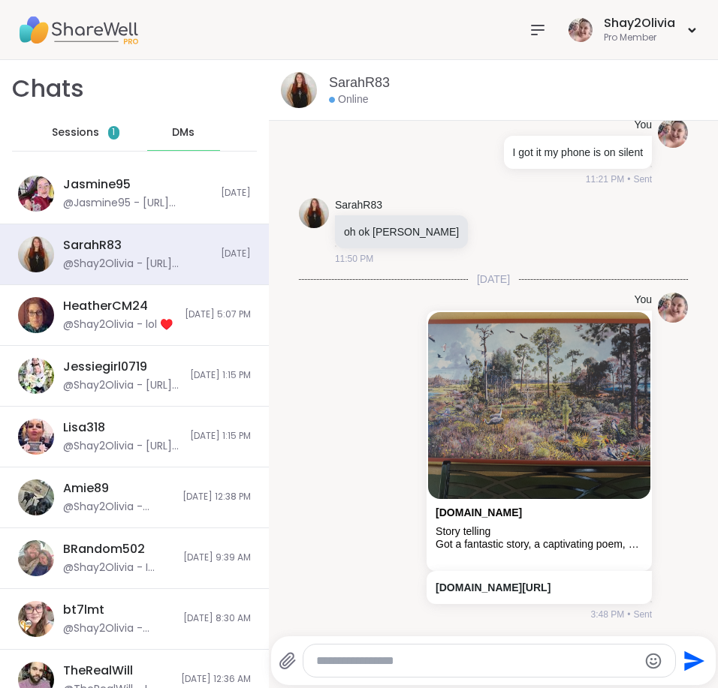
scroll to position [7654, 0]
click at [87, 131] on span "Sessions" at bounding box center [75, 132] width 47 height 15
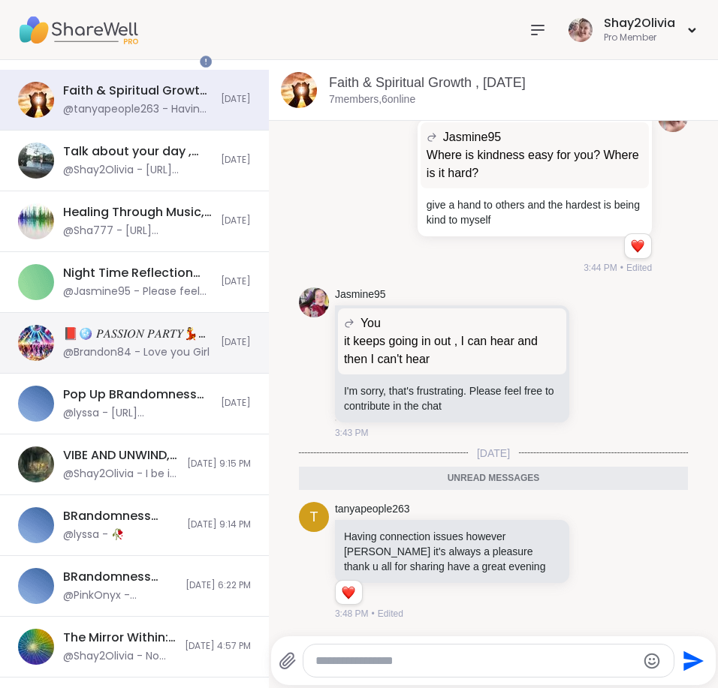
scroll to position [96, 0]
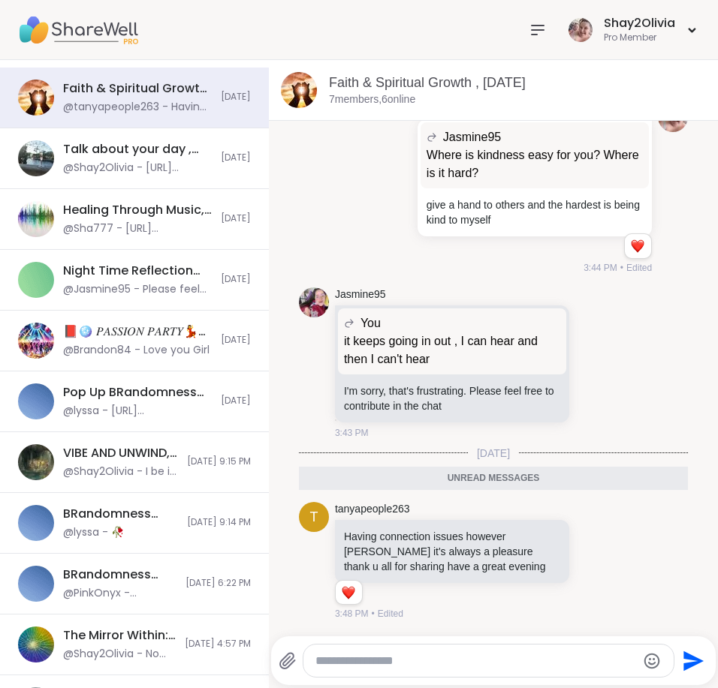
click at [426, 676] on div at bounding box center [488, 661] width 370 height 32
click at [426, 667] on textarea "Type your message" at bounding box center [475, 661] width 321 height 15
type textarea "*"
type textarea "**********"
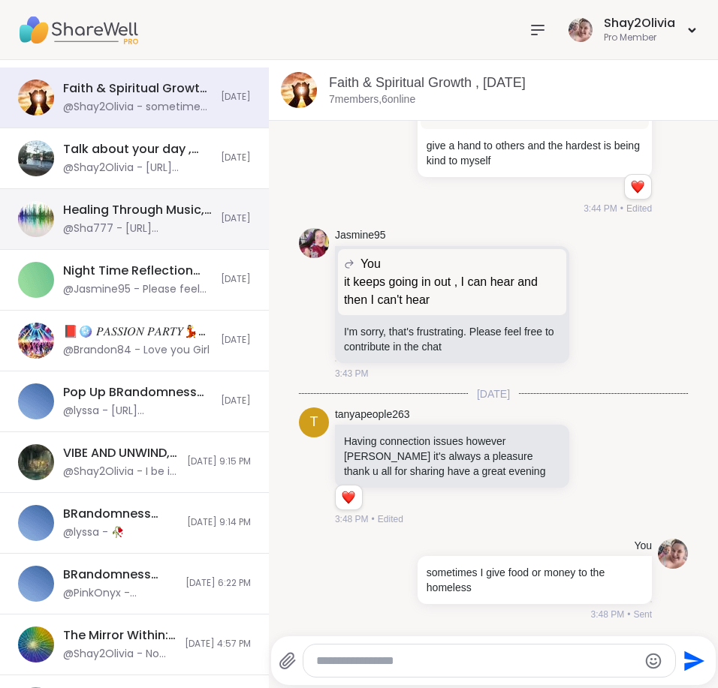
scroll to position [0, 0]
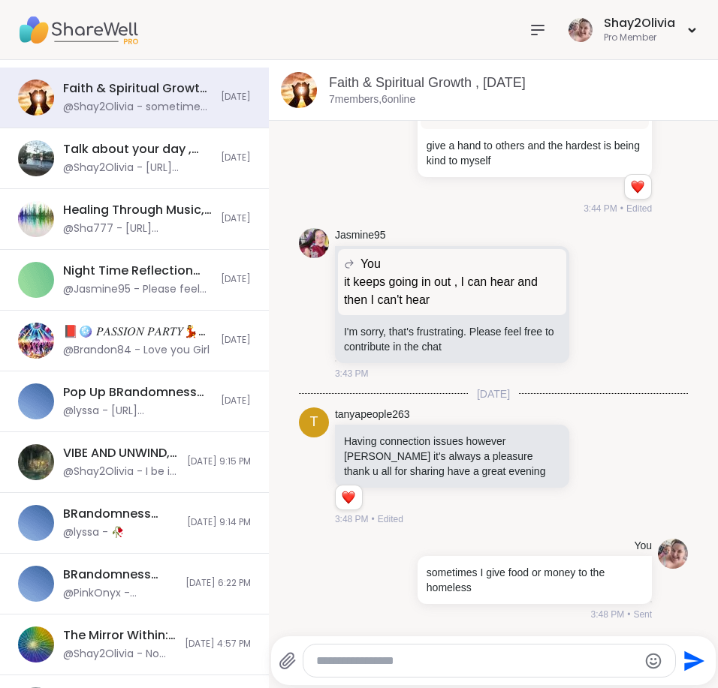
click at [408, 649] on div at bounding box center [489, 661] width 372 height 32
click at [404, 667] on textarea "Type your message" at bounding box center [476, 661] width 321 height 15
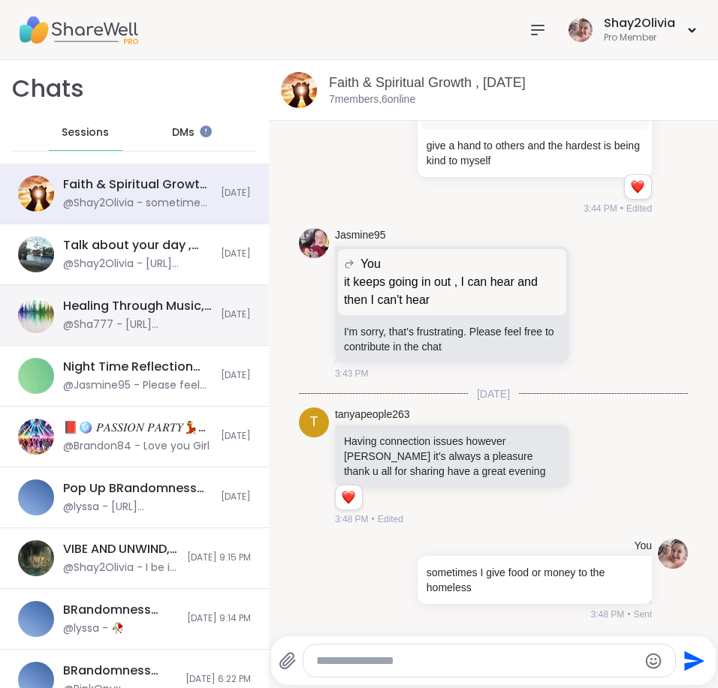
click at [122, 315] on div "Healing Through Music, Sep 05 @Sha777 - https://sharewellnow.com/session/8374b4…" at bounding box center [137, 315] width 149 height 35
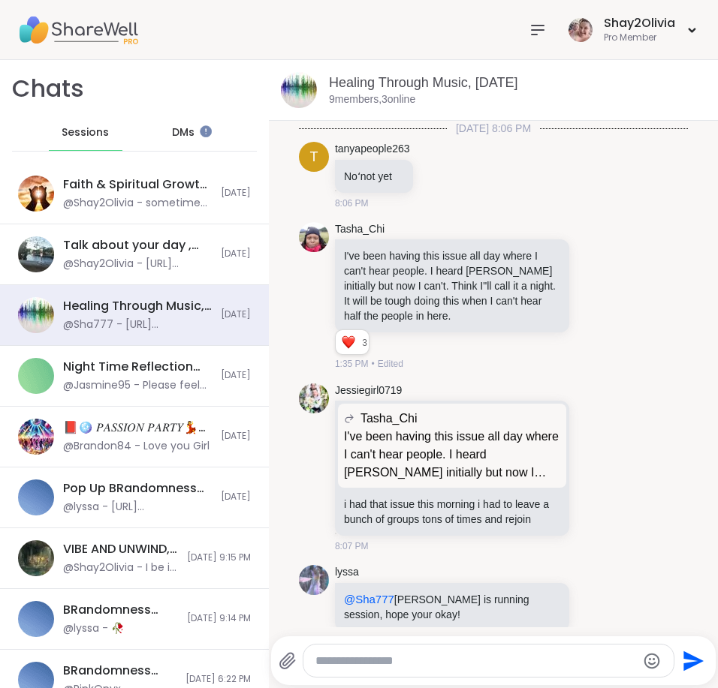
scroll to position [3282, 0]
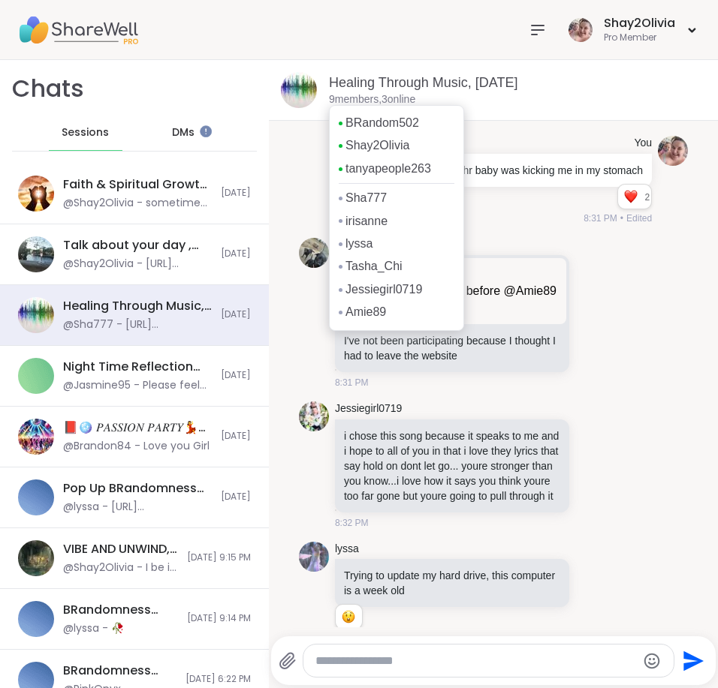
drag, startPoint x: 323, startPoint y: 173, endPoint x: 309, endPoint y: 184, distance: 17.6
click at [348, 147] on link "Shay2Olivia" at bounding box center [377, 145] width 64 height 17
click at [309, 184] on div "You sorry thr baby was kicking me in my stomach 2 2 2 8:31 PM • Edited" at bounding box center [493, 180] width 389 height 101
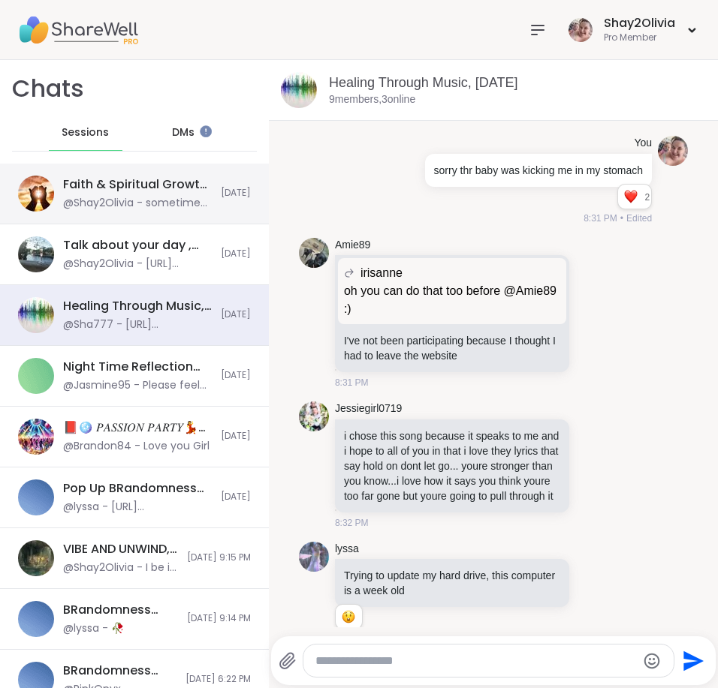
click at [152, 200] on div "@Shay2Olivia - sometimes I give food or money to the homeless" at bounding box center [137, 203] width 149 height 15
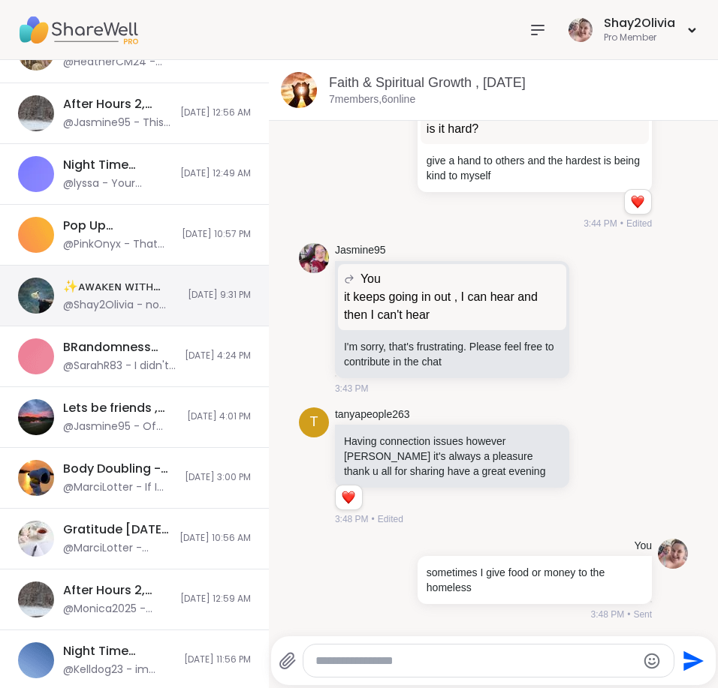
scroll to position [870, 0]
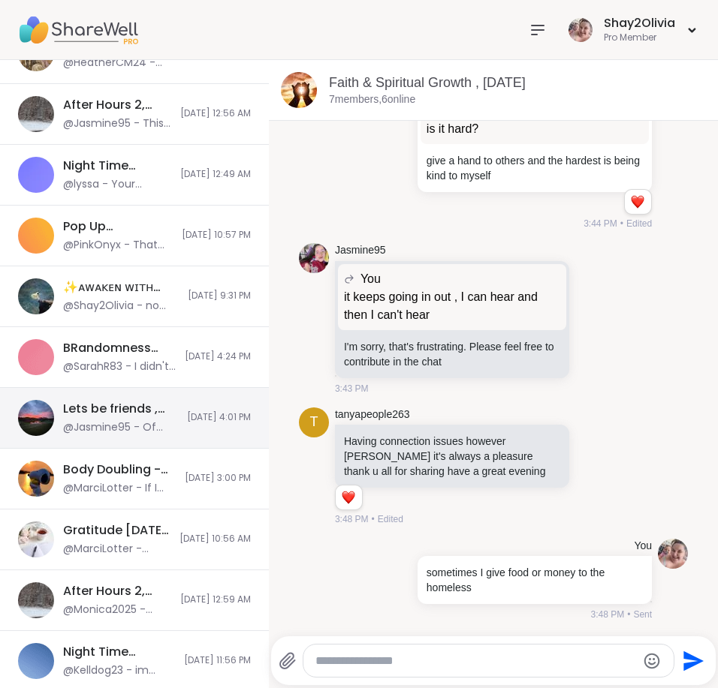
click at [175, 425] on div "Lets be friends , Sep 05 @Jasmine95 - Of course! 9/5/2025, 4:01 PM" at bounding box center [134, 418] width 269 height 61
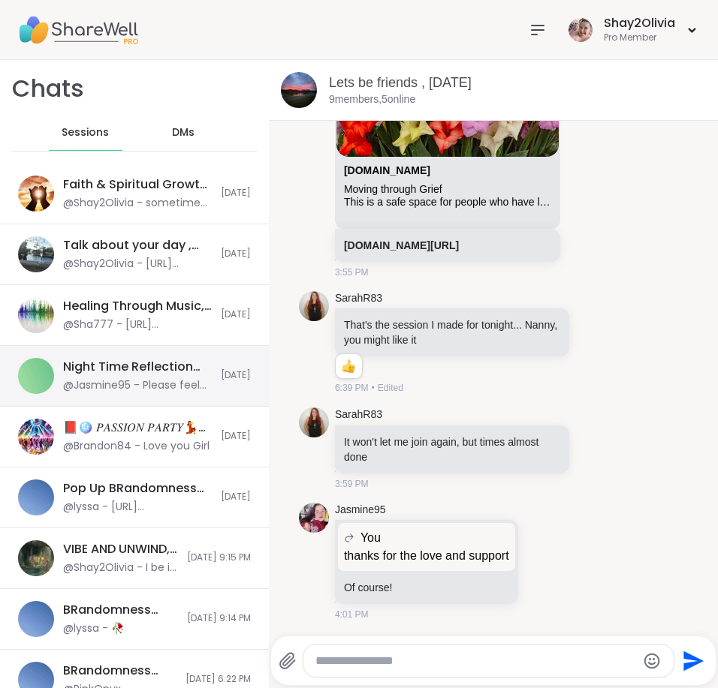
scroll to position [0, 0]
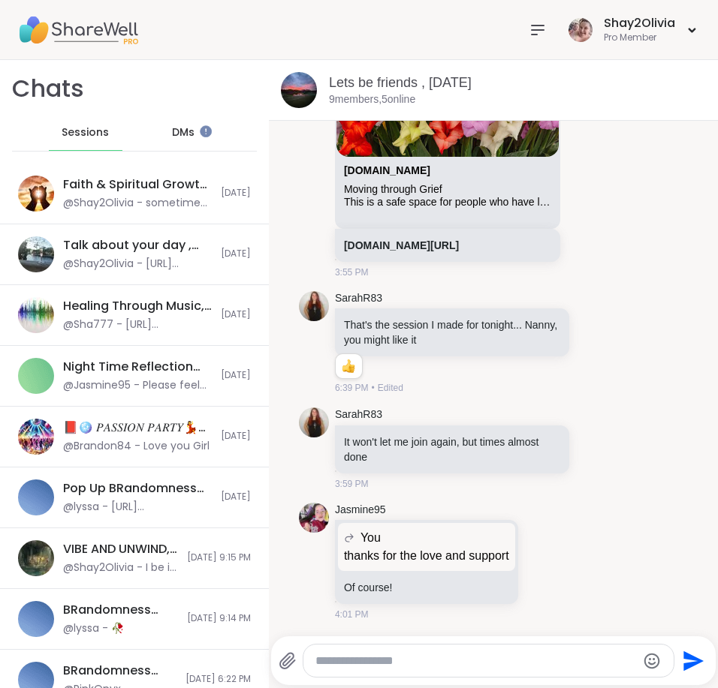
click at [182, 129] on span "DMs" at bounding box center [183, 132] width 23 height 15
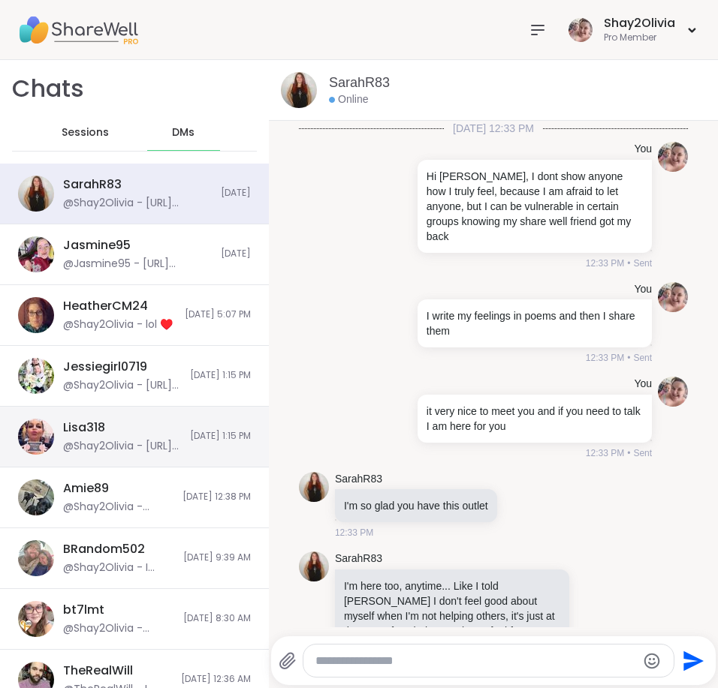
scroll to position [7654, 0]
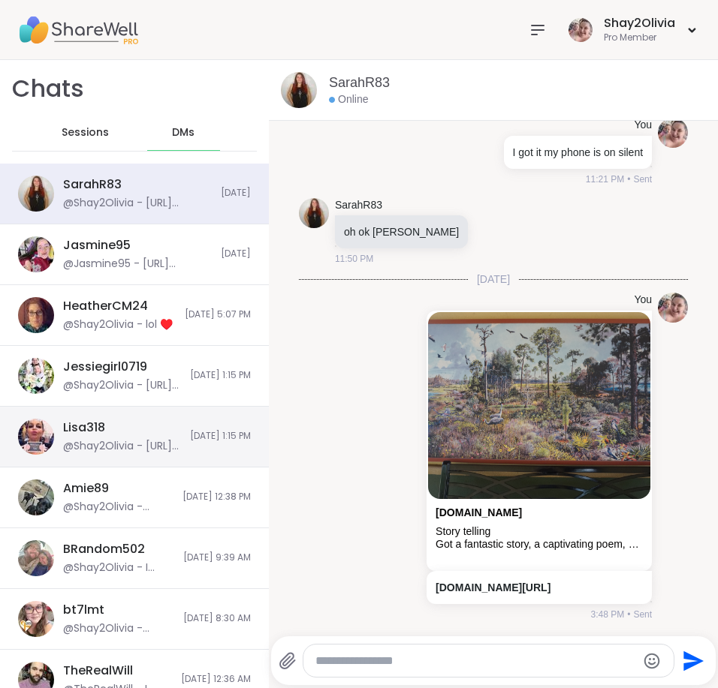
click at [159, 433] on div "Lisa318 @Shay2Olivia - https://sharewellnow.com/session/fcf7ec4a-01cf-4f17-8228…" at bounding box center [134, 437] width 269 height 61
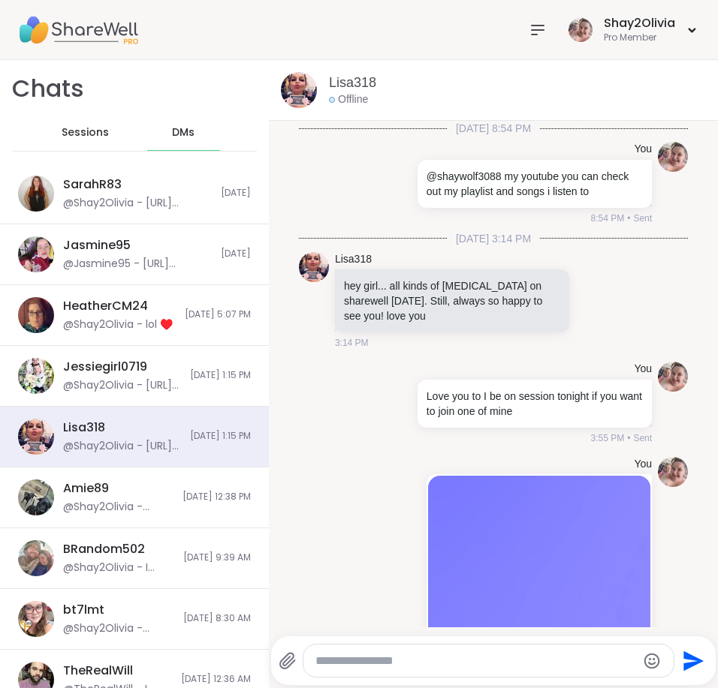
scroll to position [564, 0]
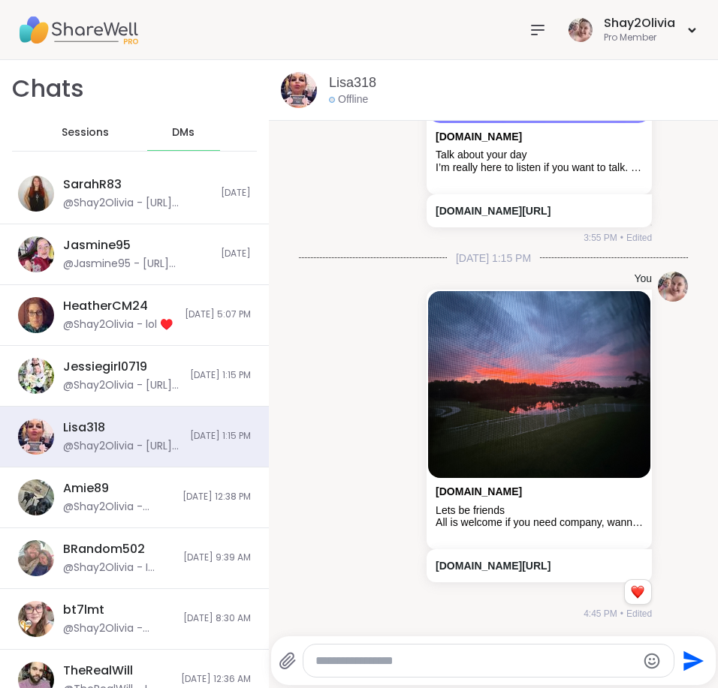
click at [379, 660] on textarea "Type your message" at bounding box center [475, 661] width 321 height 15
paste textarea "**********"
type textarea "**********"
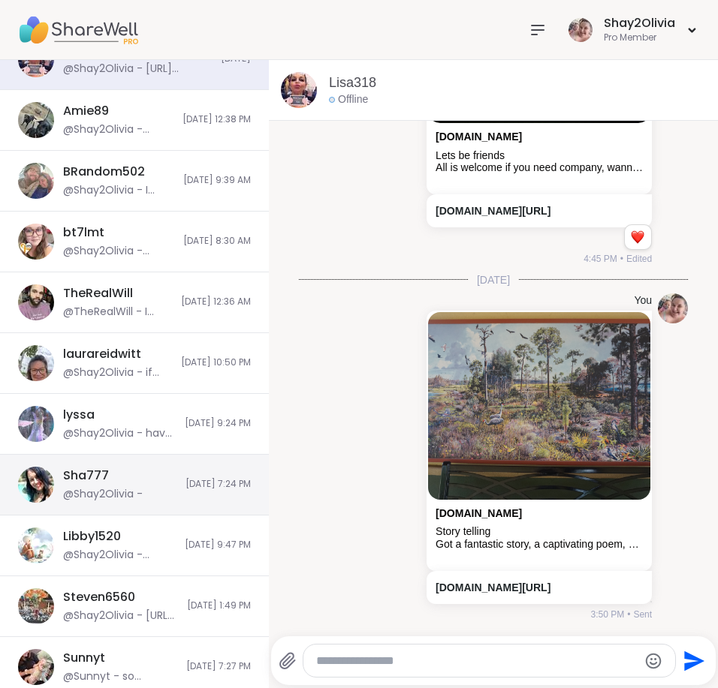
scroll to position [379, 0]
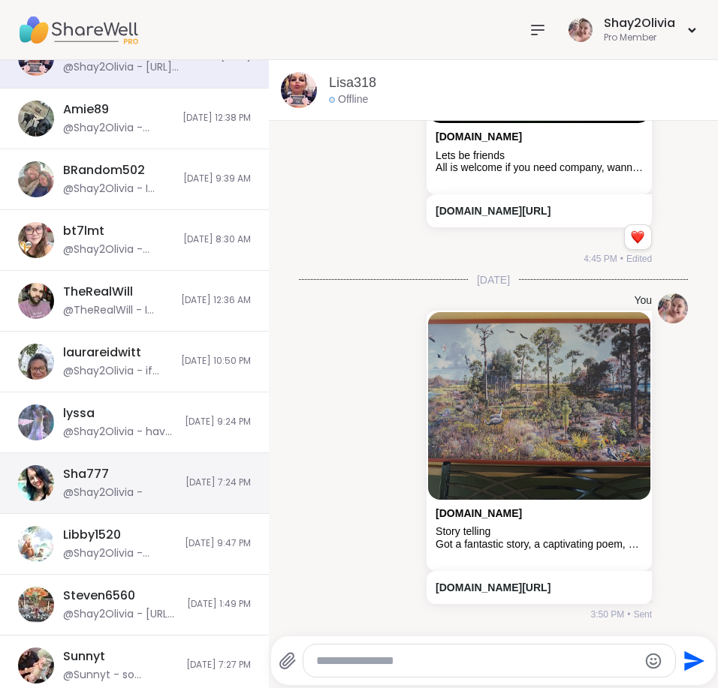
click at [149, 495] on div "Sha777 @Shay2Olivia -" at bounding box center [119, 483] width 113 height 35
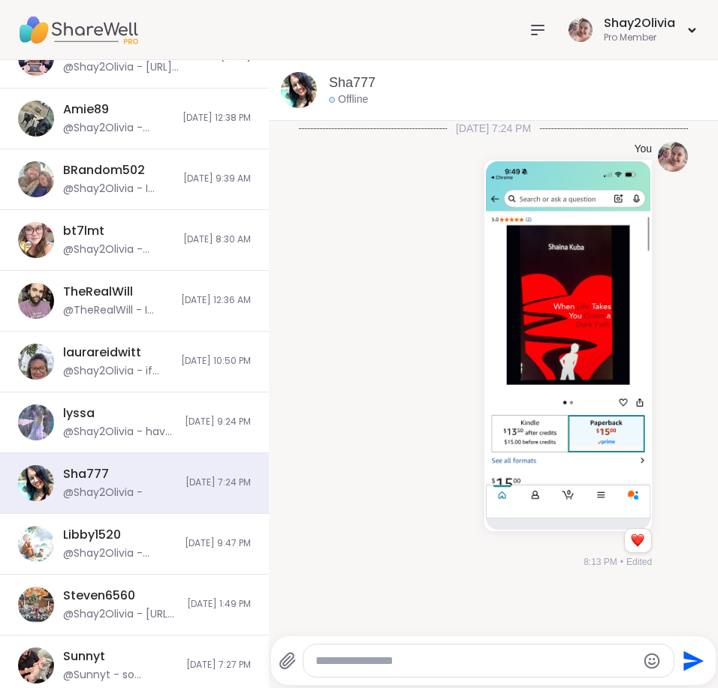
click at [339, 670] on div at bounding box center [488, 661] width 370 height 32
click at [339, 665] on textarea "Type your message" at bounding box center [475, 661] width 321 height 15
paste textarea "**********"
type textarea "**********"
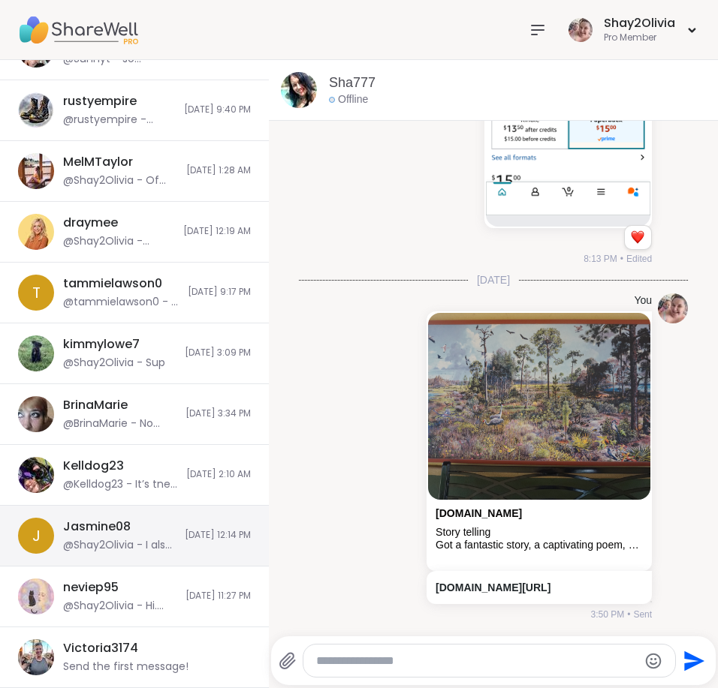
scroll to position [995, 0]
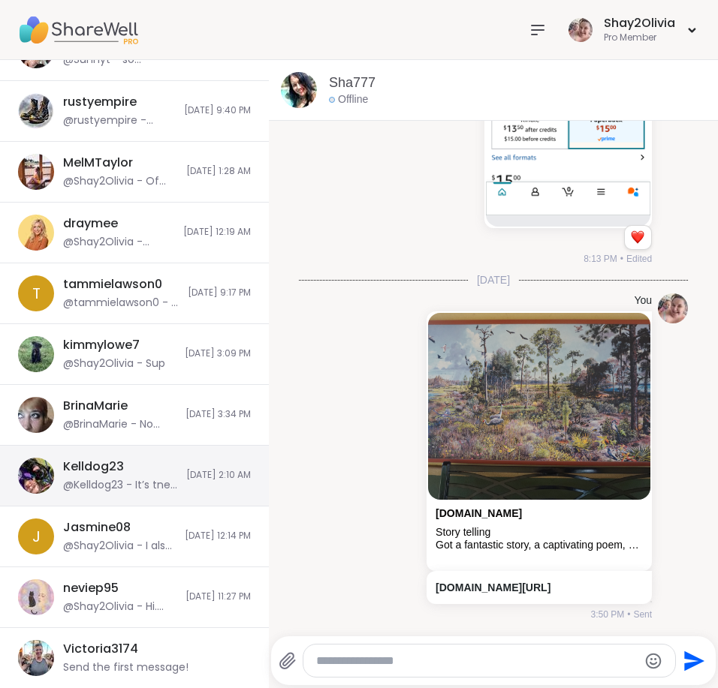
click at [134, 474] on div "Kelldog23 @Kelldog23 - It’s tne first one" at bounding box center [120, 476] width 114 height 35
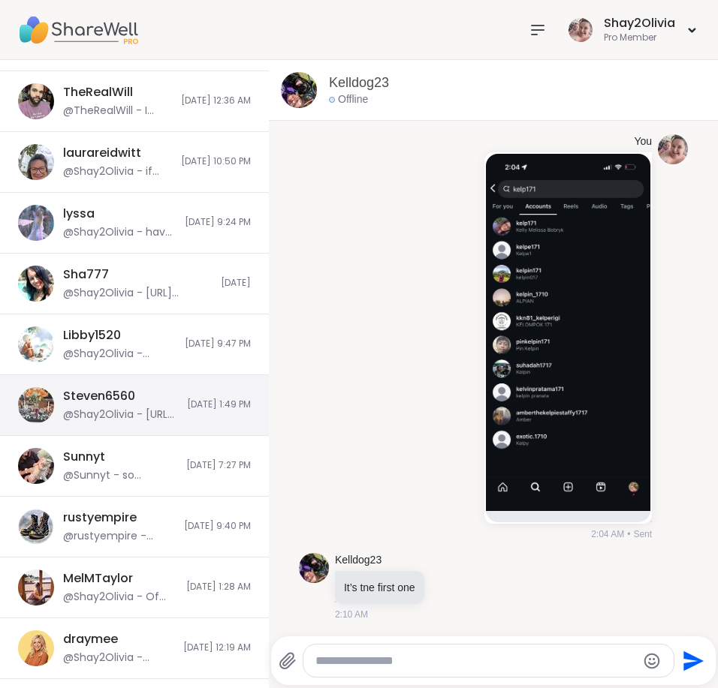
scroll to position [685, 0]
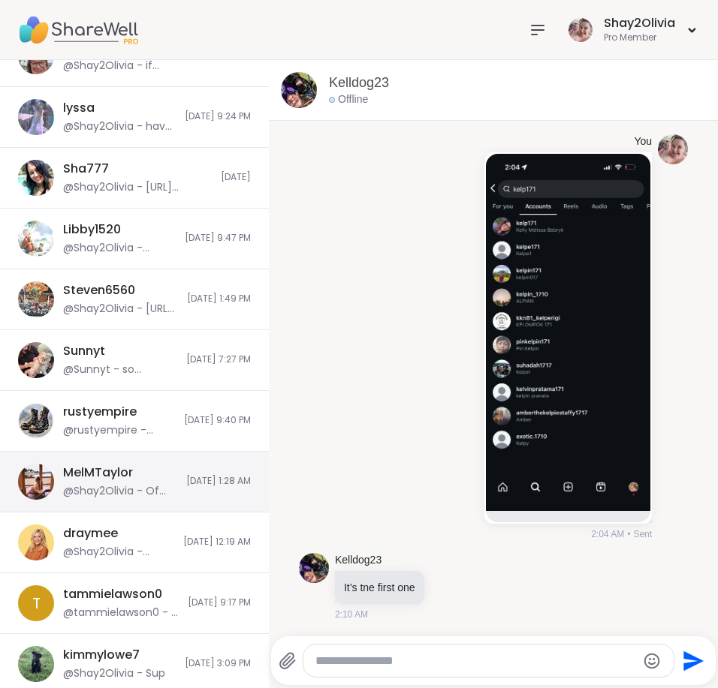
click at [134, 475] on div "MelMTaylor @Shay2Olivia - Of course. I let you know when i am free" at bounding box center [120, 482] width 114 height 35
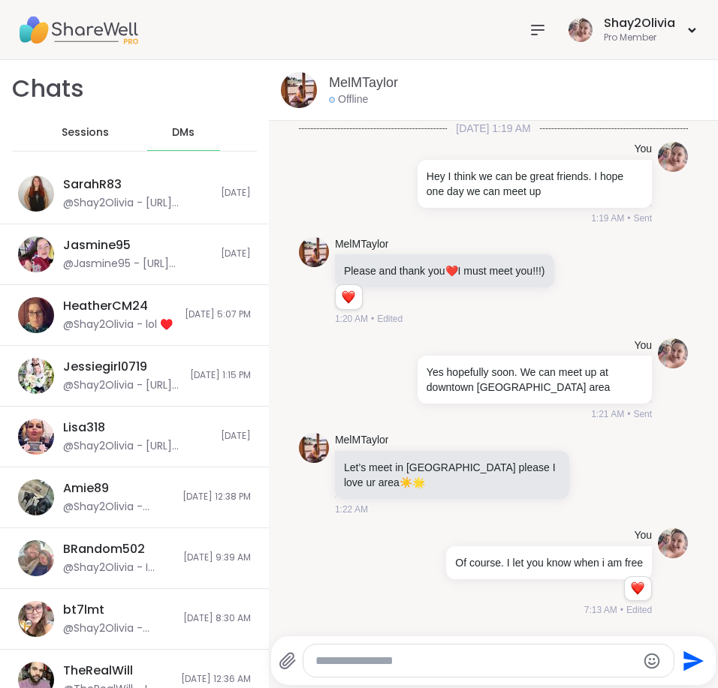
scroll to position [0, 0]
click at [90, 125] on span "Sessions" at bounding box center [75, 132] width 47 height 15
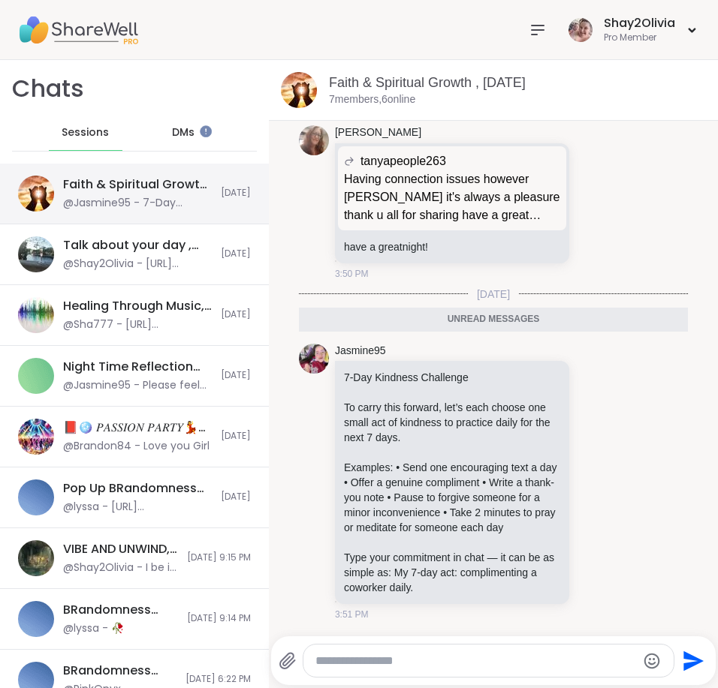
click at [173, 188] on div "Faith & Spiritual Growth , [DATE]" at bounding box center [137, 184] width 149 height 17
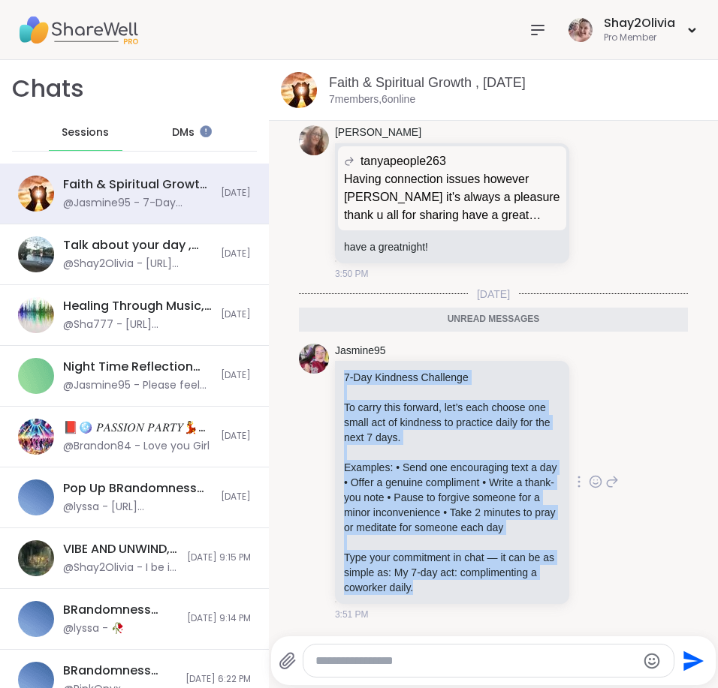
drag, startPoint x: 498, startPoint y: 586, endPoint x: 327, endPoint y: 351, distance: 290.2
click at [328, 351] on div "Jasmine95 7-Day Kindness Challenge To carry this forward, let’s each choose one…" at bounding box center [493, 483] width 389 height 290
copy div "7-Day Kindness Challenge To carry this forward, let’s each choose one small act…"
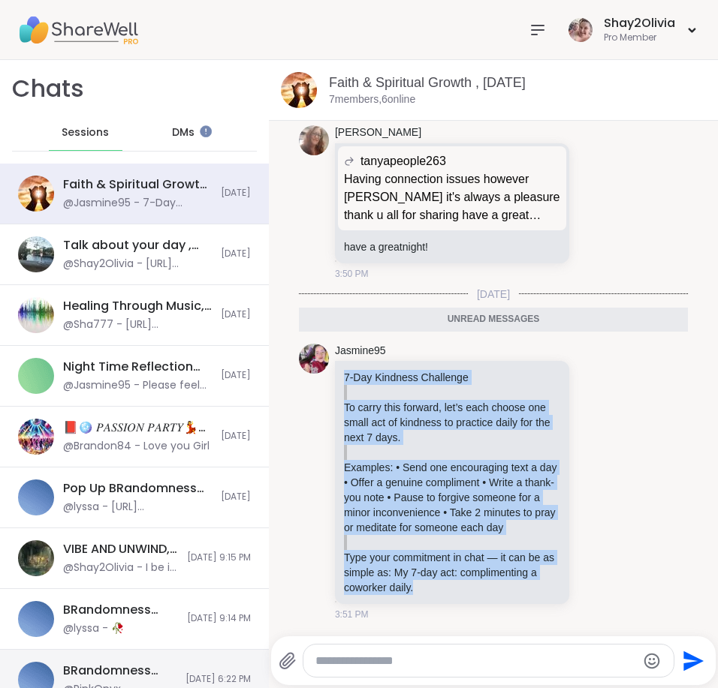
click at [293, 434] on li "Jasmine95 7-Day Kindness Challenge To carry this forward, let’s each choose one…" at bounding box center [493, 483] width 420 height 290
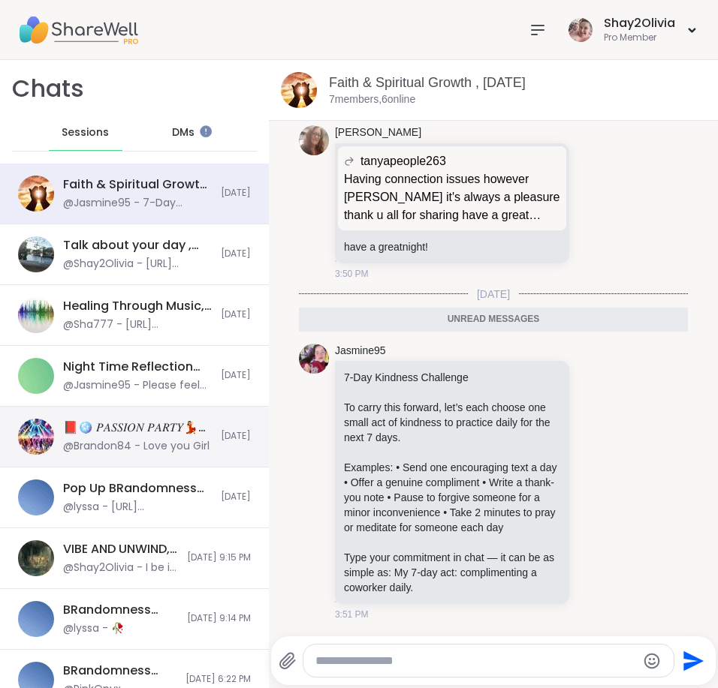
scroll to position [4778, 0]
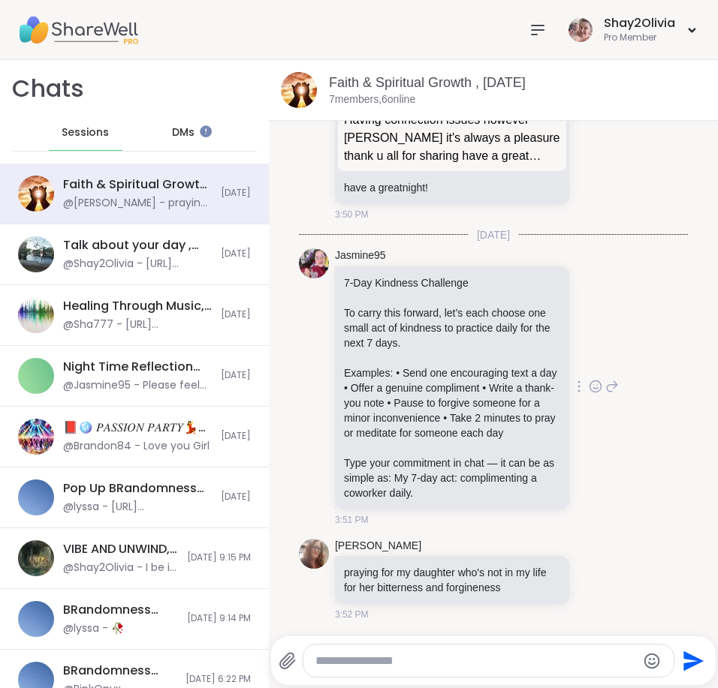
click at [593, 388] on icon at bounding box center [595, 389] width 5 height 2
click at [589, 357] on div "Select Reaction: Heart" at bounding box center [596, 363] width 14 height 14
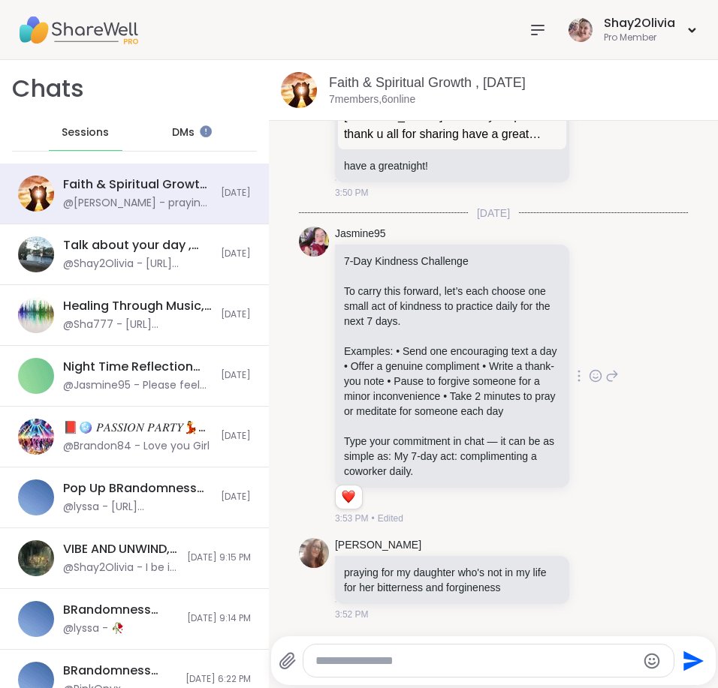
click at [525, 34] on div at bounding box center [537, 30] width 30 height 30
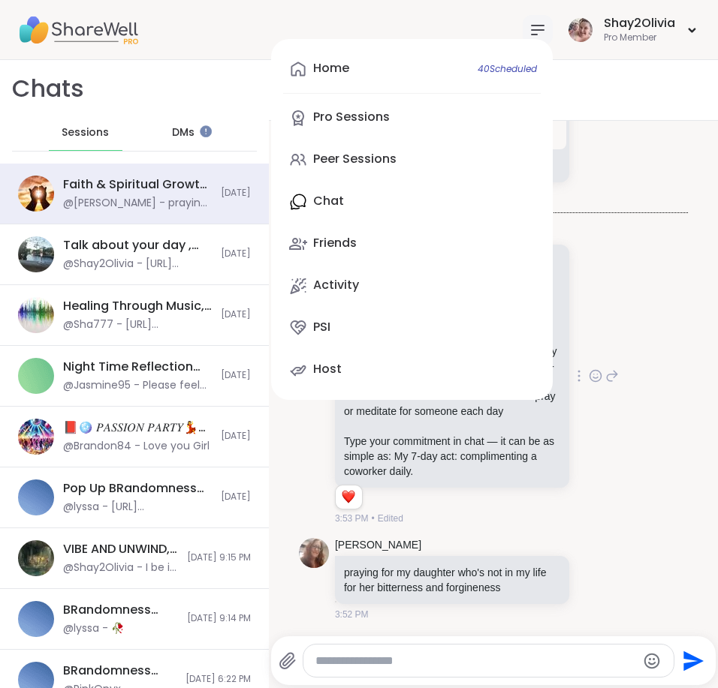
click at [292, 479] on li "Jasmine95 7-Day Kindness Challenge To carry this forward, let’s each choose one…" at bounding box center [493, 377] width 420 height 312
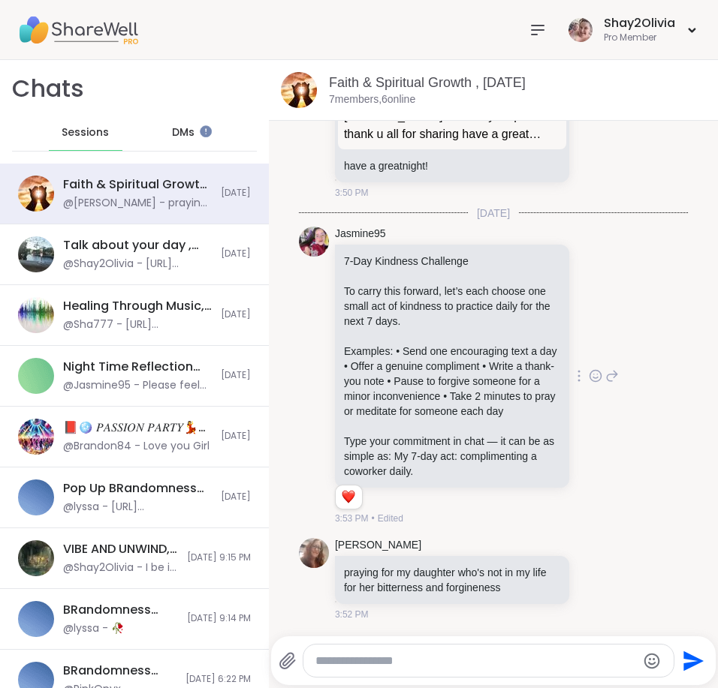
scroll to position [0, 0]
click at [185, 134] on span "DMs" at bounding box center [183, 132] width 23 height 15
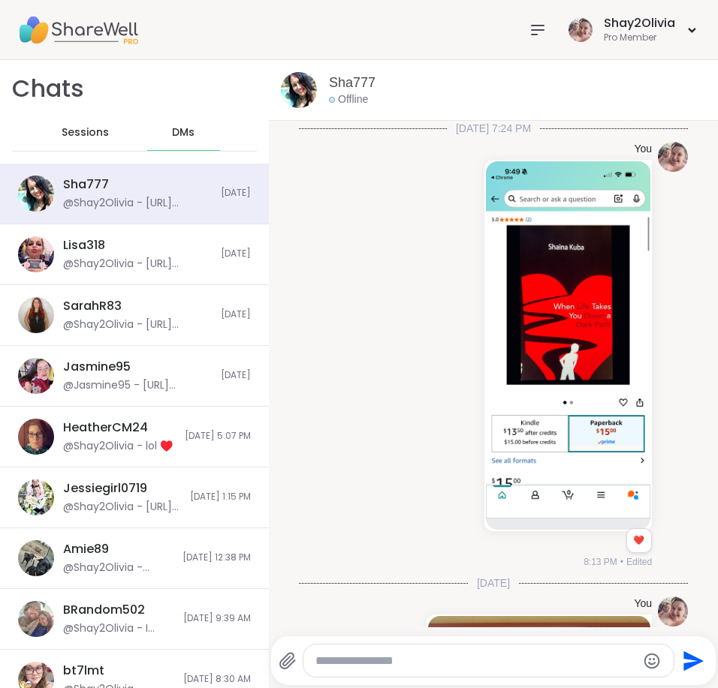
scroll to position [315, 0]
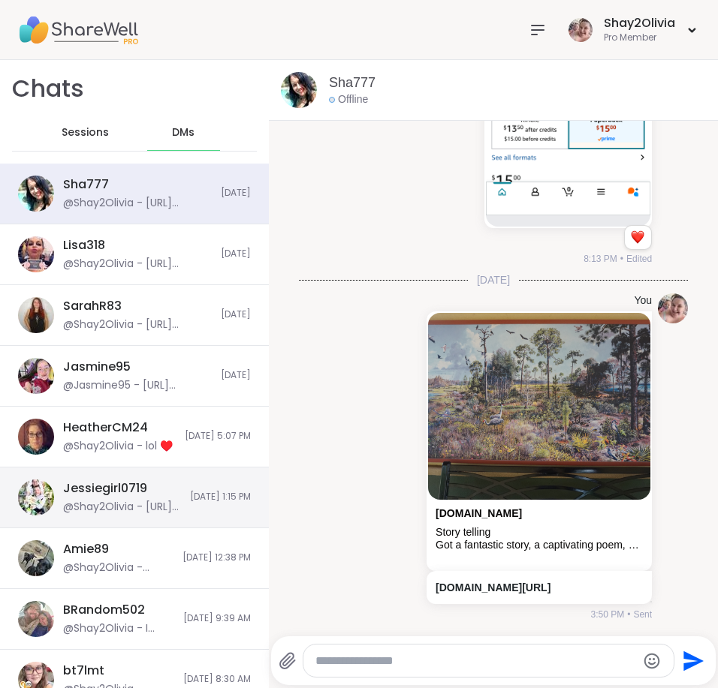
click at [168, 479] on div "Jessiegirl0719 @Shay2Olivia - https://sharewellnow.com/session/fcf7ec4a-01cf-4f…" at bounding box center [134, 498] width 269 height 61
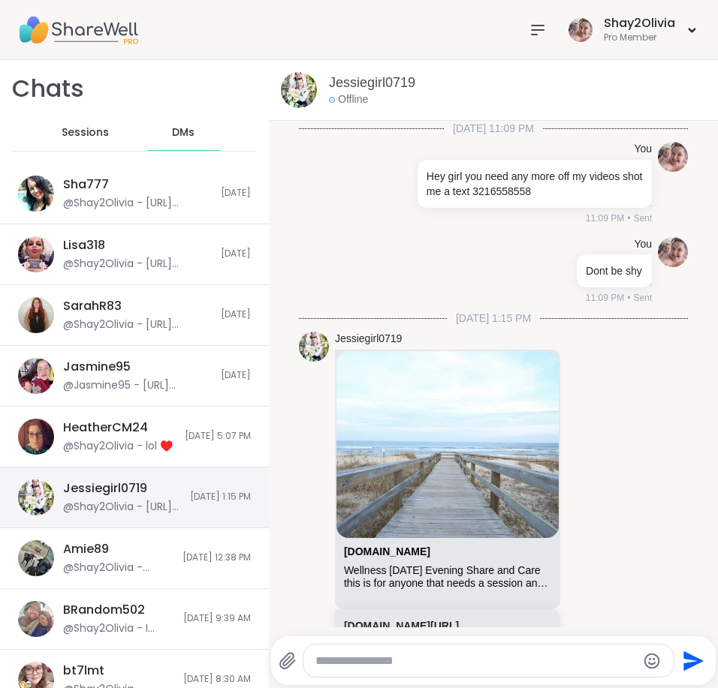
scroll to position [4150, 0]
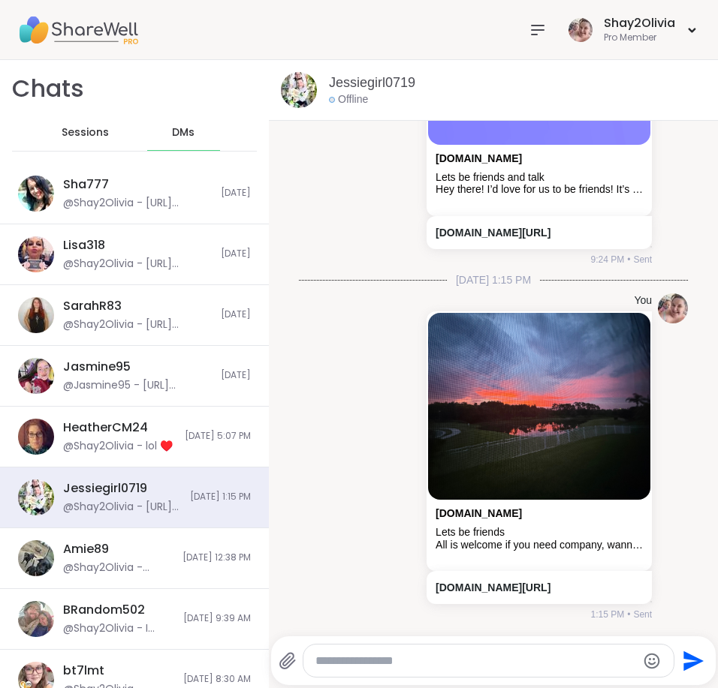
click at [394, 660] on textarea "Type your message" at bounding box center [475, 661] width 321 height 15
type textarea "*"
paste textarea "**********"
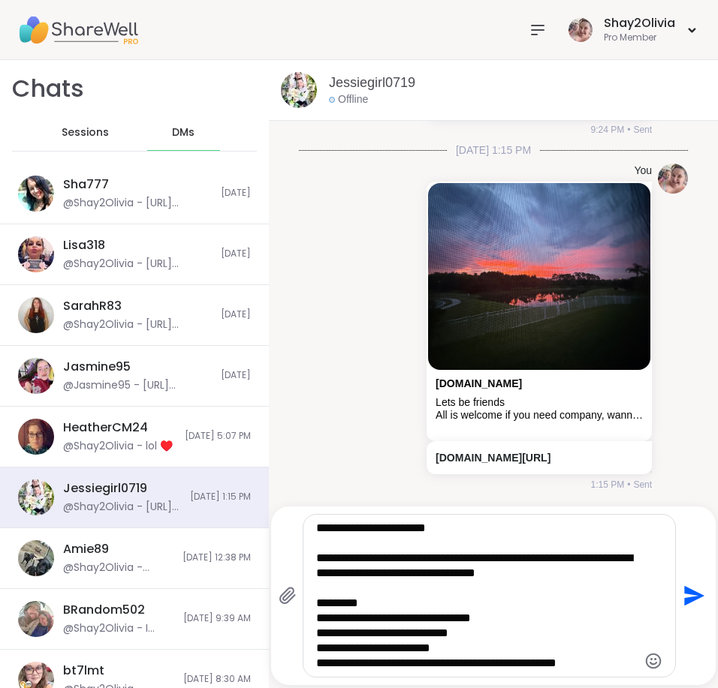
drag, startPoint x: 312, startPoint y: 526, endPoint x: 498, endPoint y: 733, distance: 278.0
click at [498, 688] on html "Shay2Olivia Pro Member Shay2Olivia Pro Member Profile Membership Settings Help …" at bounding box center [359, 344] width 718 height 688
click at [584, 632] on textarea "**********" at bounding box center [476, 596] width 321 height 150
click at [550, 646] on textarea "**********" at bounding box center [476, 596] width 321 height 150
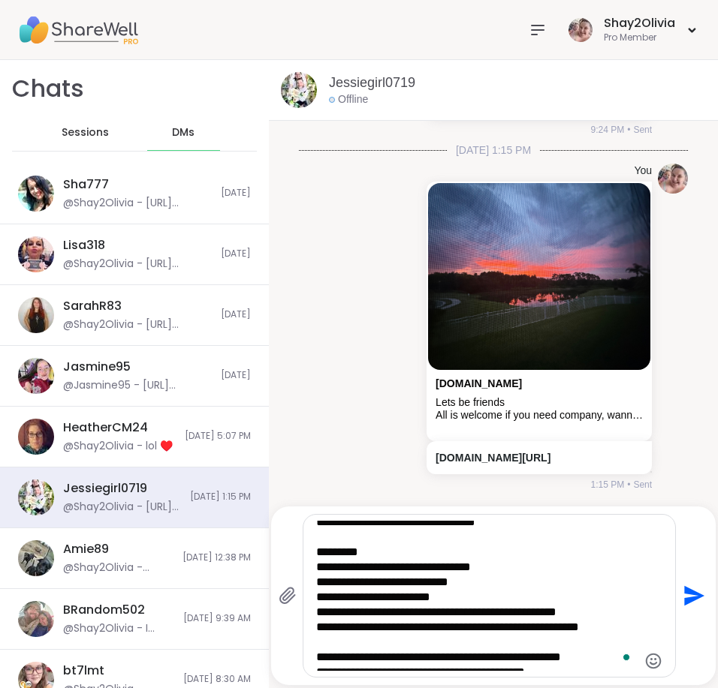
type textarea "**********"
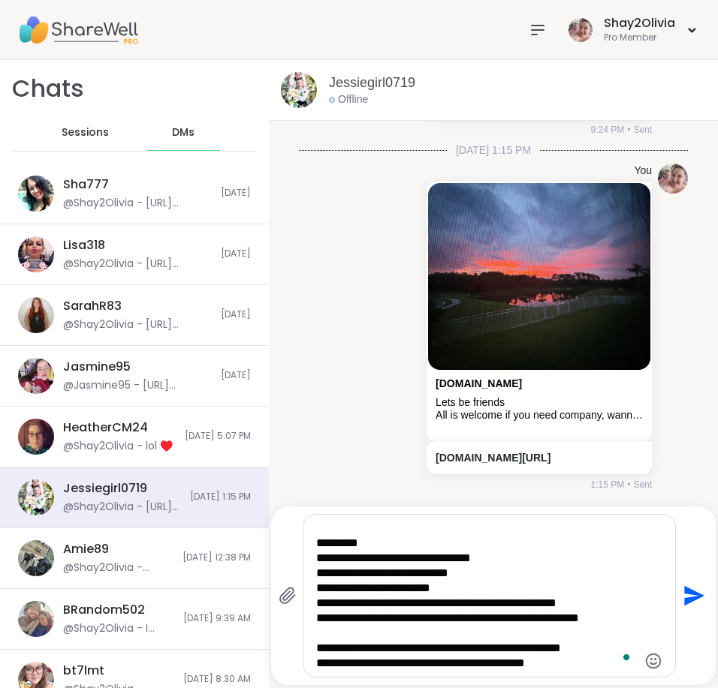
drag, startPoint x: 317, startPoint y: 530, endPoint x: 511, endPoint y: 700, distance: 258.0
click at [511, 688] on html "Shay2Olivia Pro Member Shay2Olivia Pro Member Profile Membership Settings Help …" at bounding box center [359, 344] width 718 height 688
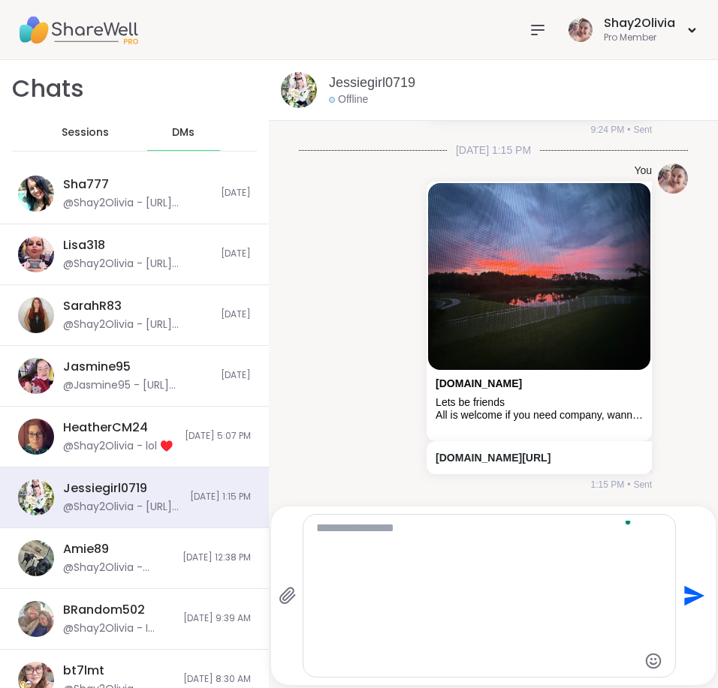
scroll to position [0, 0]
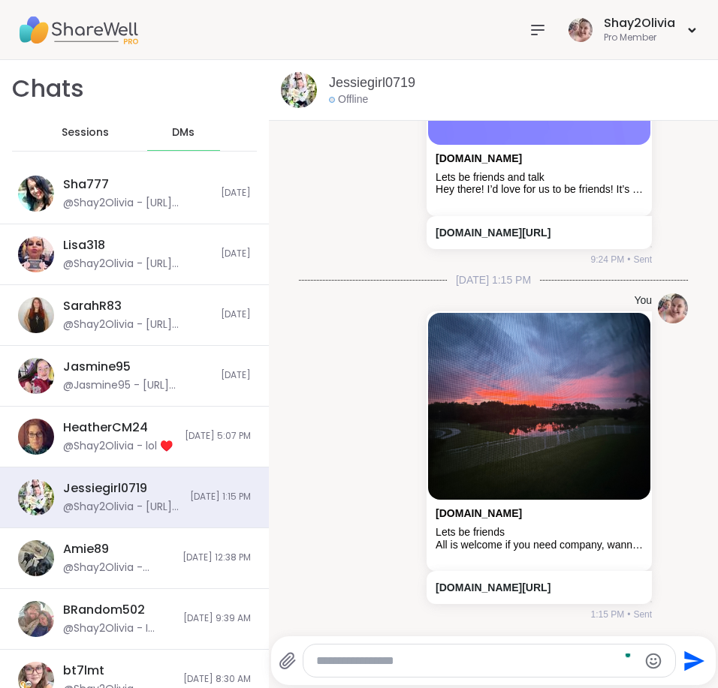
paste textarea "**********"
type textarea "**********"
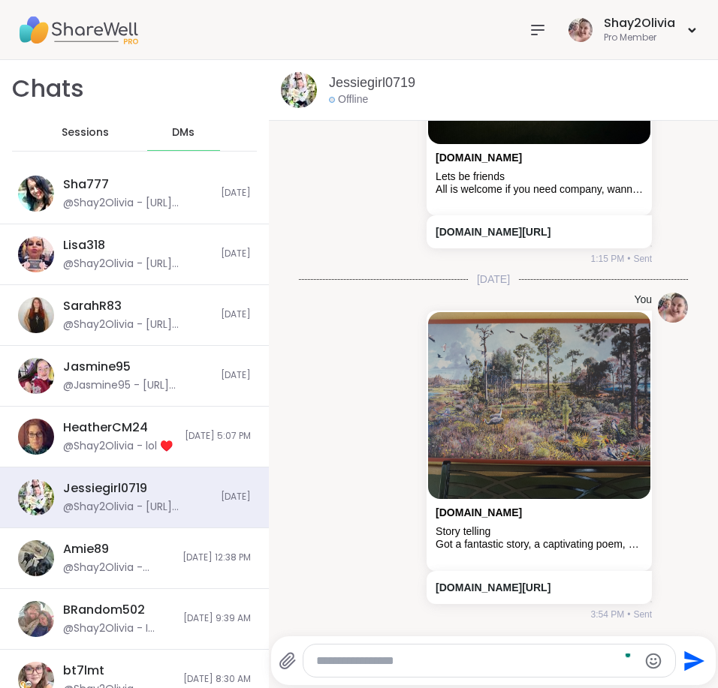
click at [531, 44] on div at bounding box center [537, 30] width 30 height 30
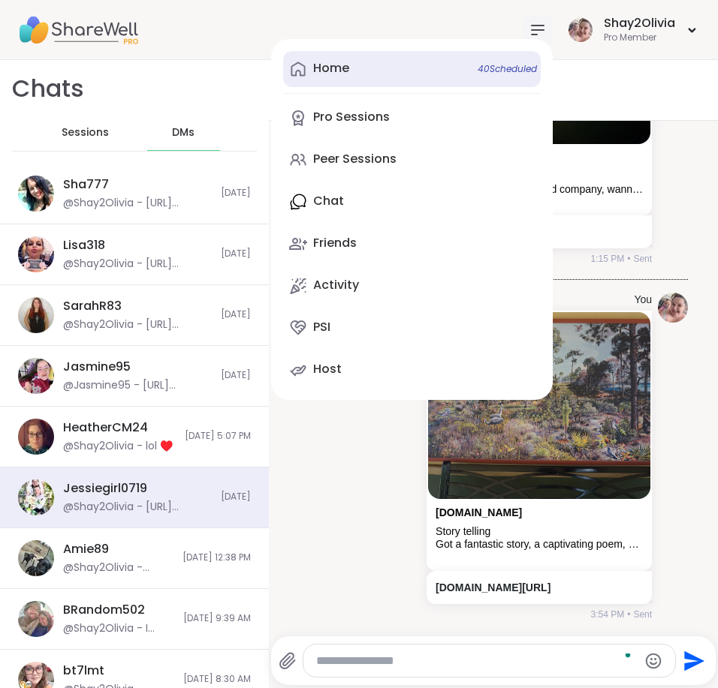
click at [444, 80] on link "Home 40 Scheduled" at bounding box center [411, 69] width 257 height 36
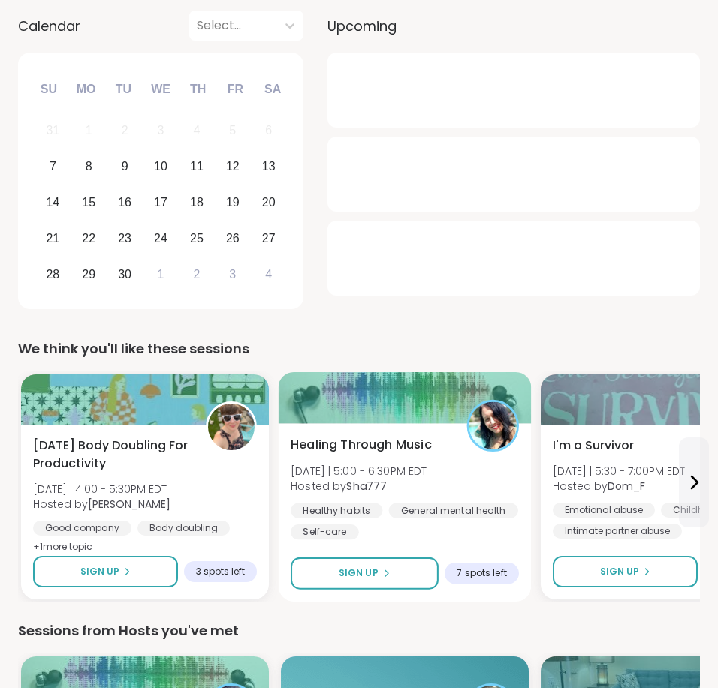
scroll to position [149, 0]
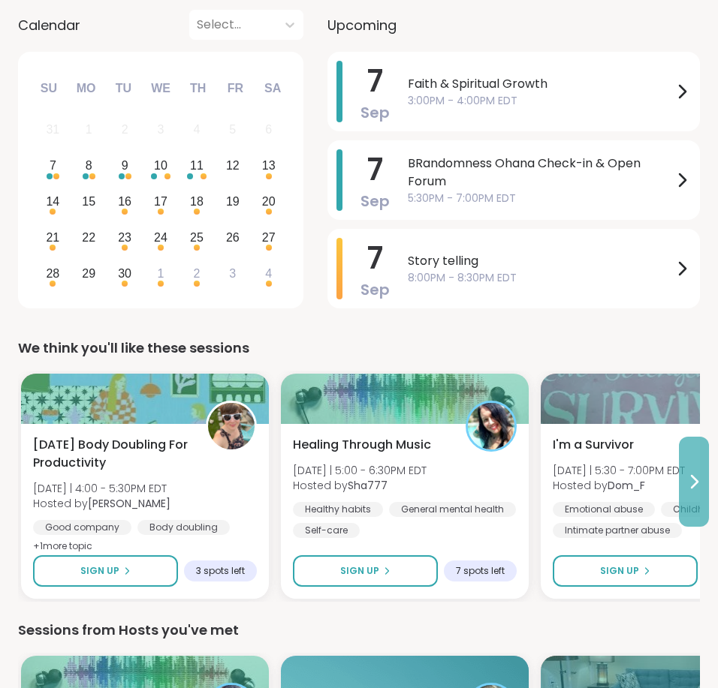
click at [688, 480] on icon at bounding box center [694, 482] width 18 height 18
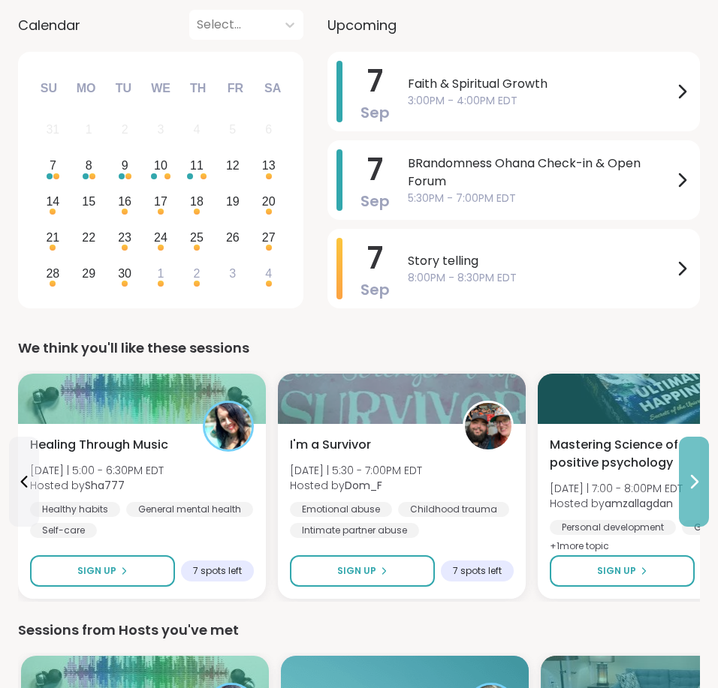
click at [688, 480] on icon at bounding box center [694, 482] width 18 height 18
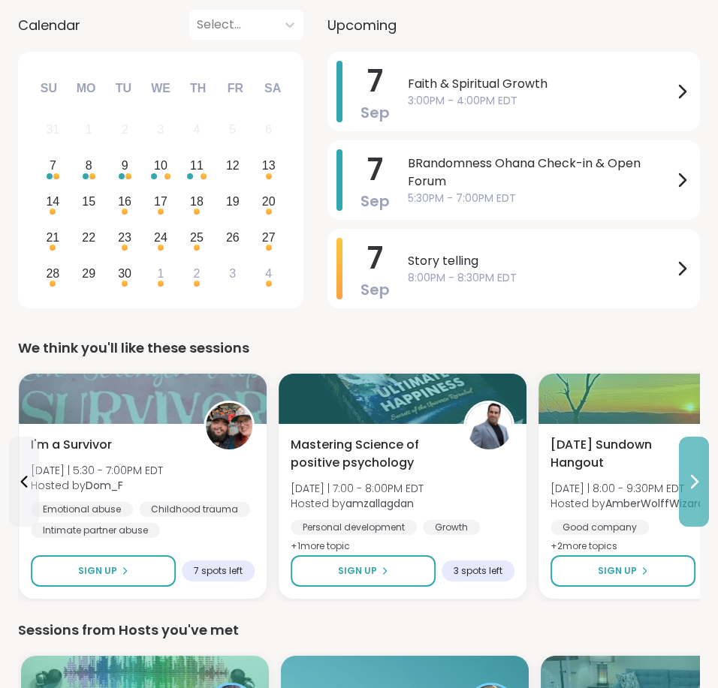
click at [688, 480] on icon at bounding box center [694, 482] width 18 height 18
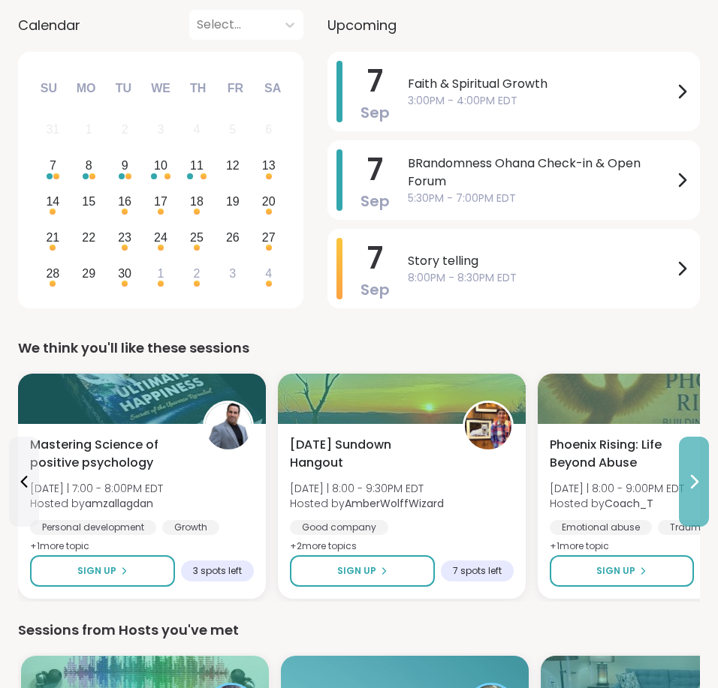
click at [688, 480] on icon at bounding box center [694, 482] width 18 height 18
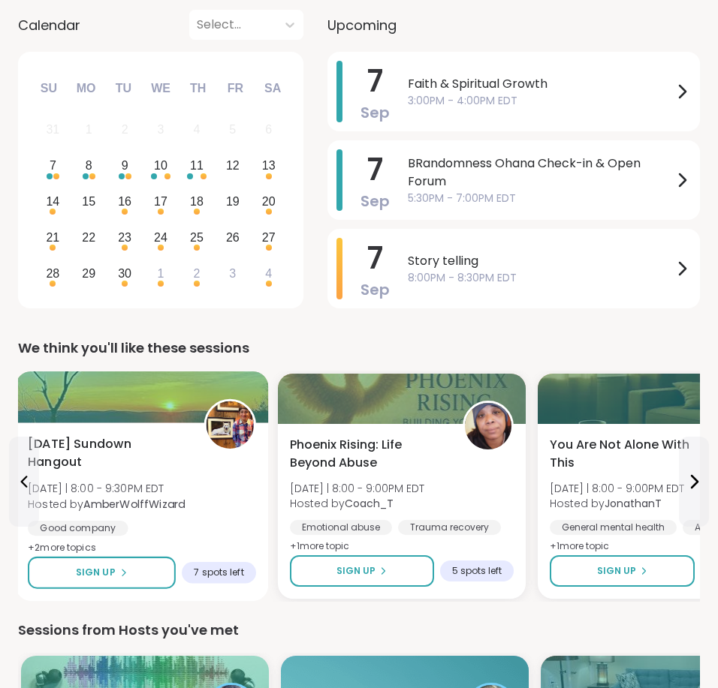
click at [176, 481] on span "Sun 9/7 | 8:00 - 9:30PM EDT" at bounding box center [106, 488] width 157 height 15
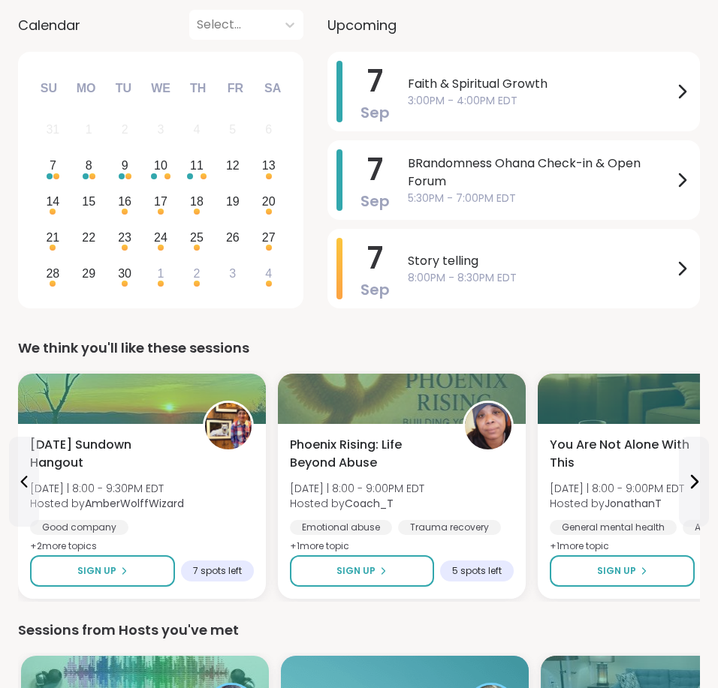
click at [263, 632] on div "Sessions from Hosts you've met" at bounding box center [359, 630] width 682 height 21
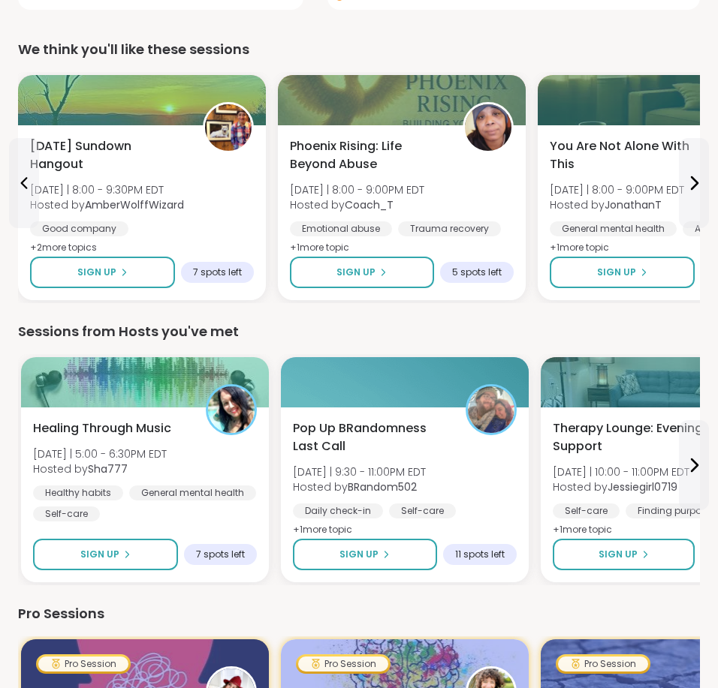
scroll to position [559, 0]
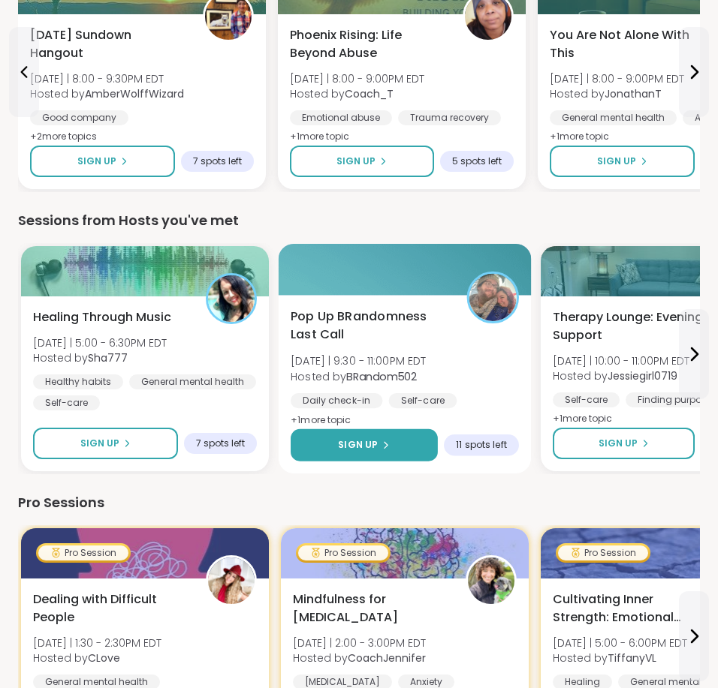
click at [396, 444] on button "Sign Up" at bounding box center [363, 445] width 147 height 32
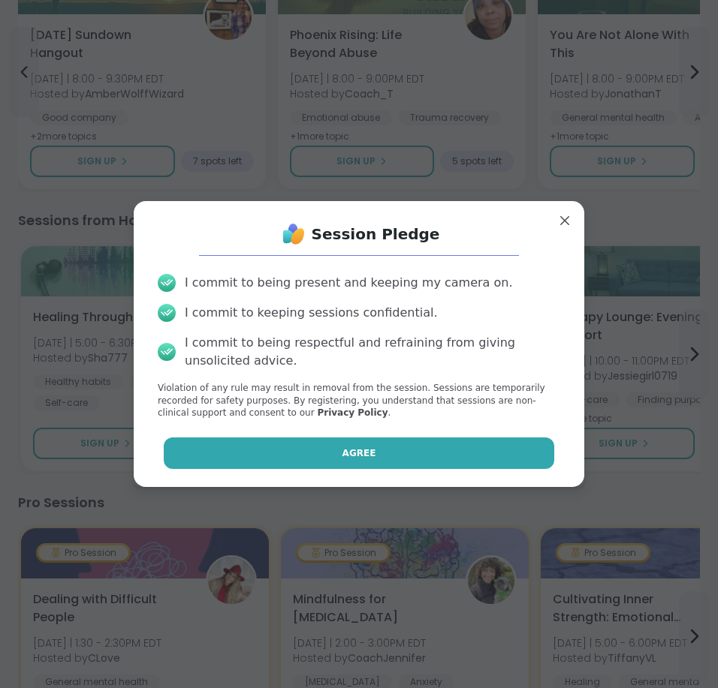
click at [441, 453] on button "Agree" at bounding box center [359, 454] width 391 height 32
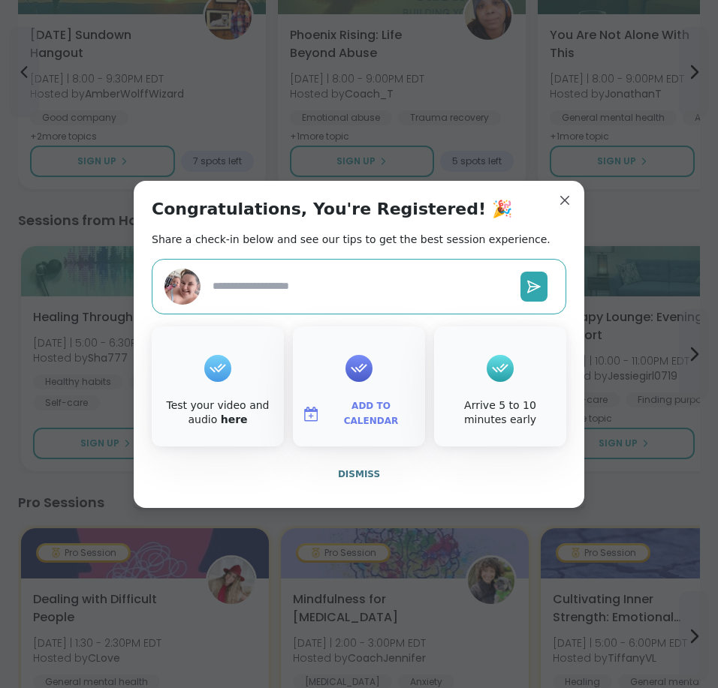
type textarea "*"
click at [366, 469] on span "Dismiss" at bounding box center [359, 474] width 42 height 11
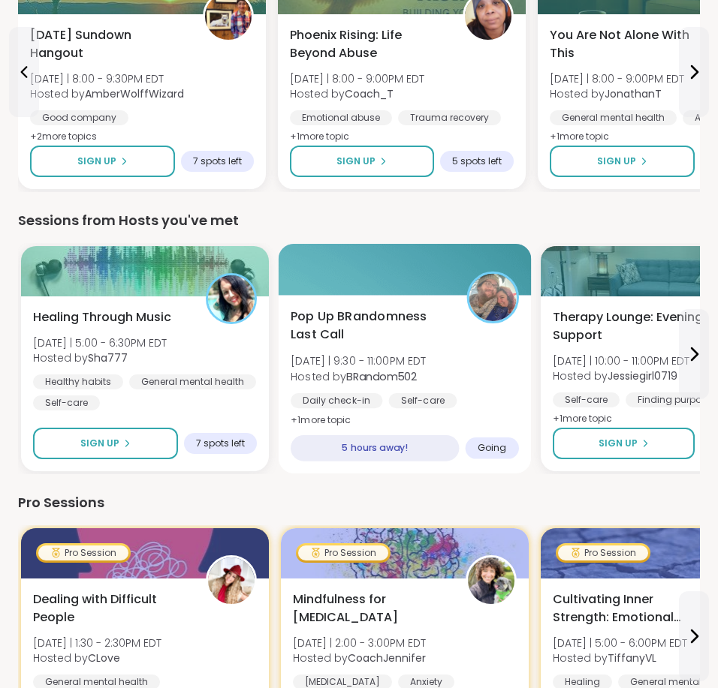
click at [480, 414] on div "Pop Up BRandomness Last Call Sun 9/7 | 9:30 - 11:00PM EDT Hosted by BRandom502 …" at bounding box center [404, 384] width 253 height 179
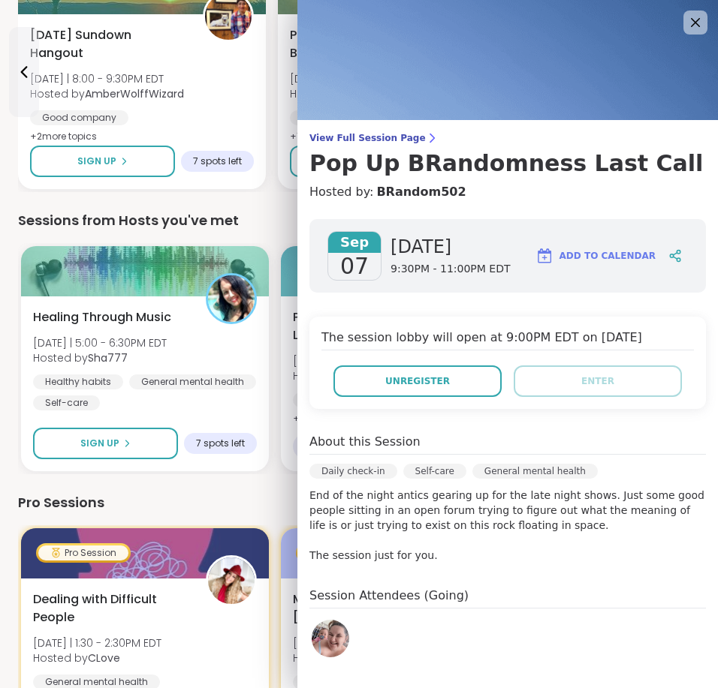
click at [258, 503] on div "Pro Sessions" at bounding box center [359, 502] width 682 height 21
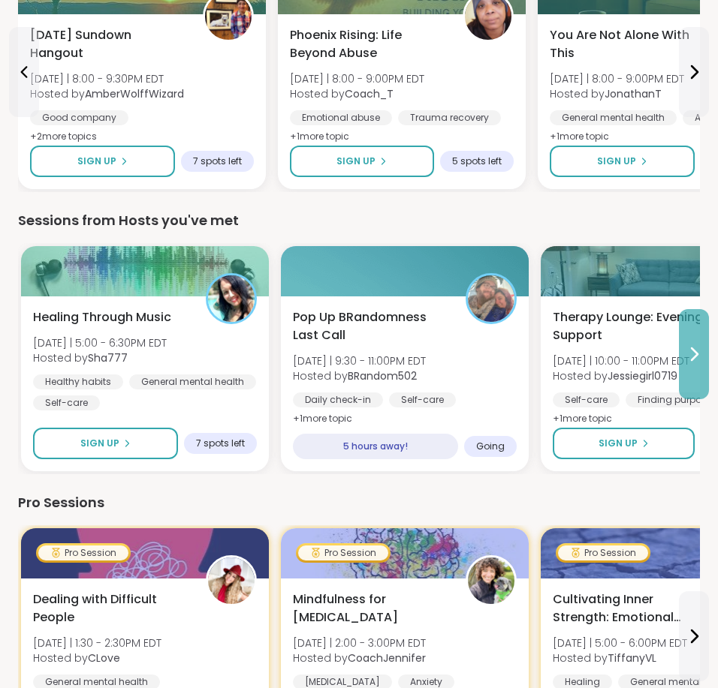
click at [686, 349] on icon at bounding box center [694, 354] width 18 height 18
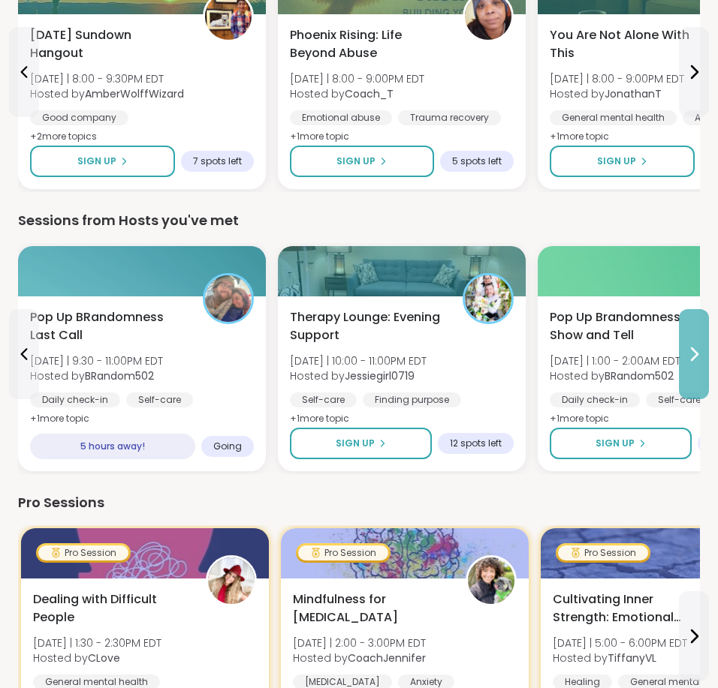
click at [687, 351] on icon at bounding box center [694, 354] width 18 height 18
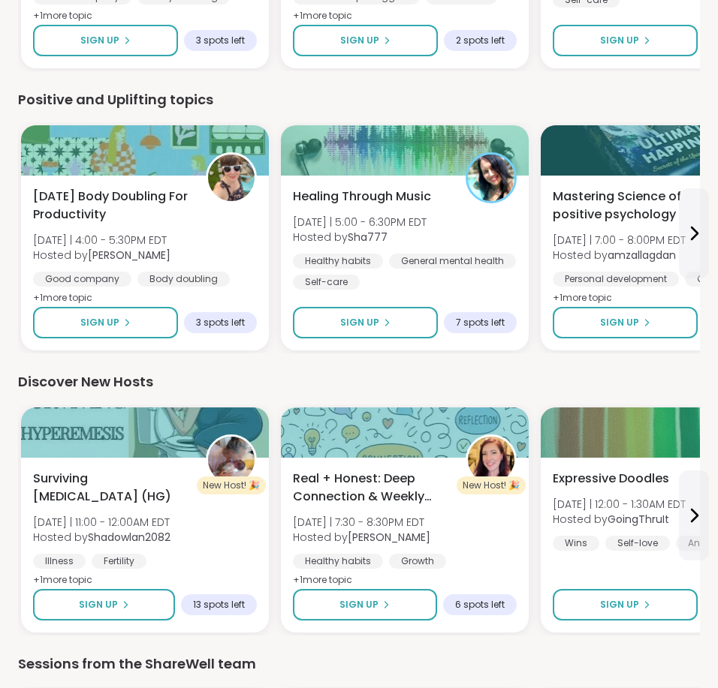
scroll to position [1532, 0]
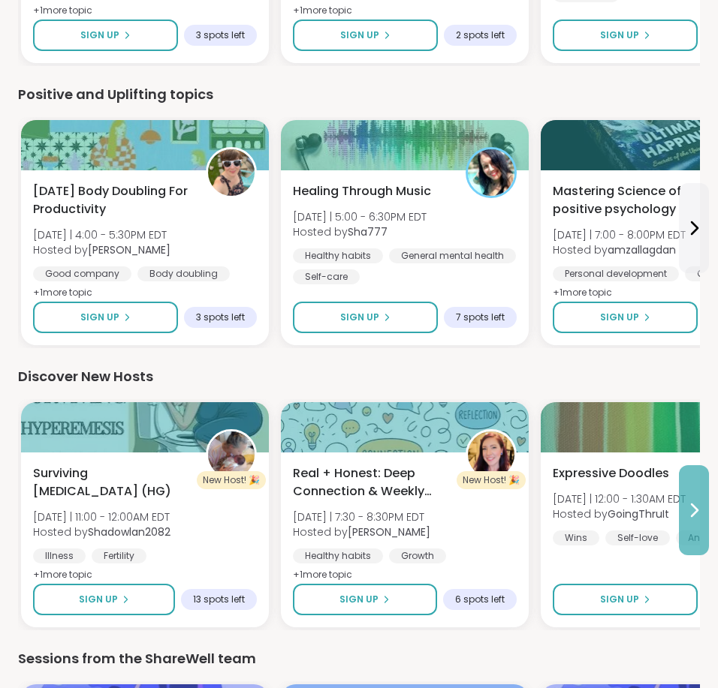
click at [695, 517] on icon at bounding box center [694, 510] width 18 height 18
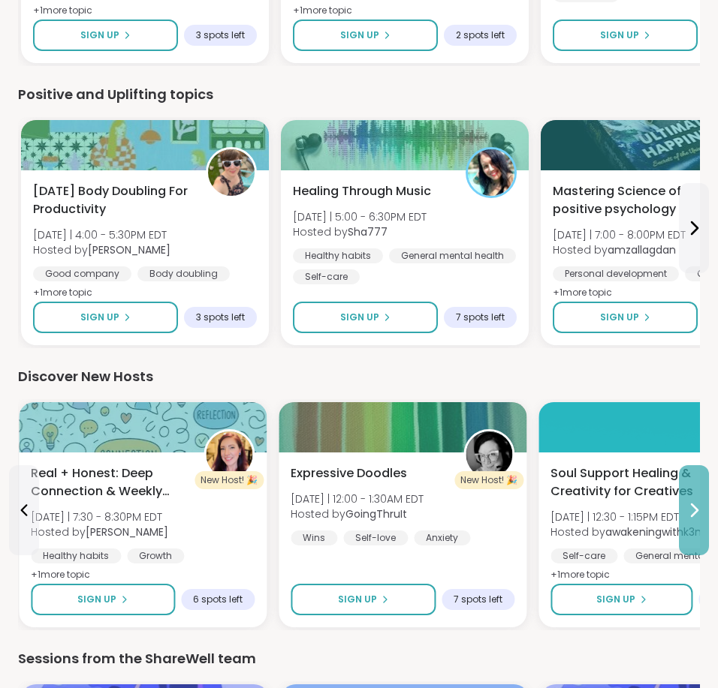
click at [697, 518] on icon at bounding box center [694, 510] width 18 height 18
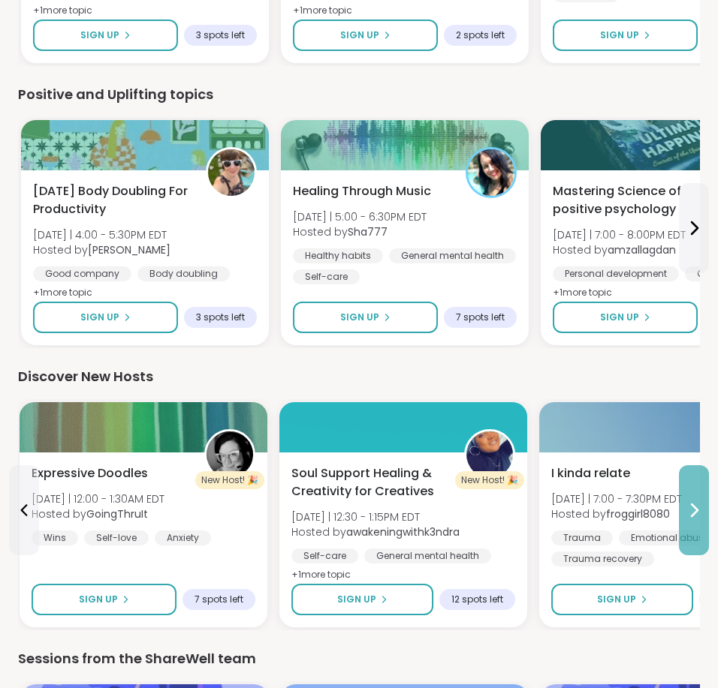
click at [697, 518] on icon at bounding box center [694, 510] width 18 height 18
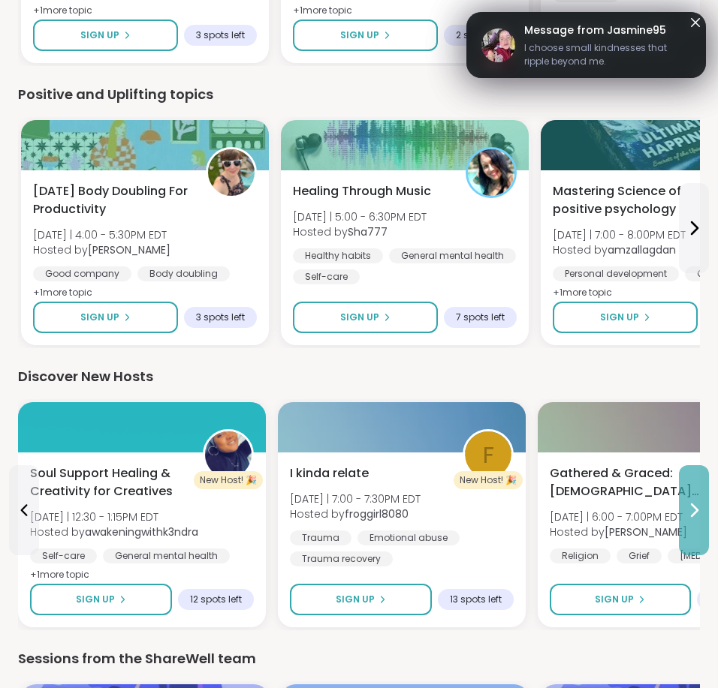
click at [693, 519] on button at bounding box center [694, 510] width 30 height 90
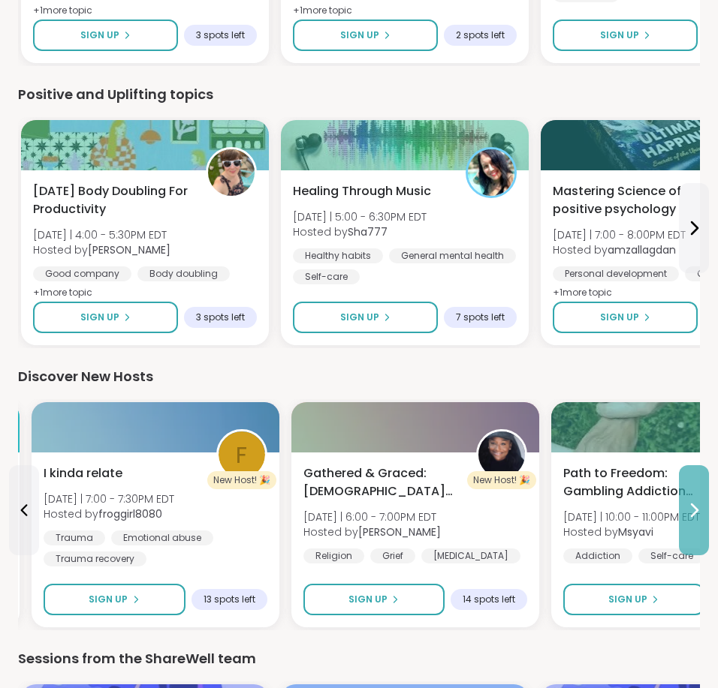
click at [693, 519] on button at bounding box center [694, 510] width 30 height 90
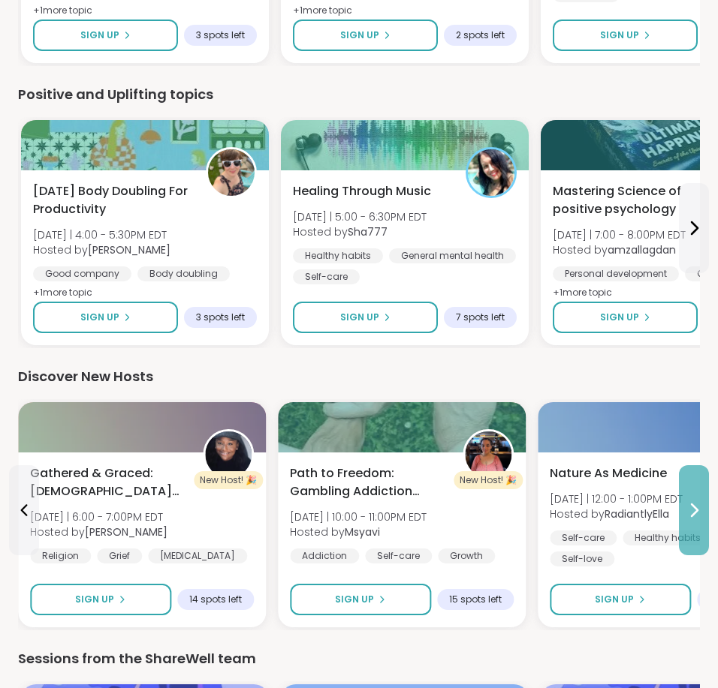
click at [693, 519] on button at bounding box center [694, 510] width 30 height 90
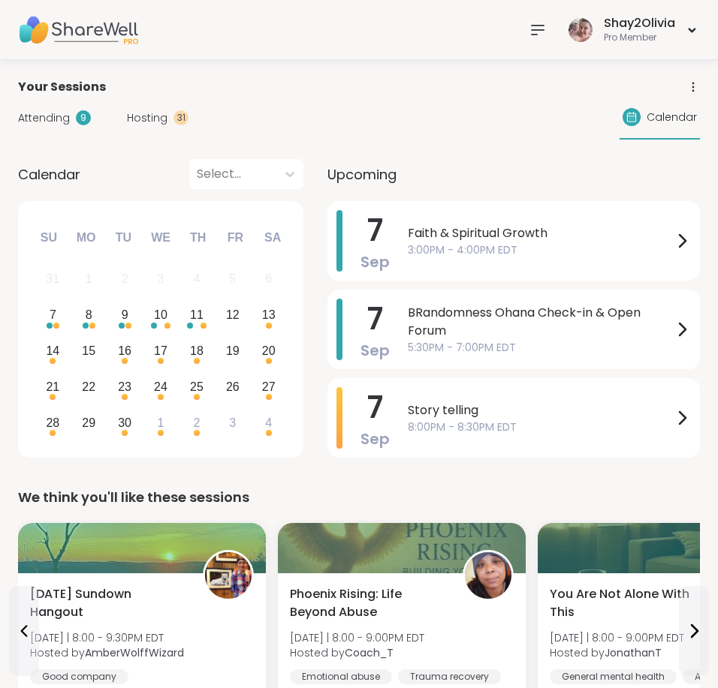
scroll to position [0, 0]
click at [531, 35] on icon at bounding box center [537, 30] width 18 height 18
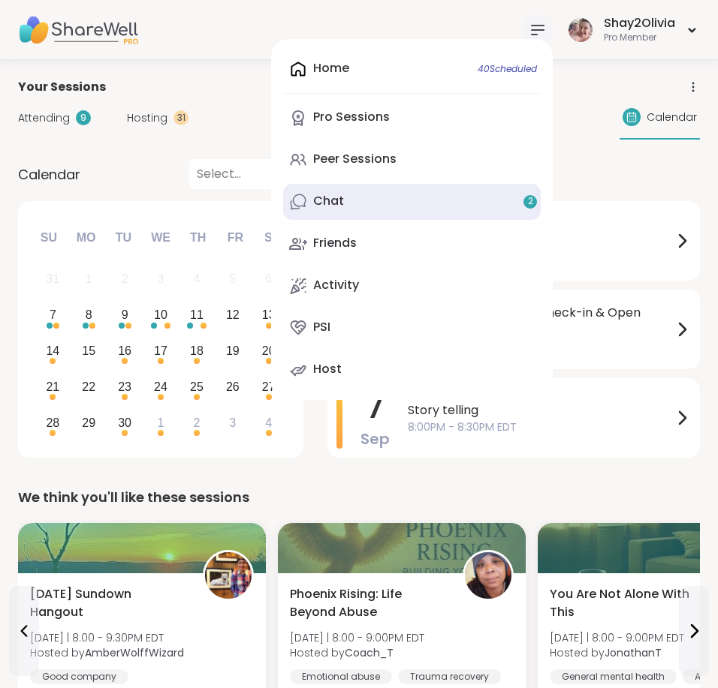
click at [418, 192] on link "Chat 2" at bounding box center [411, 202] width 257 height 36
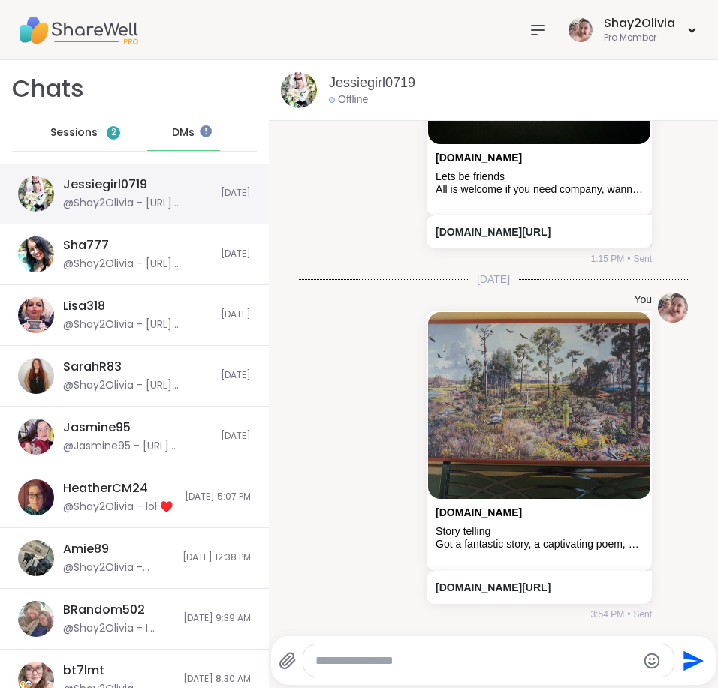
click at [202, 196] on div "@Shay2Olivia - [URL][DOMAIN_NAME]" at bounding box center [137, 203] width 149 height 15
click at [79, 134] on span "Sessions" at bounding box center [73, 132] width 47 height 15
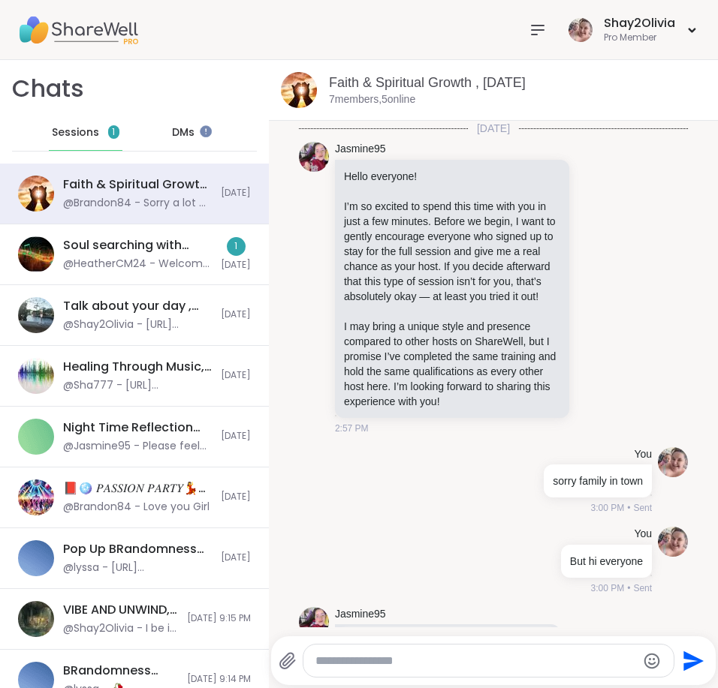
scroll to position [5370, 0]
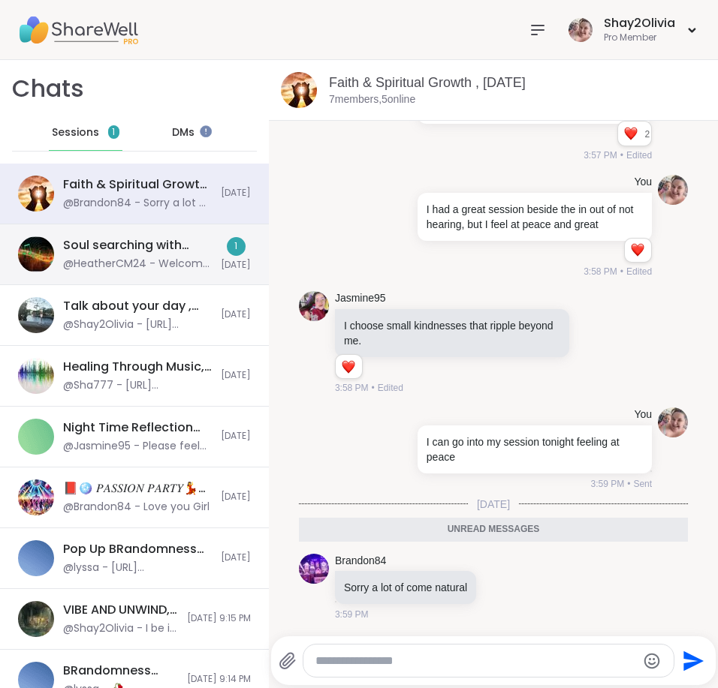
click at [151, 272] on div "Soul searching with music -Special topic edition! , Sep 08 @HeatherCM24 - Welco…" at bounding box center [134, 254] width 269 height 61
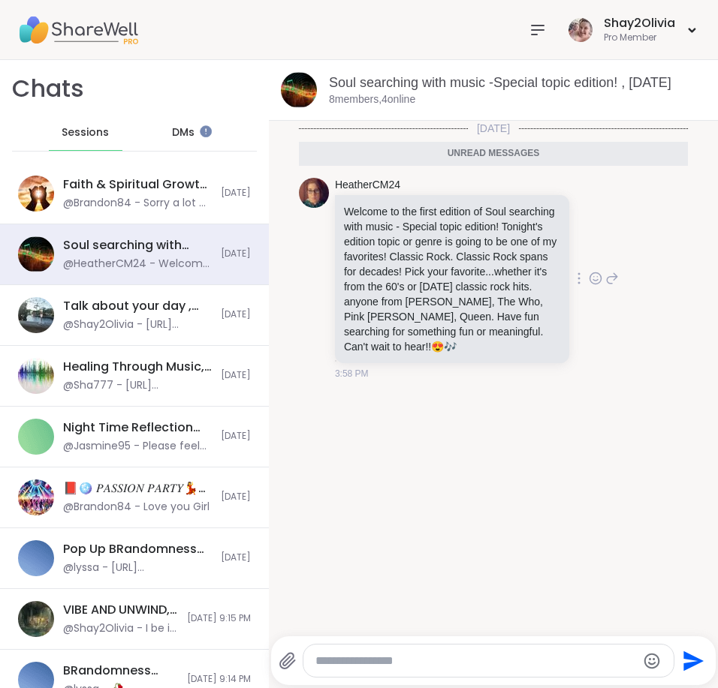
click at [589, 286] on icon at bounding box center [596, 278] width 14 height 15
click at [589, 261] on div "Select Reaction: Heart" at bounding box center [596, 255] width 14 height 14
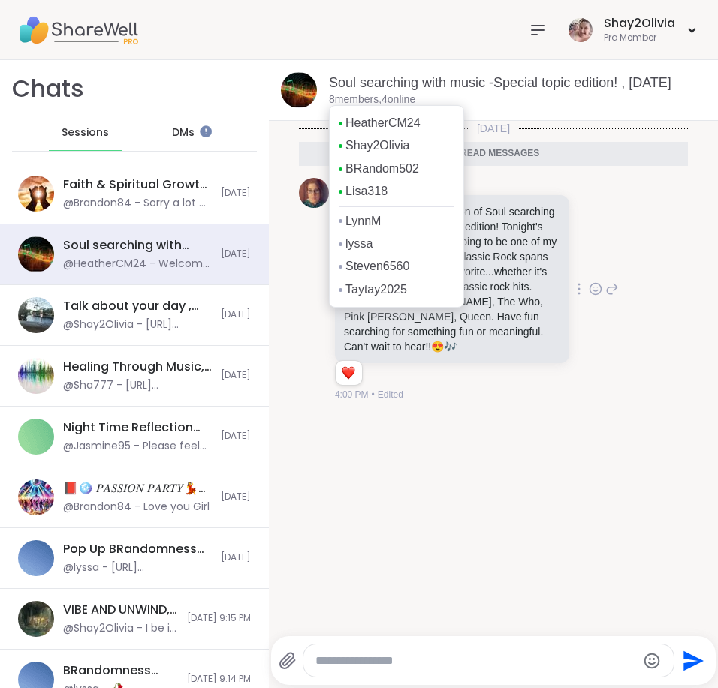
scroll to position [0, 0]
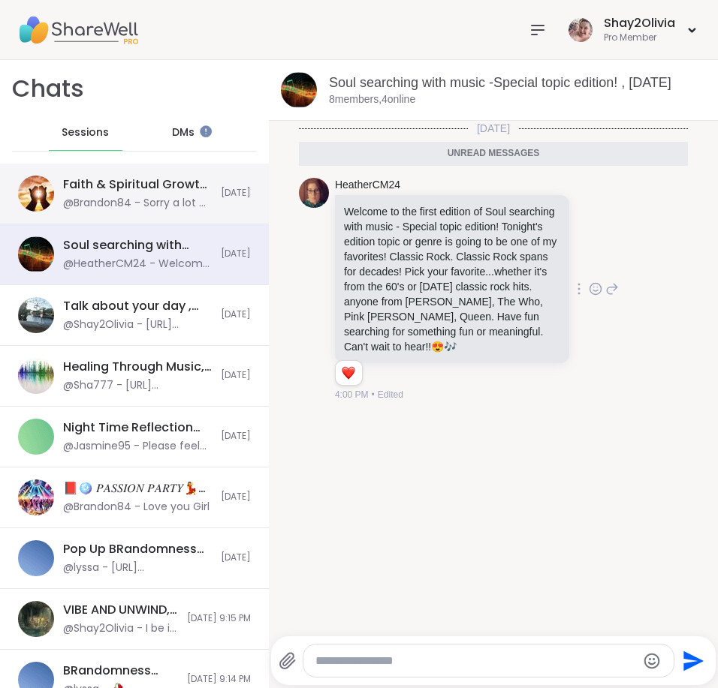
click at [158, 201] on div "@Brandon84 - Sorry a lot of come natural" at bounding box center [137, 203] width 149 height 15
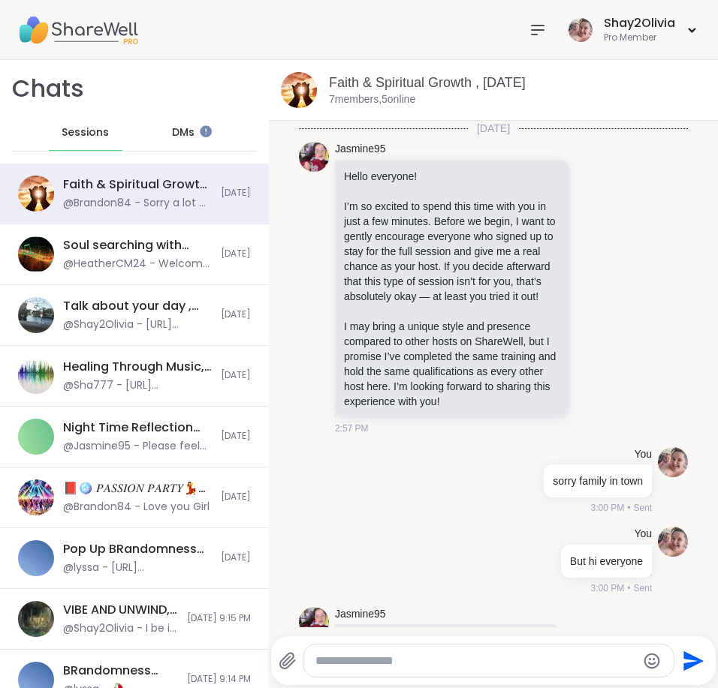
scroll to position [5320, 0]
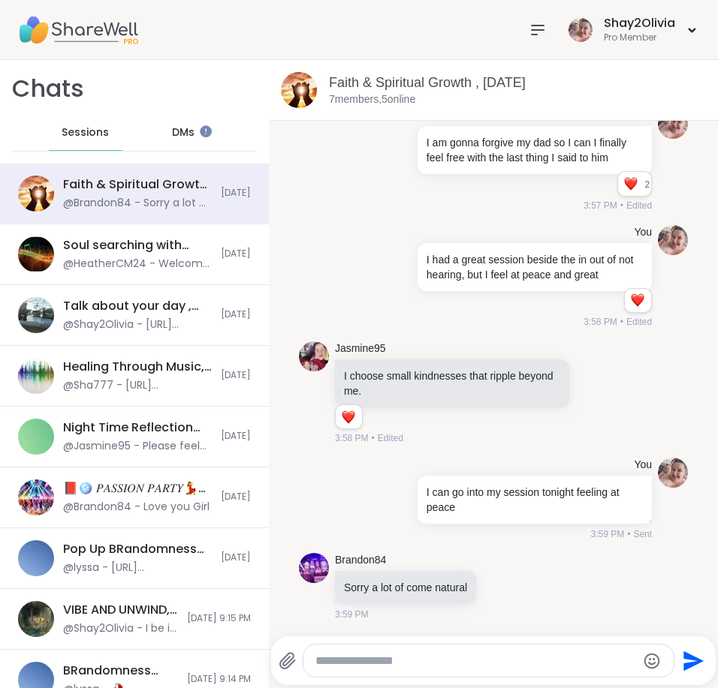
click at [420, 664] on textarea "Type your message" at bounding box center [475, 661] width 321 height 15
type textarea "**********"
click at [372, 504] on icon at bounding box center [377, 499] width 11 height 11
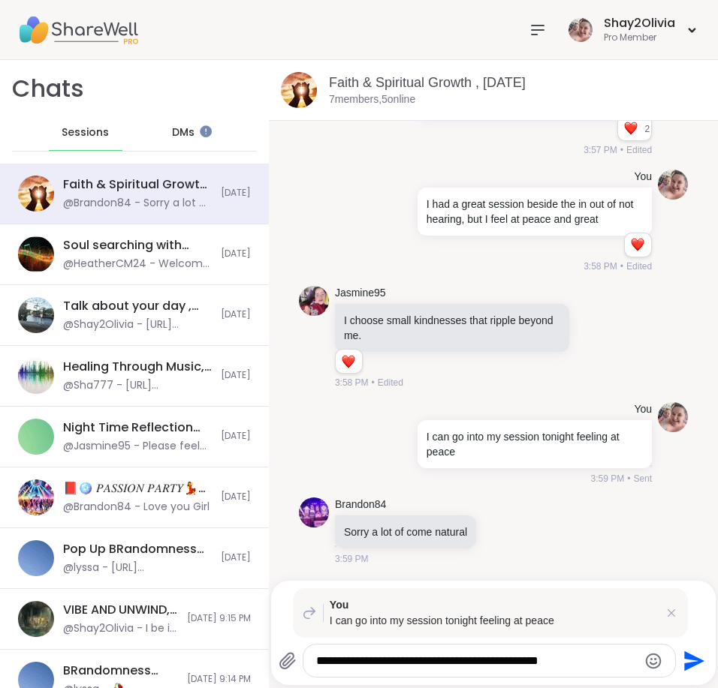
click at [694, 653] on icon "Send" at bounding box center [692, 661] width 24 height 24
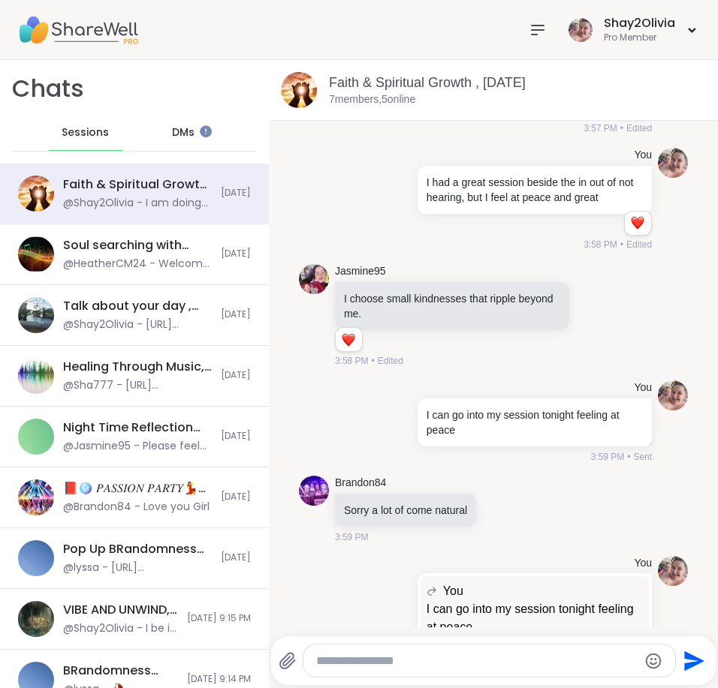
scroll to position [5483, 0]
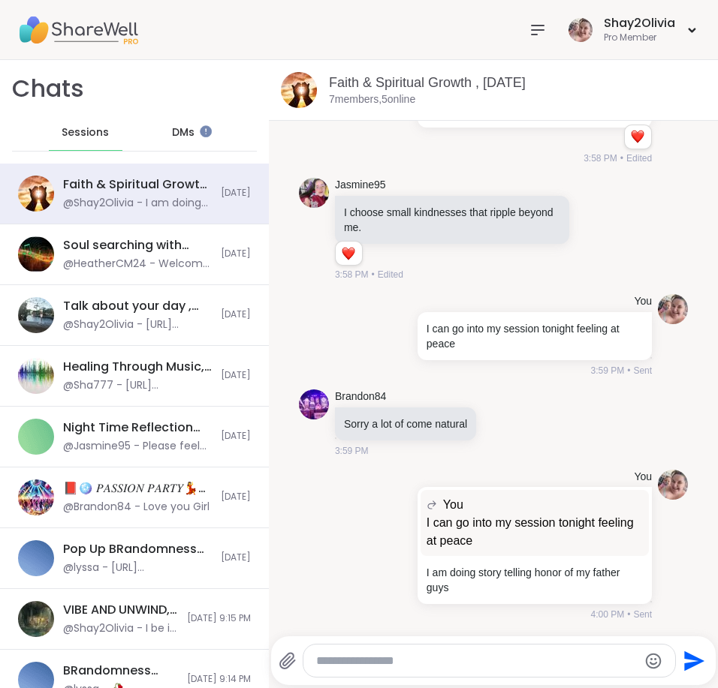
click at [181, 142] on div "DMs" at bounding box center [184, 133] width 74 height 36
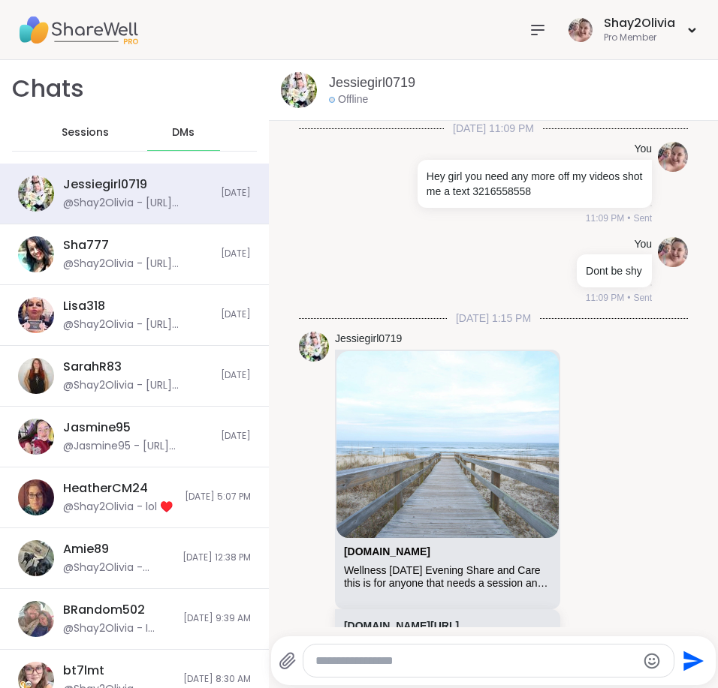
scroll to position [4517, 0]
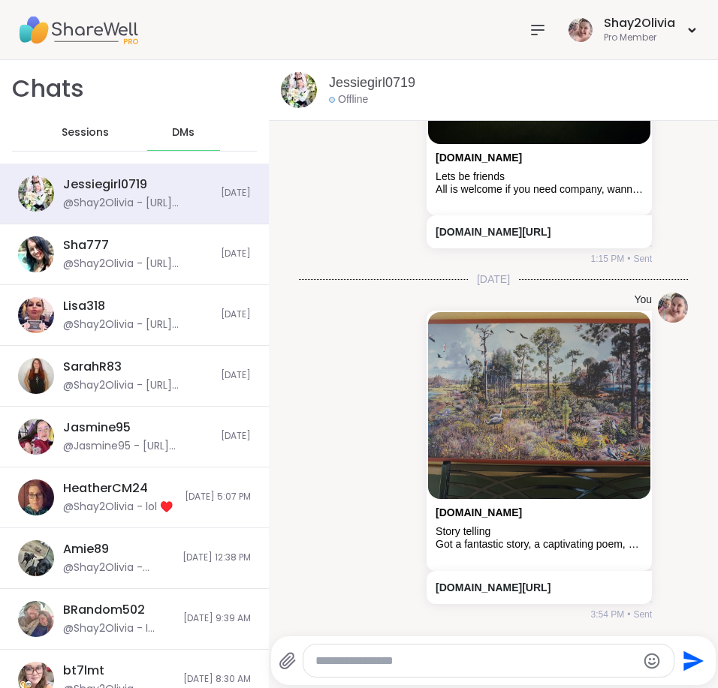
click at [102, 143] on div "Sessions" at bounding box center [86, 133] width 74 height 36
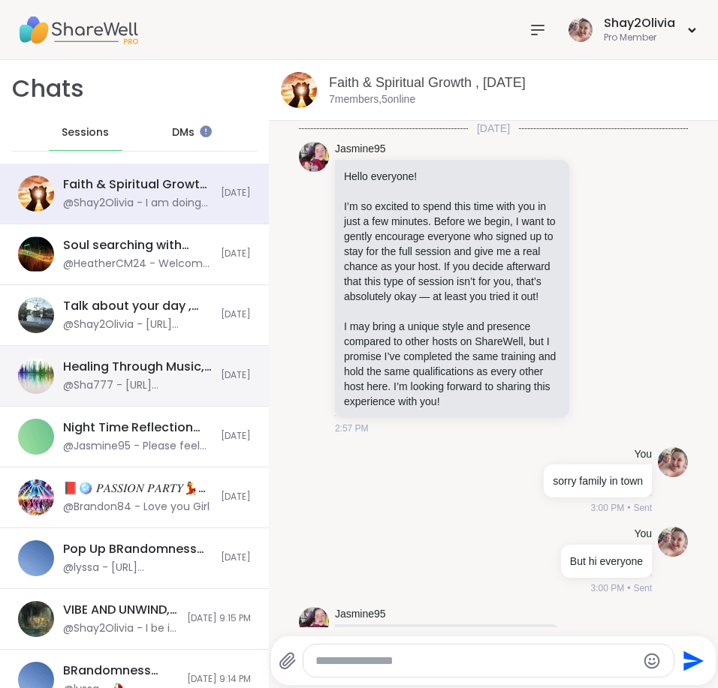
scroll to position [5483, 0]
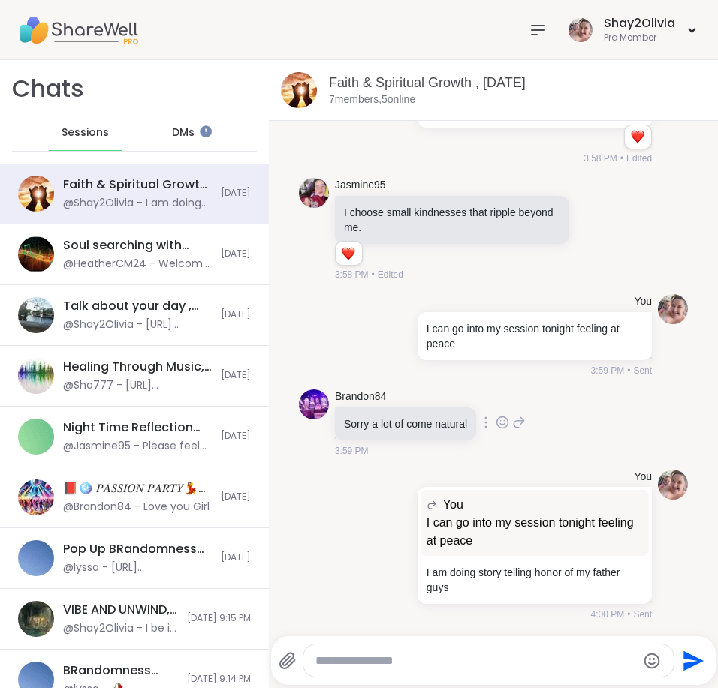
click at [509, 423] on icon at bounding box center [502, 422] width 14 height 15
click at [508, 403] on div "Select Reaction: Heart" at bounding box center [502, 399] width 14 height 14
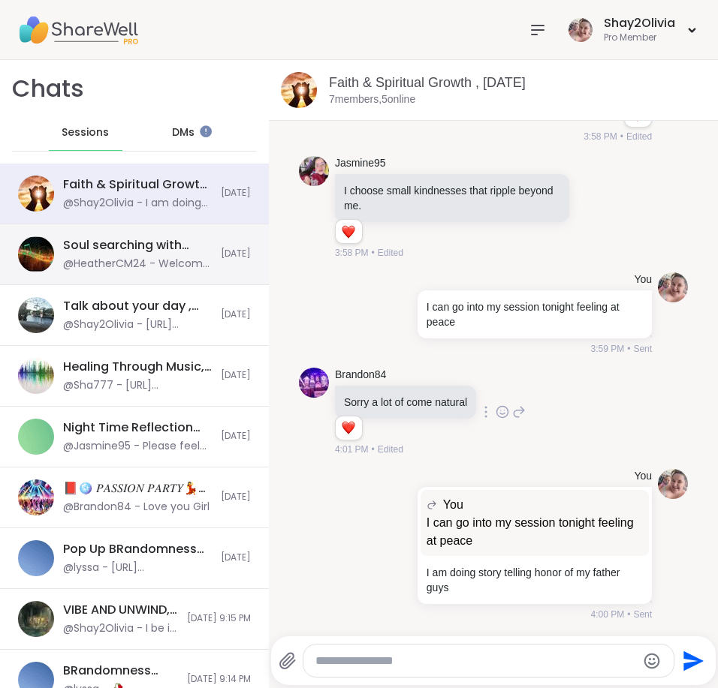
click at [152, 272] on div "Soul searching with music -Special topic edition! , Sep 08 @HeatherCM24 - Welco…" at bounding box center [134, 254] width 269 height 61
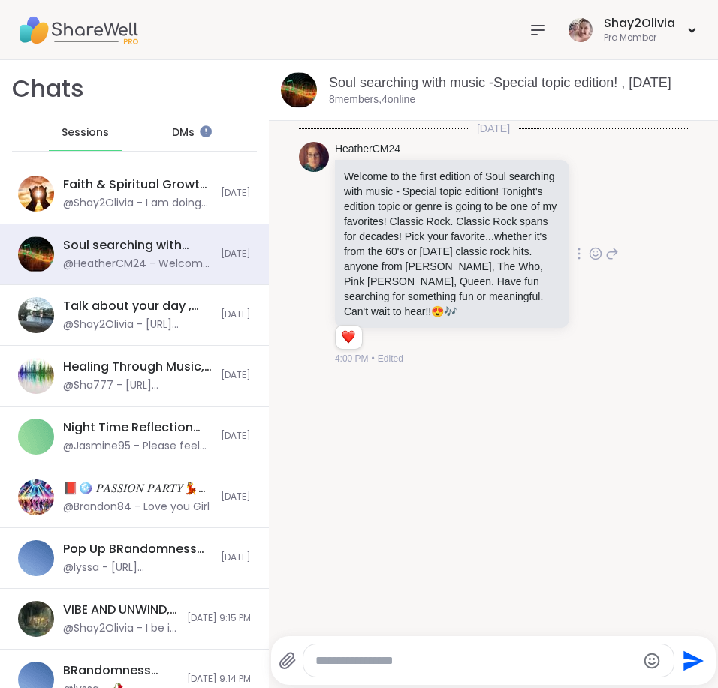
scroll to position [0, 0]
drag, startPoint x: 424, startPoint y: 267, endPoint x: 502, endPoint y: 264, distance: 78.1
click at [502, 264] on p "Welcome to the first edition of Soul searching with music - Special topic editi…" at bounding box center [452, 244] width 216 height 150
drag, startPoint x: 416, startPoint y: 266, endPoint x: 497, endPoint y: 267, distance: 81.1
click at [497, 267] on p "Welcome to the first edition of Soul searching with music - Special topic editi…" at bounding box center [452, 244] width 216 height 150
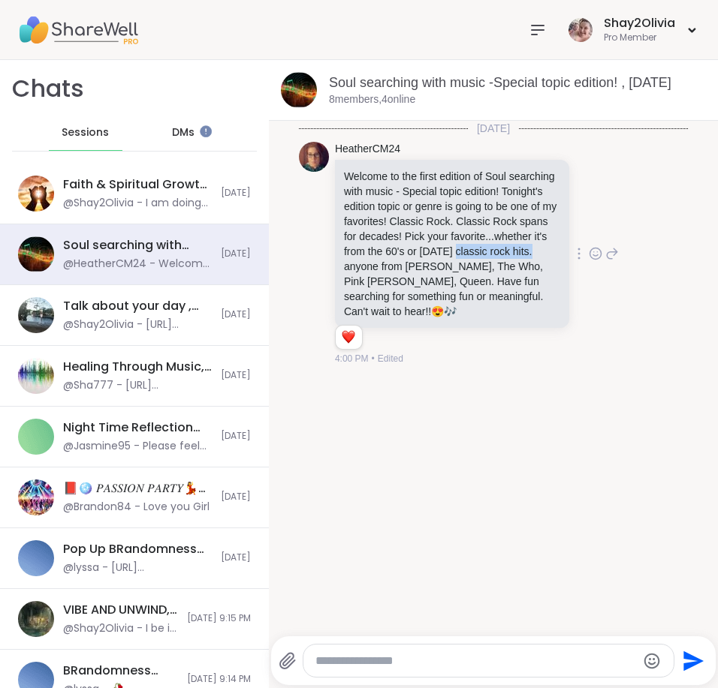
copy p "classic rock hits"
click at [381, 662] on textarea "Type your message" at bounding box center [475, 661] width 321 height 15
paste textarea "**********"
type textarea "**********"
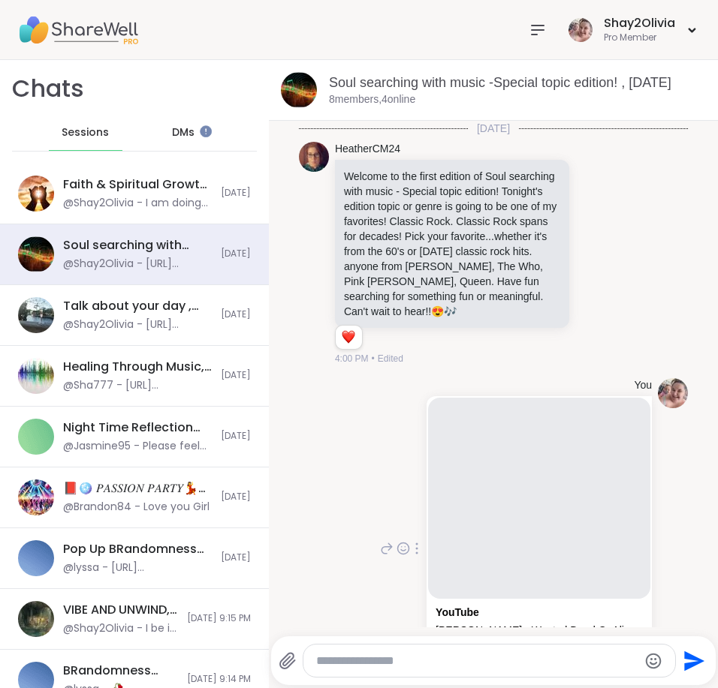
scroll to position [111, 0]
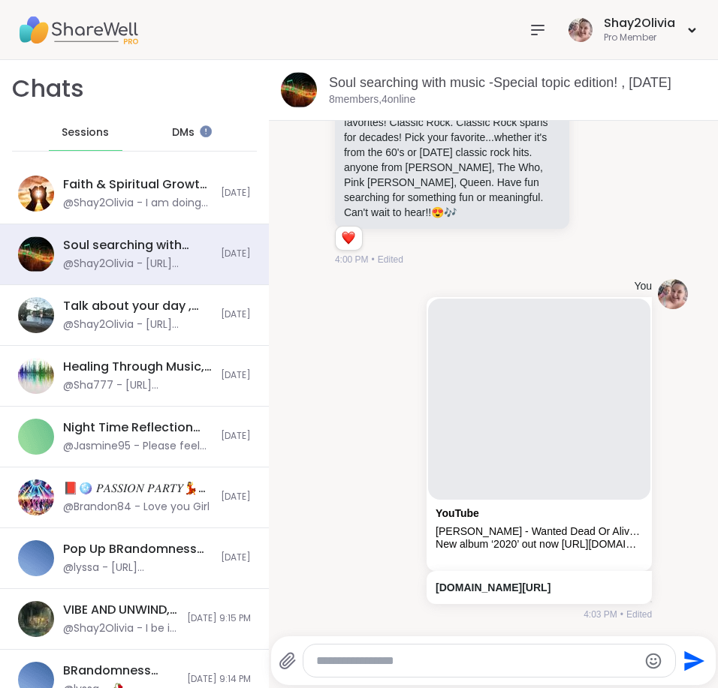
click at [562, 655] on textarea "Type your message" at bounding box center [476, 661] width 321 height 15
paste textarea "**********"
type textarea "**********"
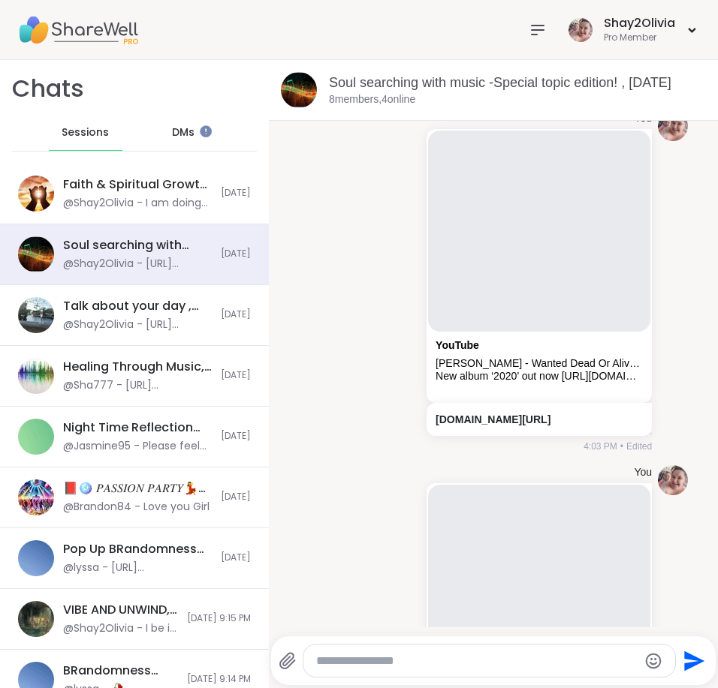
scroll to position [463, 0]
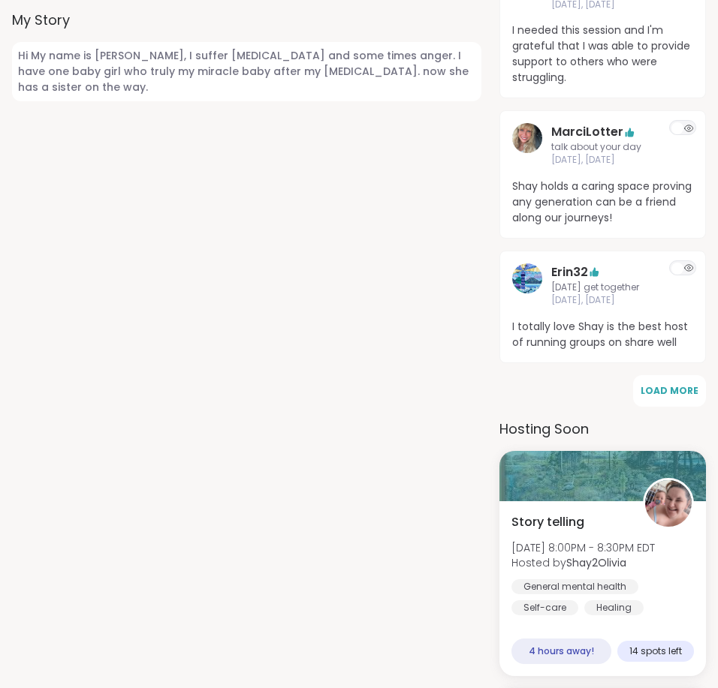
scroll to position [811, 0]
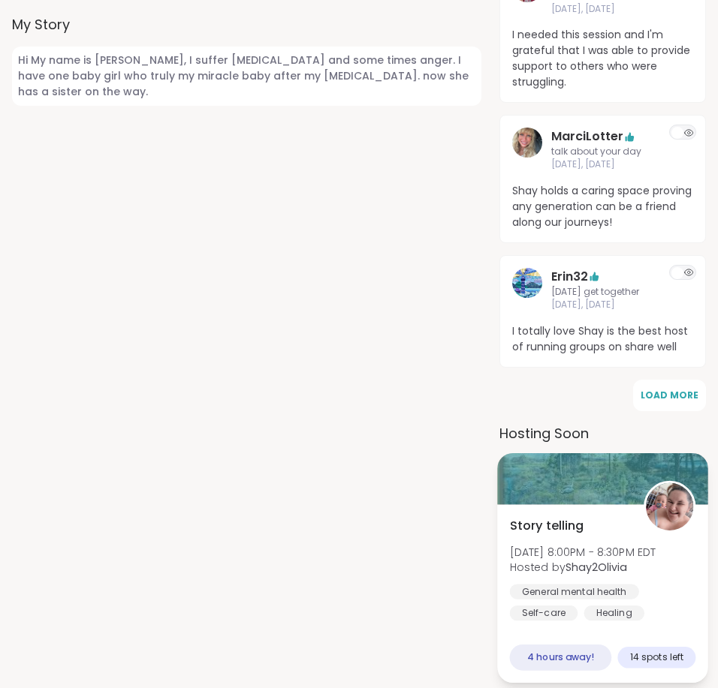
click at [563, 504] on div "Story telling [PERSON_NAME][DATE] 8:00PM - 8:30PM EDT Hosted by Shay2Olivia Gen…" at bounding box center [602, 593] width 211 height 179
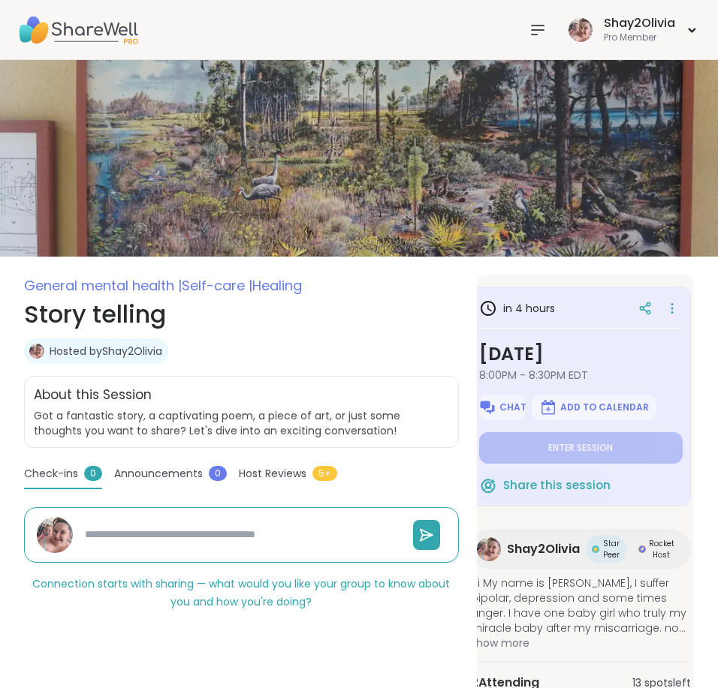
scroll to position [0, 26]
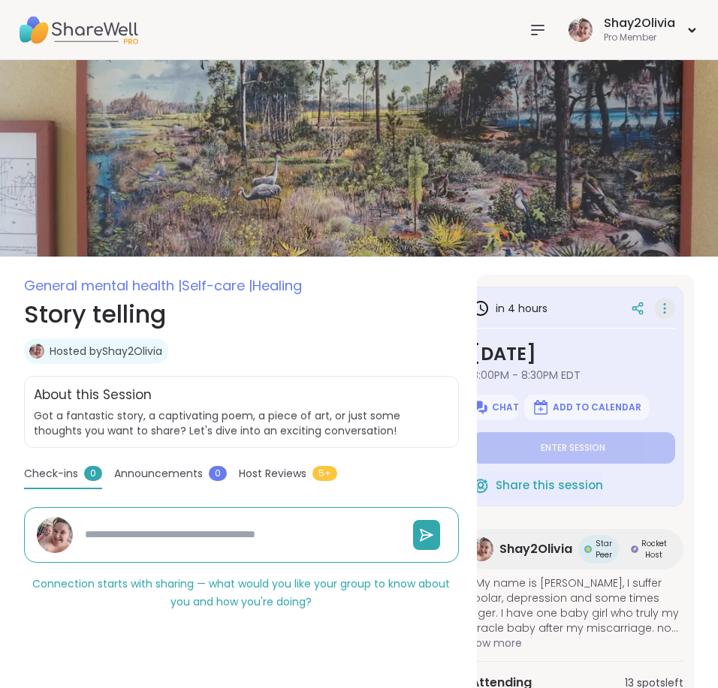
click at [667, 314] on icon at bounding box center [664, 308] width 15 height 21
click at [600, 314] on div "in 4 hours" at bounding box center [572, 308] width 203 height 27
click at [637, 307] on icon at bounding box center [637, 307] width 4 height 2
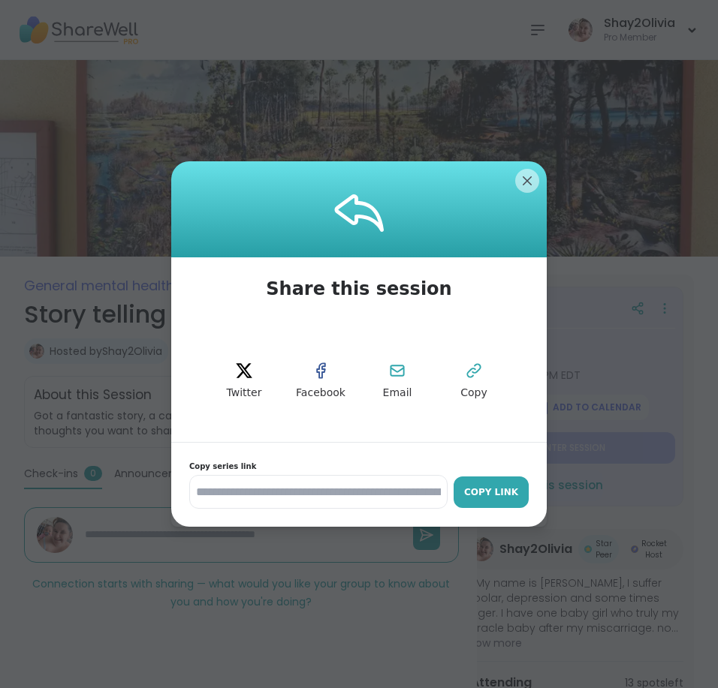
click at [506, 496] on div "Copy Link" at bounding box center [491, 493] width 60 height 14
type textarea "*"
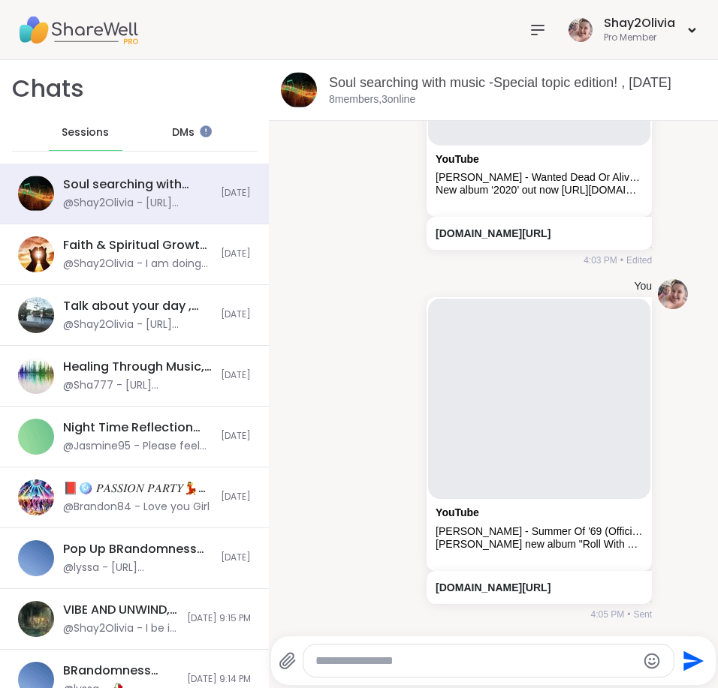
click at [540, 21] on icon at bounding box center [537, 30] width 18 height 18
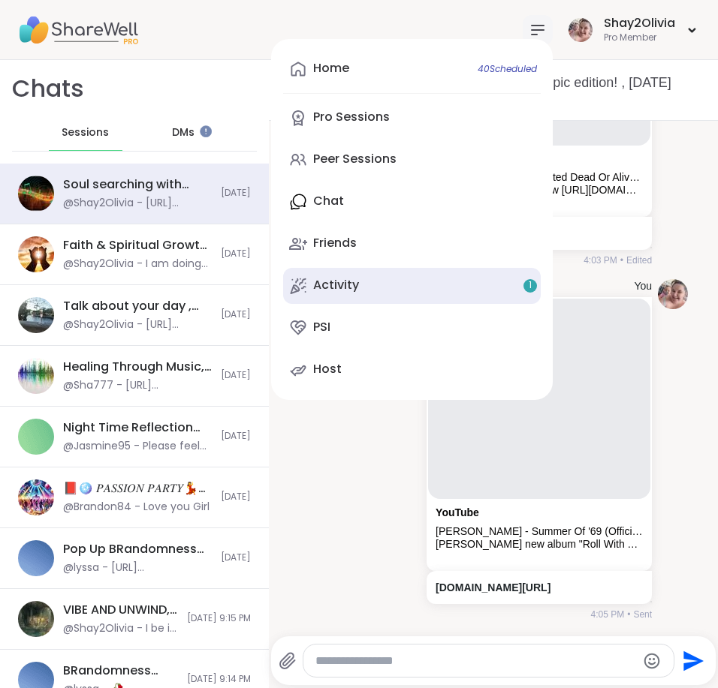
click at [402, 282] on link "Activity 1" at bounding box center [411, 286] width 257 height 36
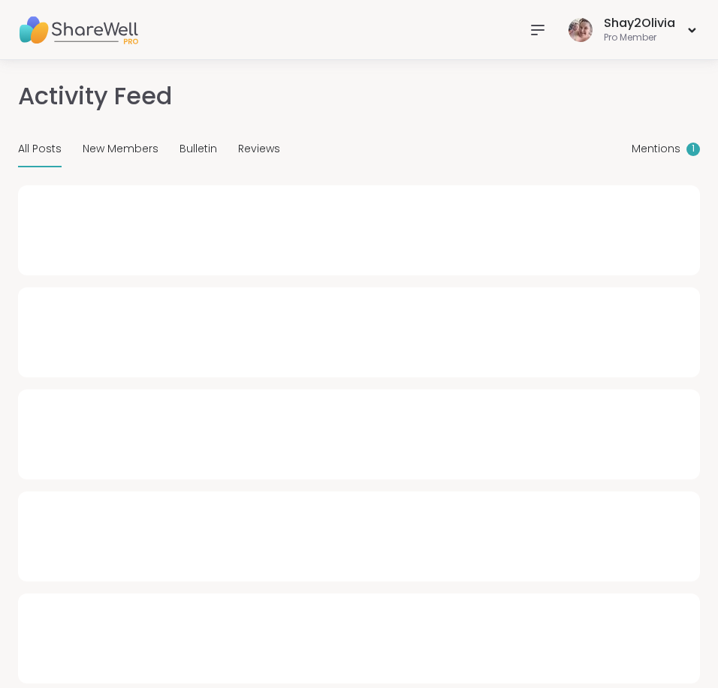
type textarea "*"
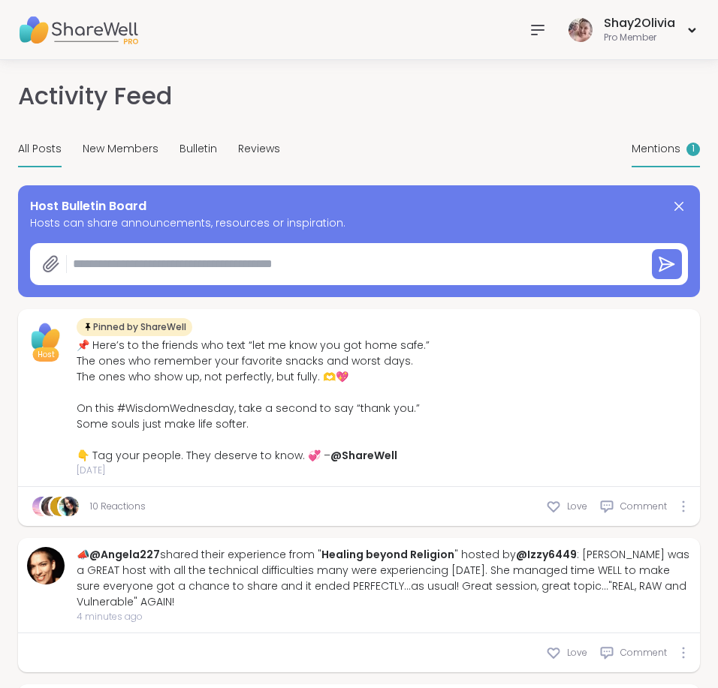
click at [665, 149] on span "Mentions" at bounding box center [655, 149] width 49 height 16
